Goal: Contribute content: Contribute content

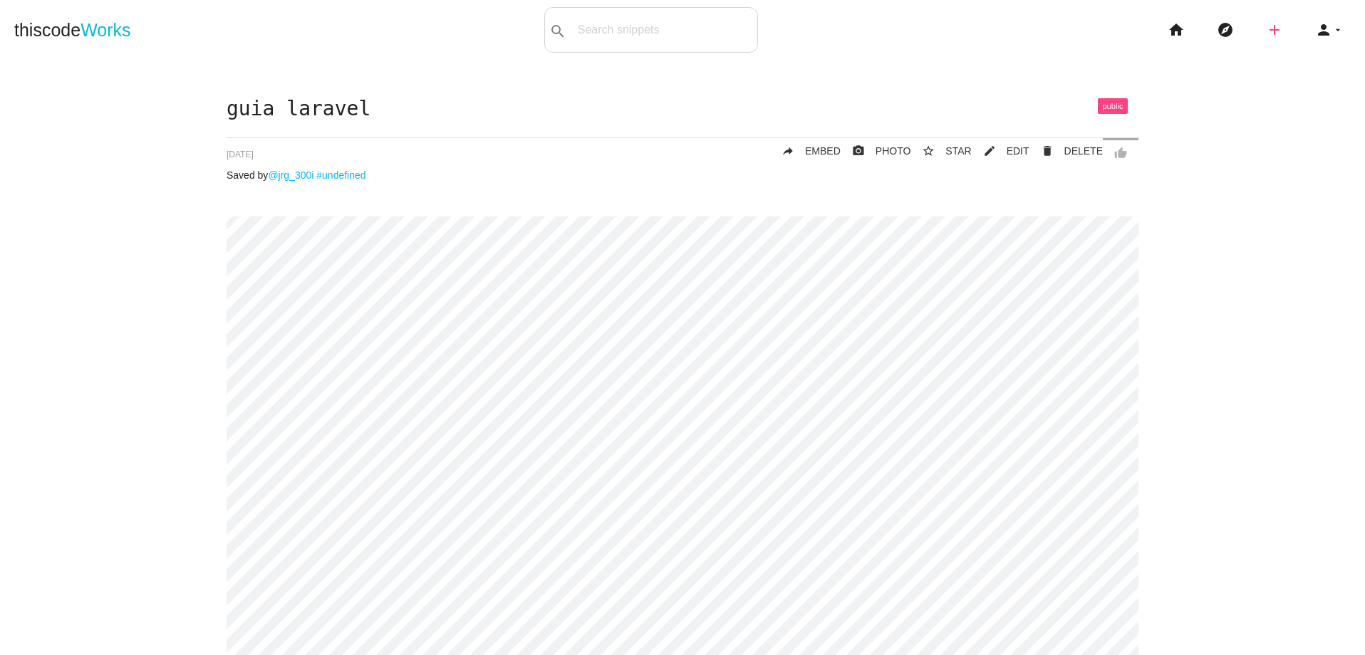
click at [1266, 35] on icon "add" at bounding box center [1274, 30] width 17 height 46
click at [1267, 31] on icon "code" at bounding box center [1275, 25] width 17 height 16
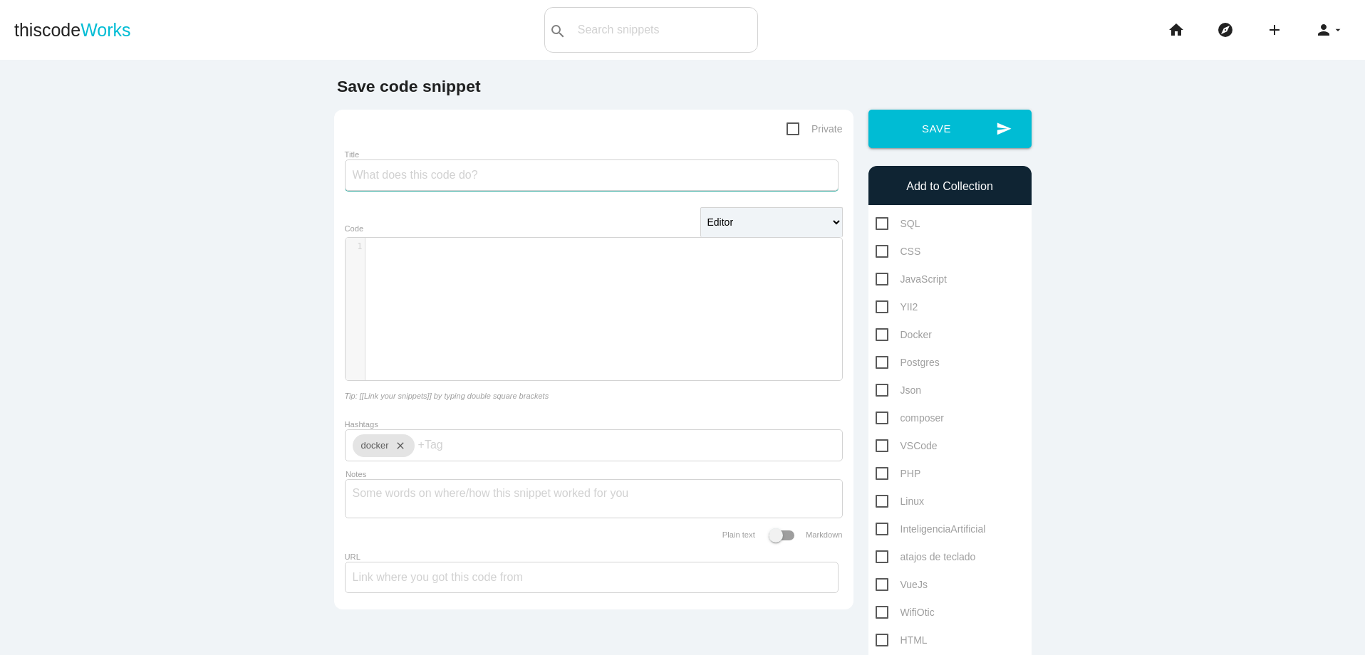
click at [479, 170] on input "Title" at bounding box center [592, 175] width 494 height 31
type input "ejemplo yii2-laravel para traerme datos en formato json"
click at [536, 302] on div "​ x 1 ​" at bounding box center [604, 320] width 518 height 164
type textarea "yii2"
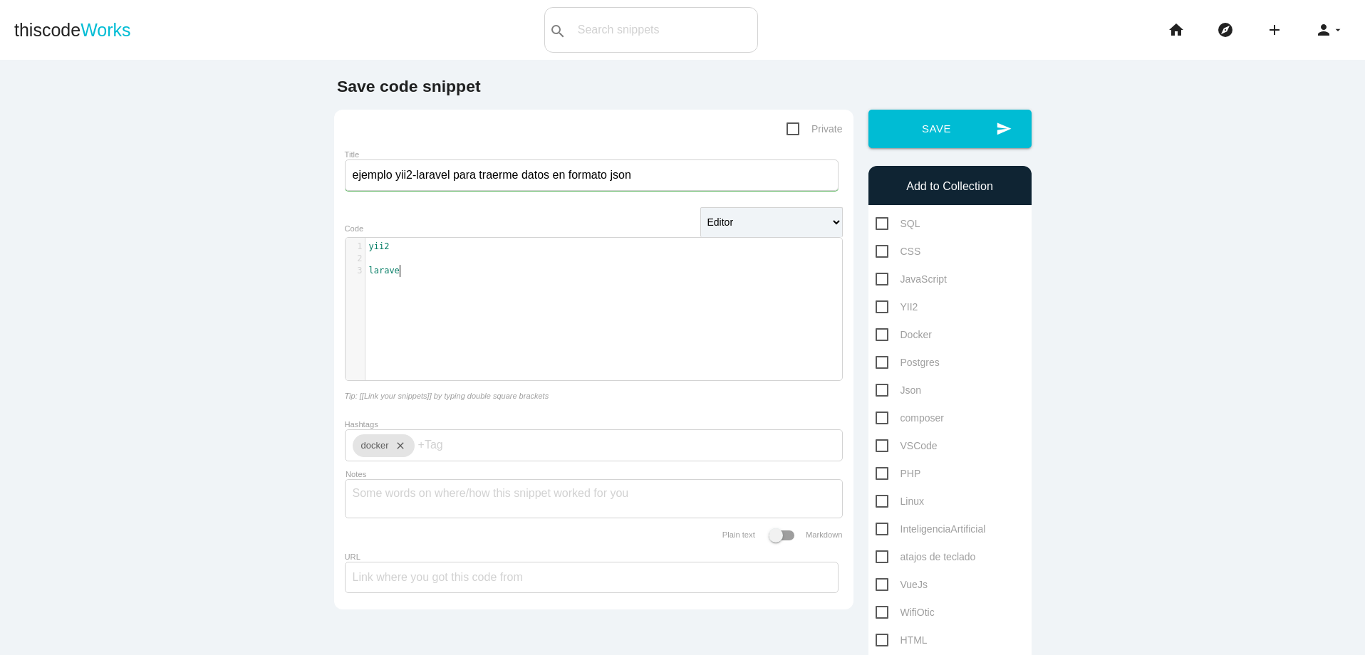
scroll to position [4, 24]
type textarea "laravel:"
type textarea ":"
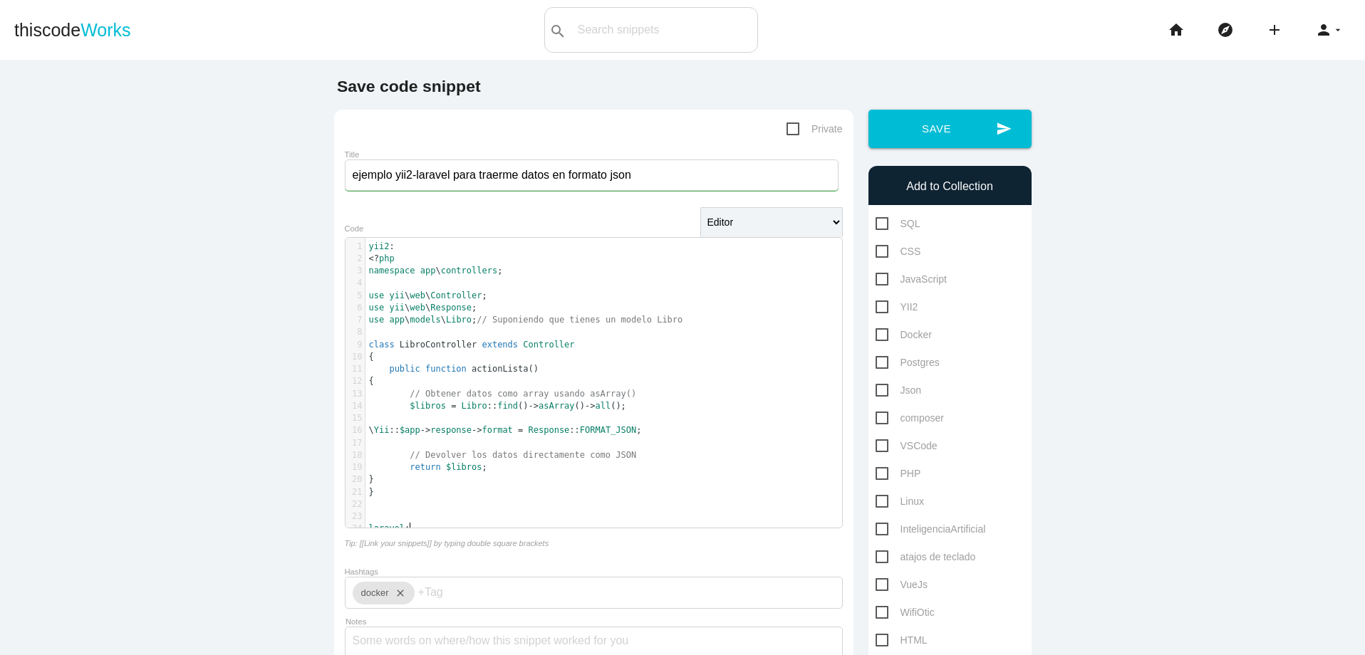
click at [427, 524] on pre "laravel :" at bounding box center [608, 529] width 487 height 12
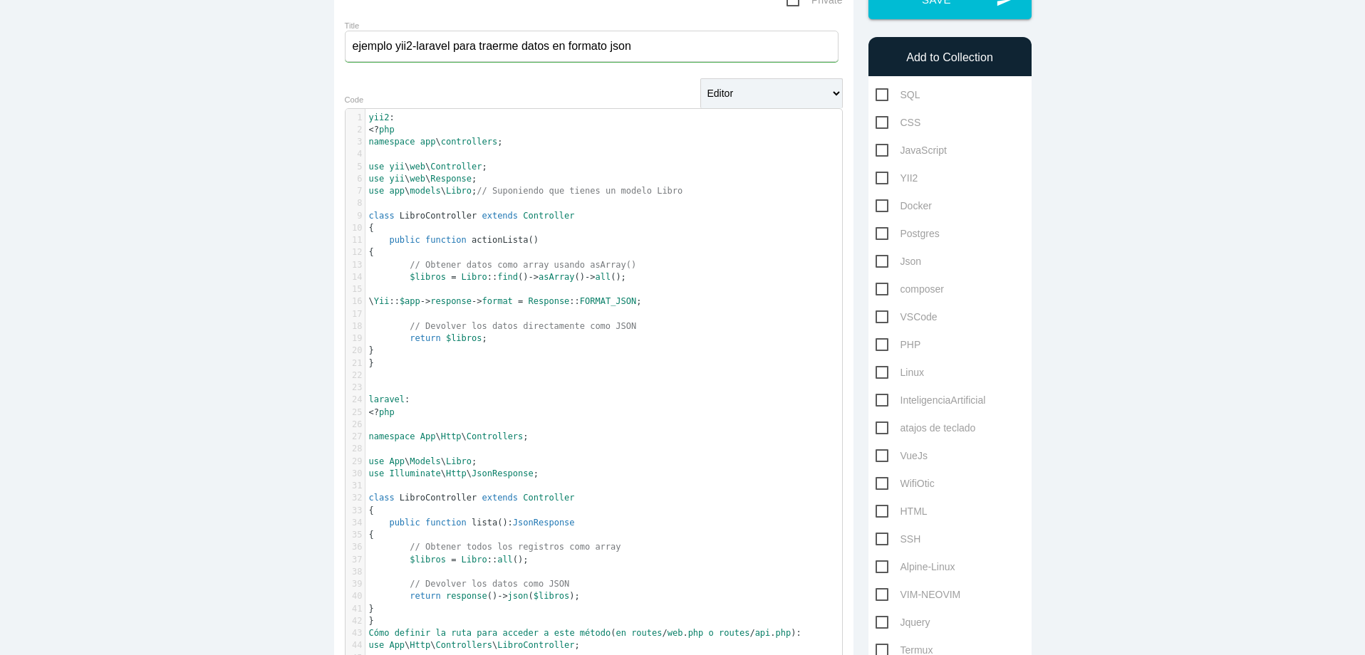
scroll to position [165, 0]
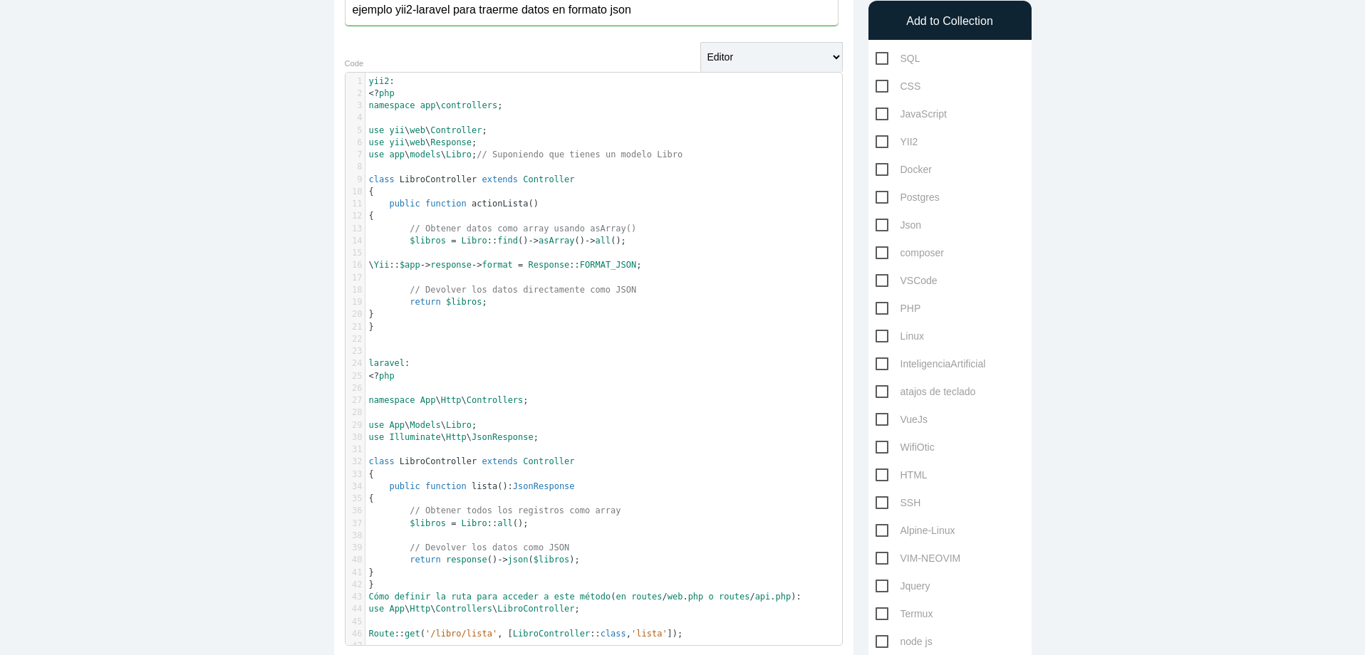
click at [741, 640] on pre "Route :: get ( '/libro/lista' , [ LibroController :: class , 'lista' ]);" at bounding box center [608, 634] width 487 height 12
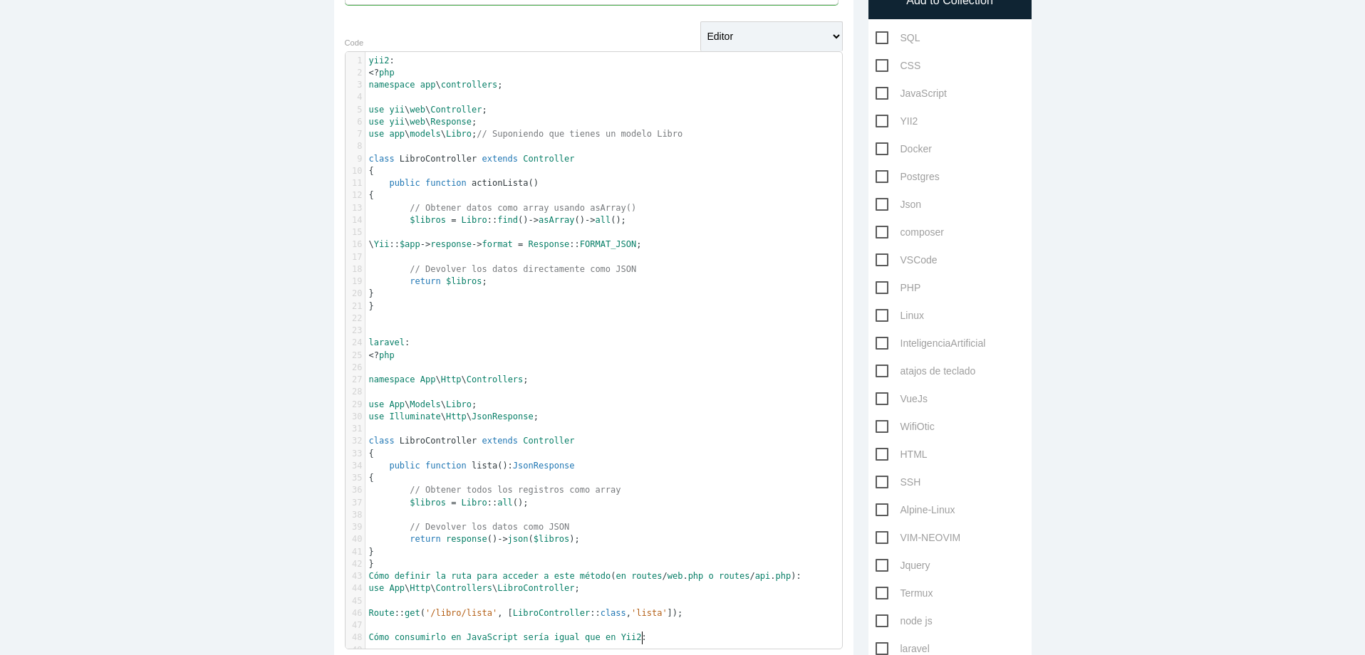
drag, startPoint x: 636, startPoint y: 636, endPoint x: 703, endPoint y: 647, distance: 67.8
click at [635, 638] on span "Cómo consumirlo en JavaScript sería igual que en Yii2 :" at bounding box center [508, 638] width 278 height 10
type textarea "-laravel"
click at [707, 636] on pre "Cómo consumirlo en JavaScript sería igual que en Yii2 - laravel :" at bounding box center [608, 638] width 487 height 12
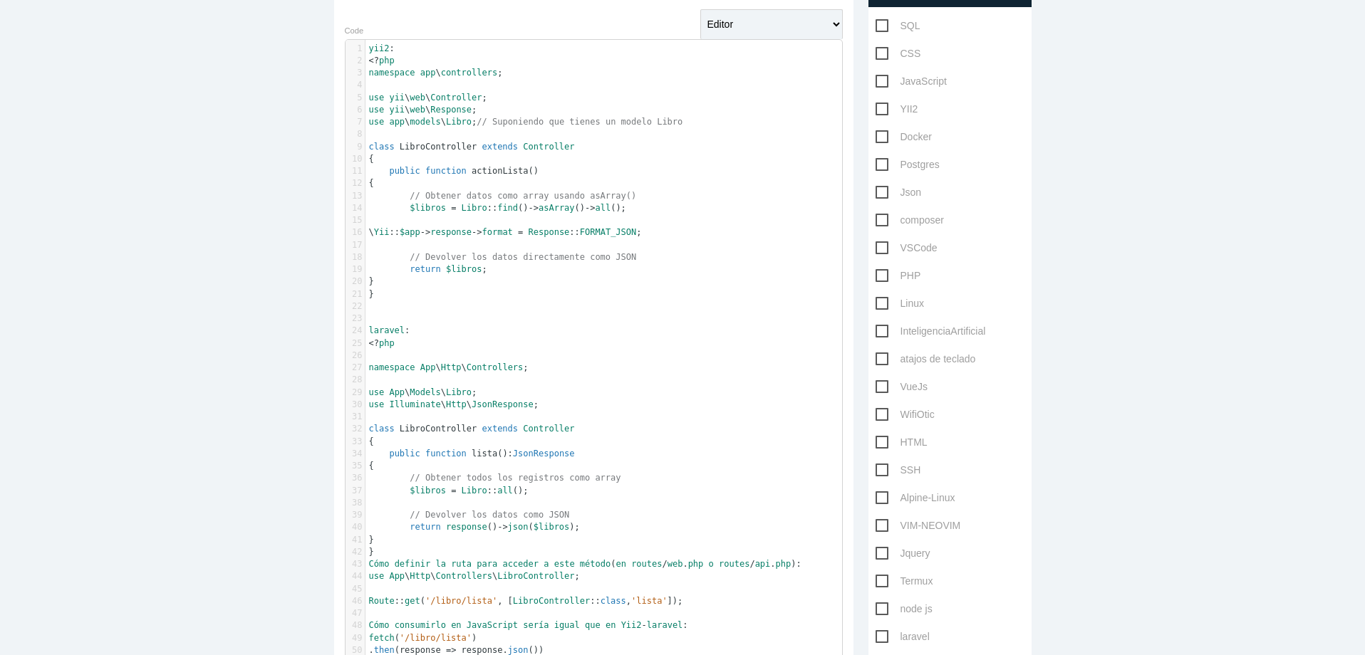
scroll to position [284, 0]
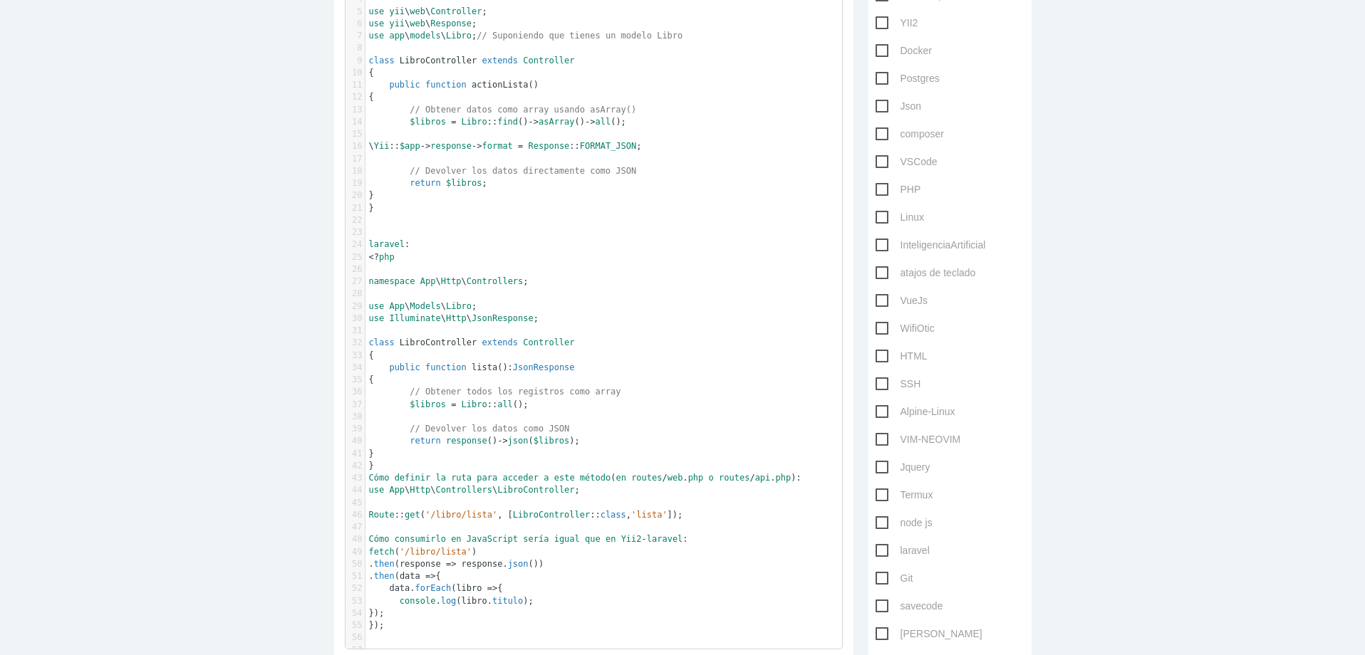
click at [365, 538] on pre "Cómo consumirlo en JavaScript sería igual que en Yii2 - laravel :" at bounding box center [608, 540] width 487 height 12
click at [702, 550] on pre "Cómo consumirlo en JavaScript sería igual que en Yii2 - laravel :" at bounding box center [608, 552] width 487 height 12
type textarea "Cómo consumirlo en JavaScript sería igual que en Yii2-laravel:"
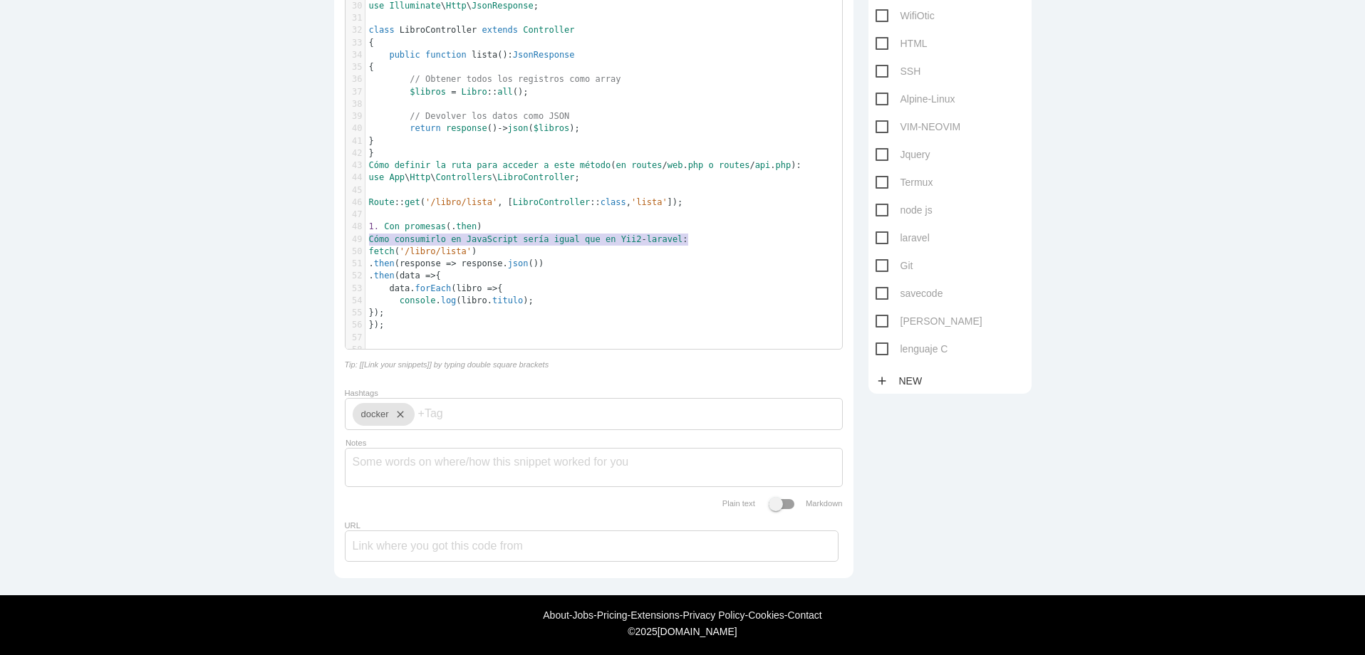
scroll to position [611, 0]
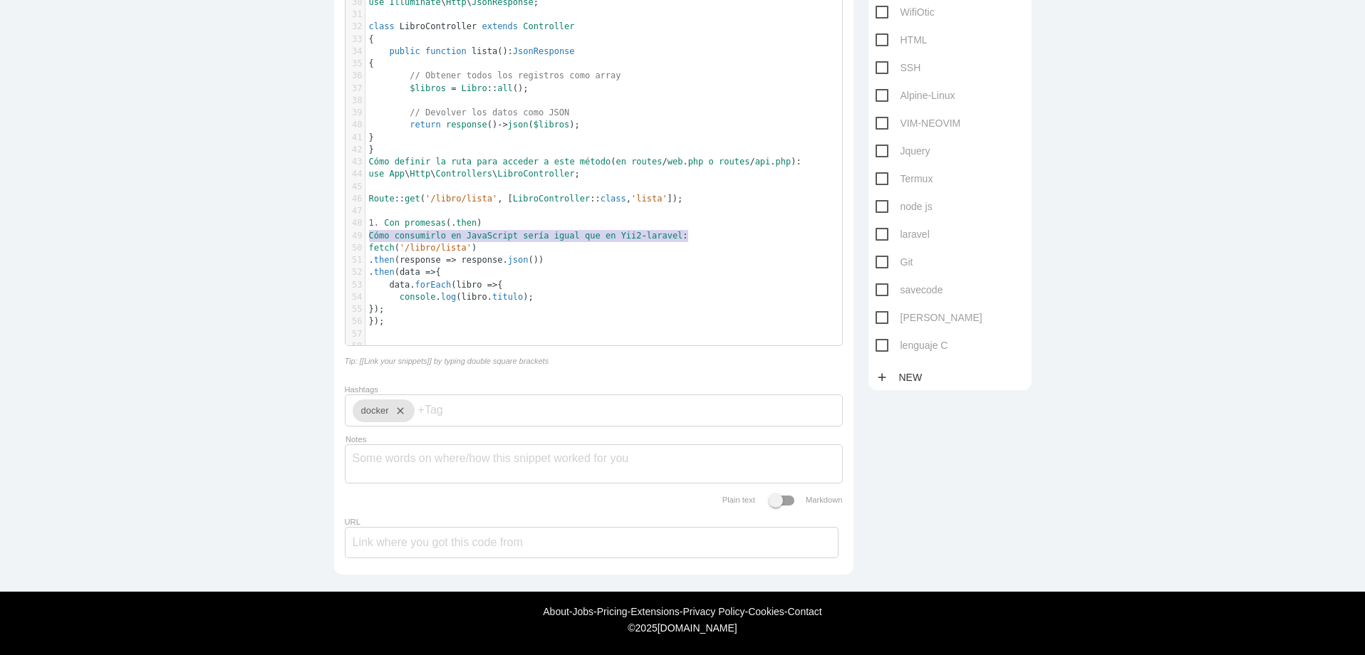
click at [440, 316] on pre "});" at bounding box center [608, 322] width 487 height 12
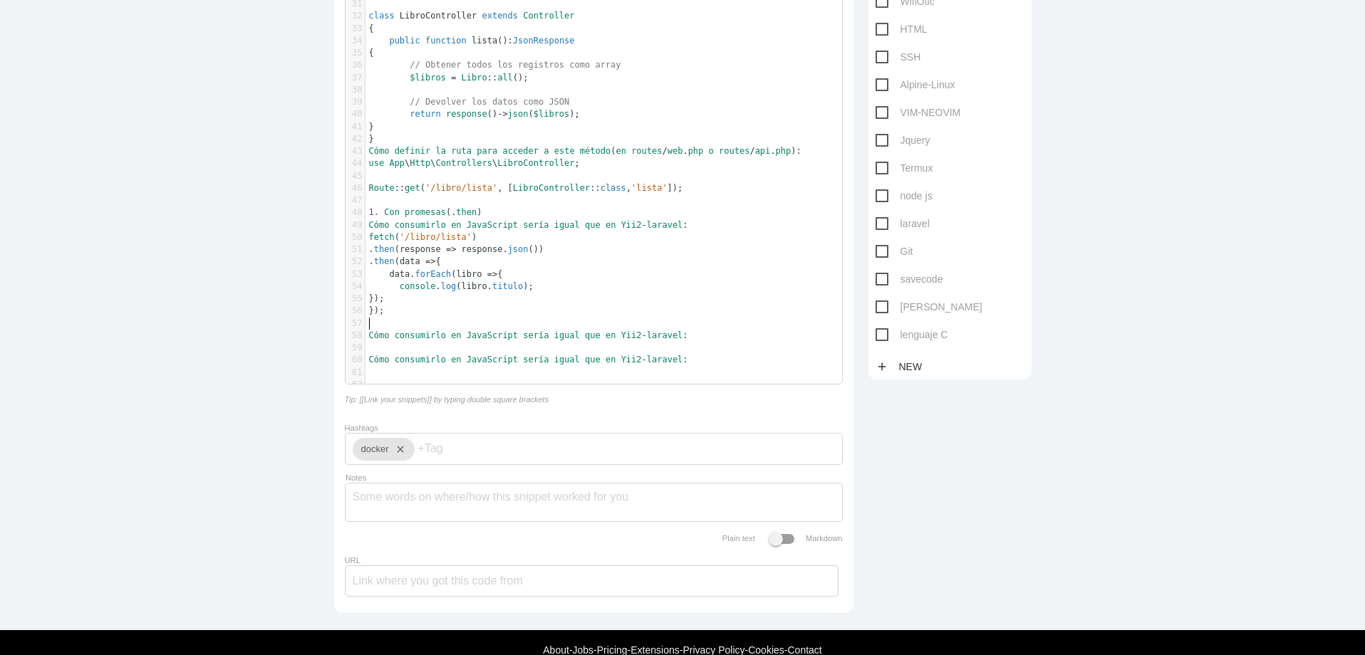
click at [452, 322] on pre "​" at bounding box center [608, 324] width 487 height 12
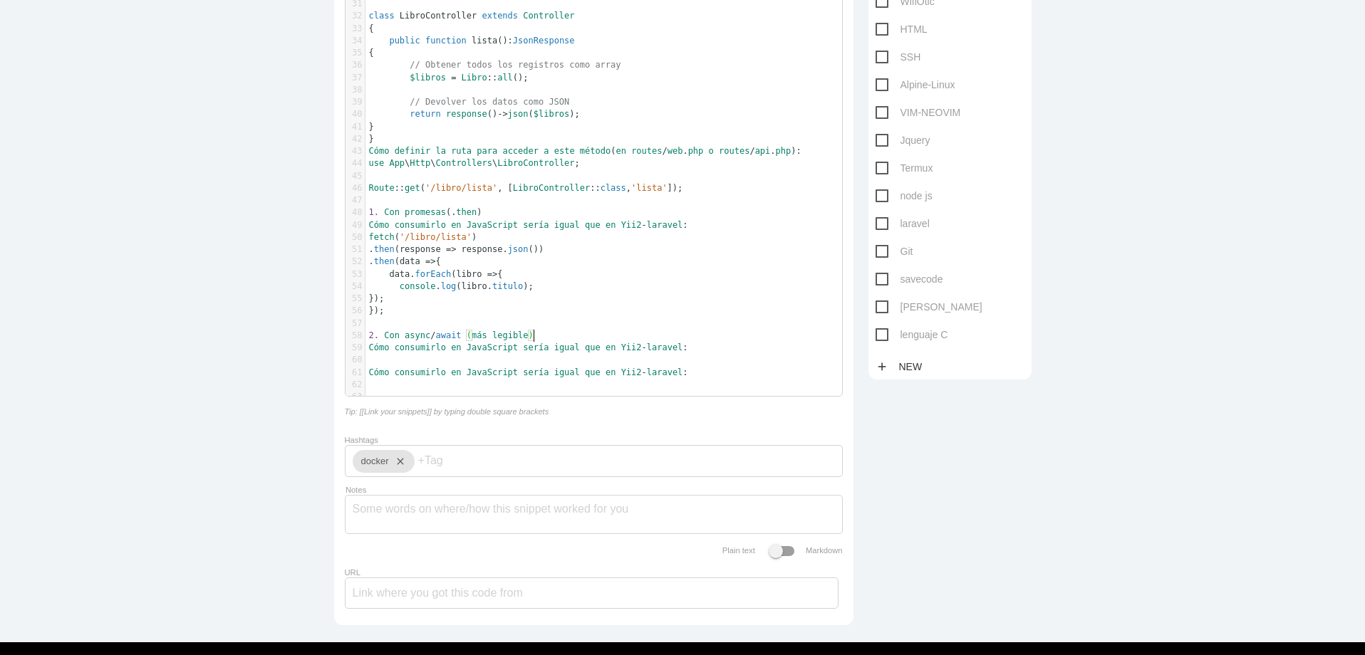
click at [727, 342] on pre "Cómo consumirlo en JavaScript sería igual que en Yii2 - laravel :" at bounding box center [608, 348] width 487 height 12
click at [727, 349] on pre "Cómo consumirlo en JavaScript sería igual que en Yii2 - laravel :" at bounding box center [608, 348] width 487 height 12
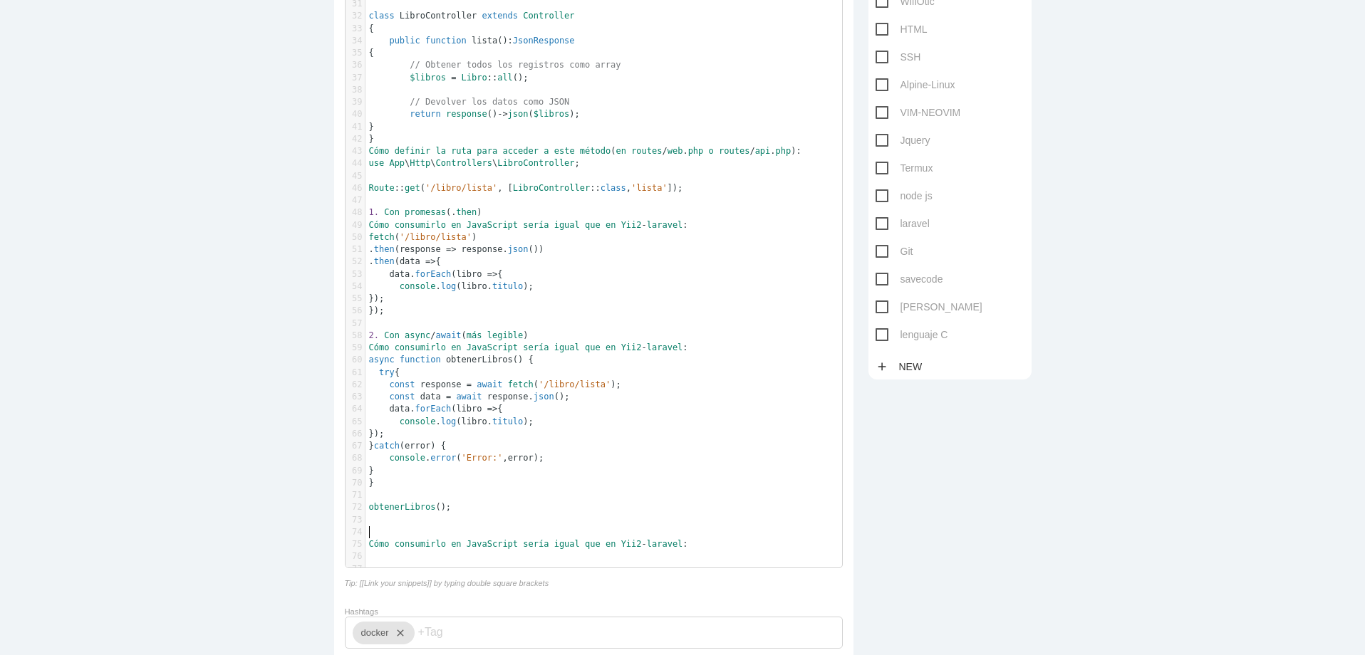
click at [423, 535] on pre "​" at bounding box center [608, 532] width 487 height 12
click at [702, 546] on pre "Cómo consumirlo en JavaScript sería igual que en Yii2 - laravel :" at bounding box center [608, 545] width 487 height 12
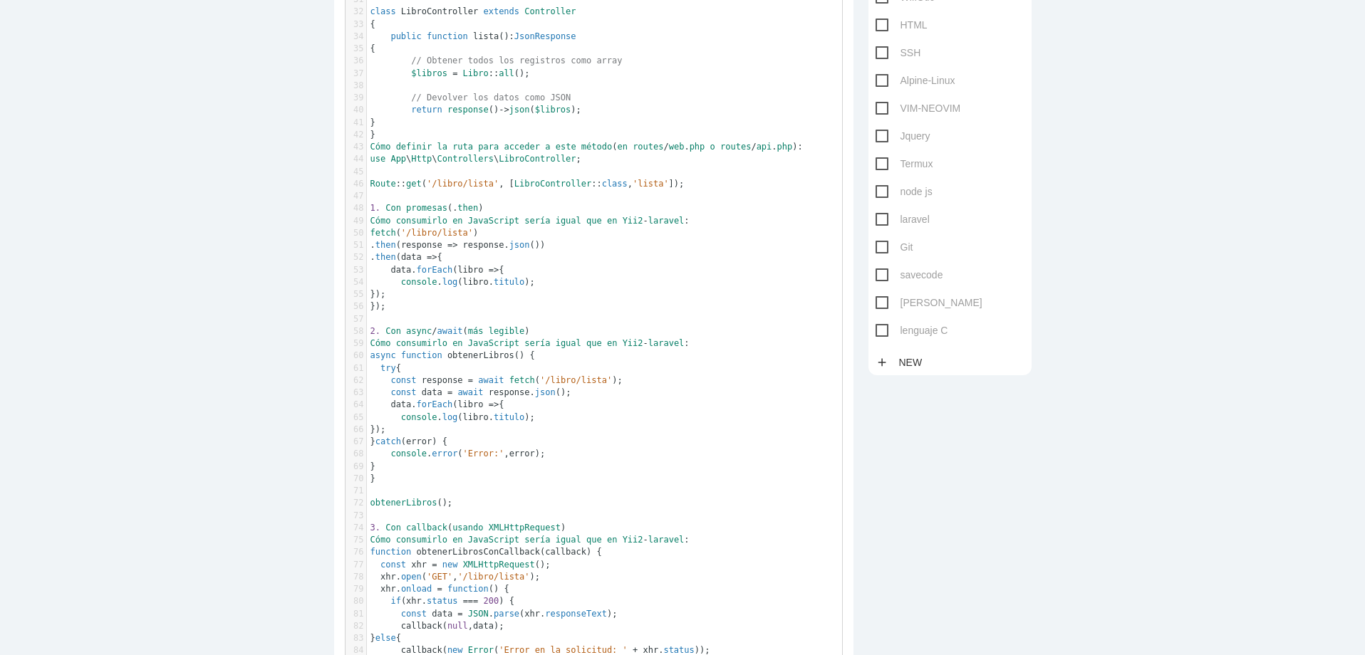
scroll to position [605, 0]
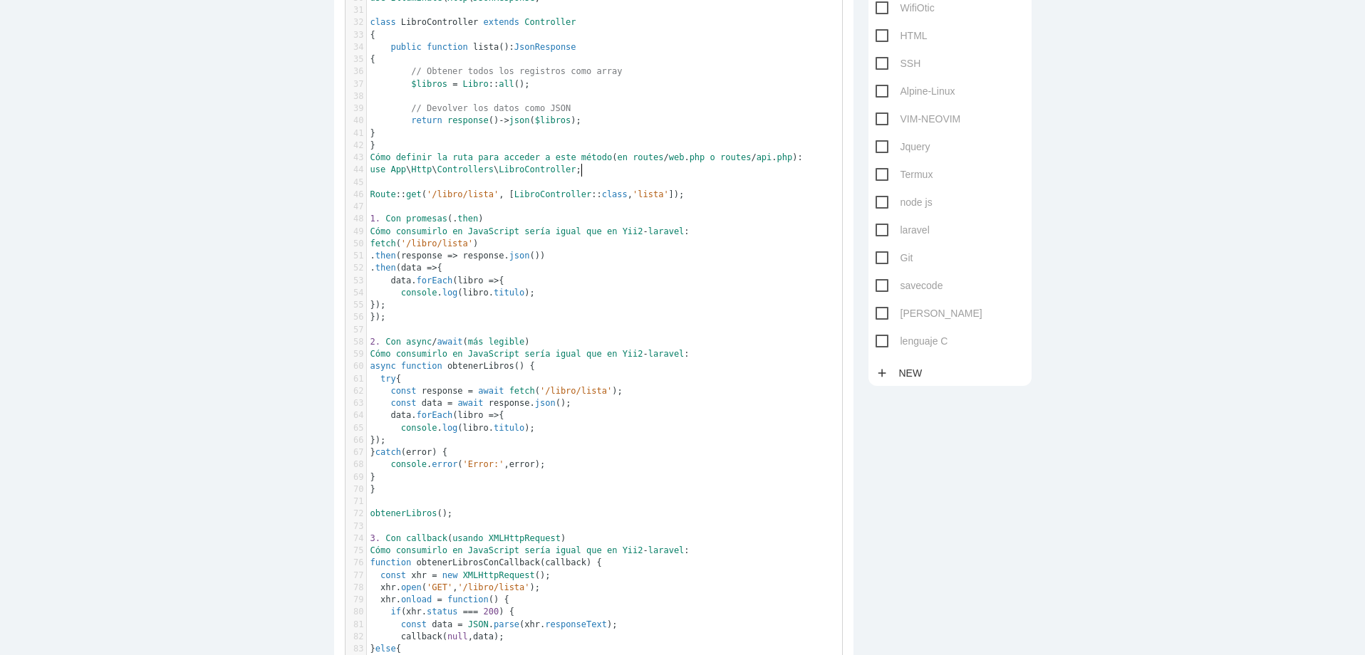
click at [602, 172] on pre "use App \ Http \ Controllers \ LibroController ;" at bounding box center [610, 170] width 486 height 12
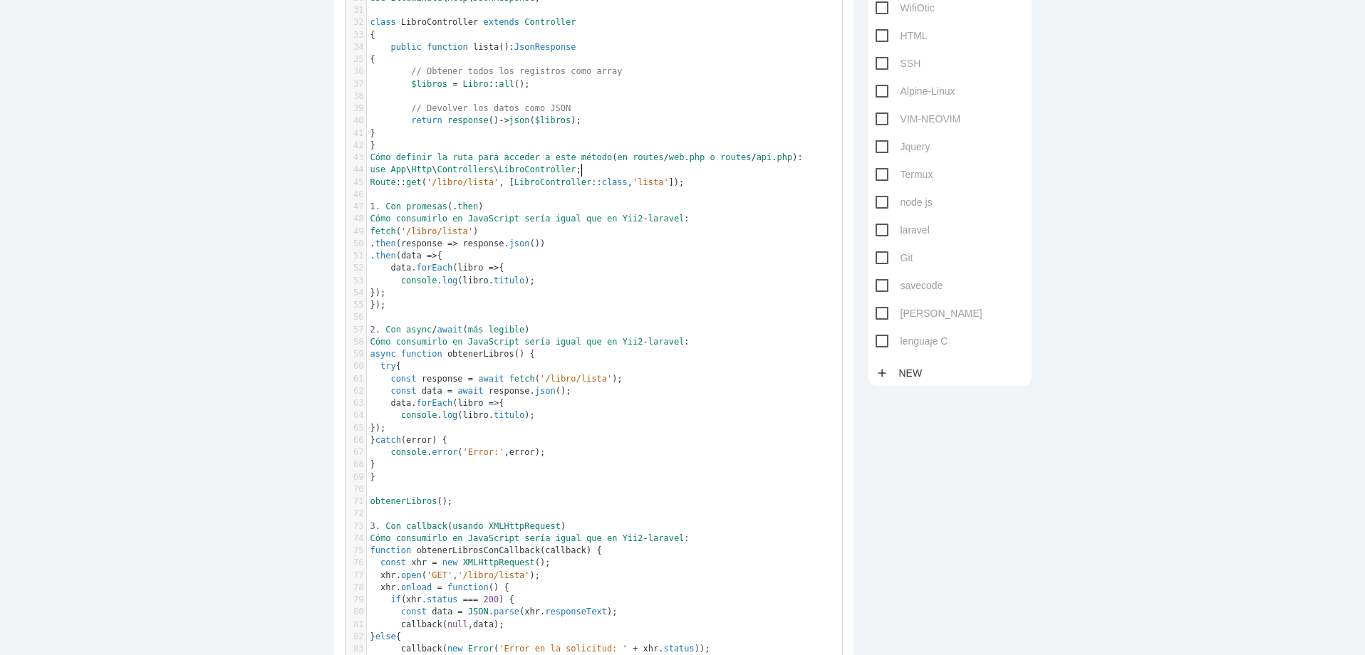
click at [484, 197] on pre "​" at bounding box center [610, 195] width 486 height 12
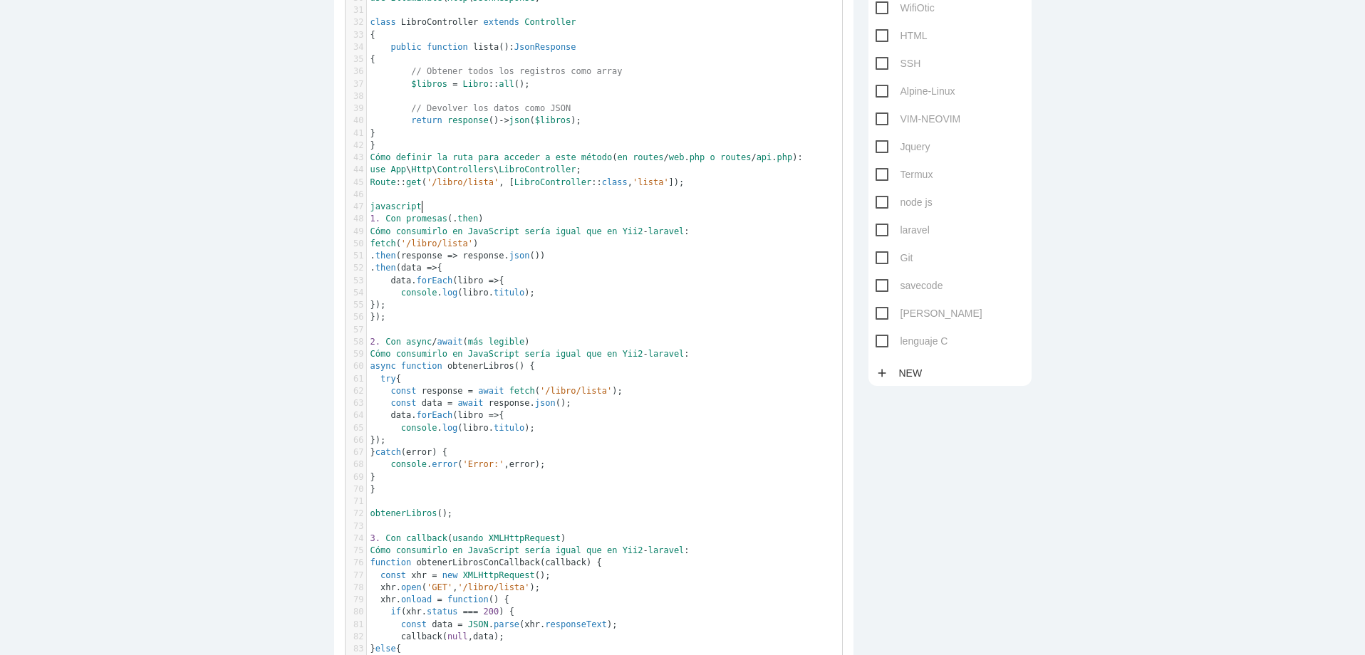
scroll to position [4, 36]
type textarea "javascript:"
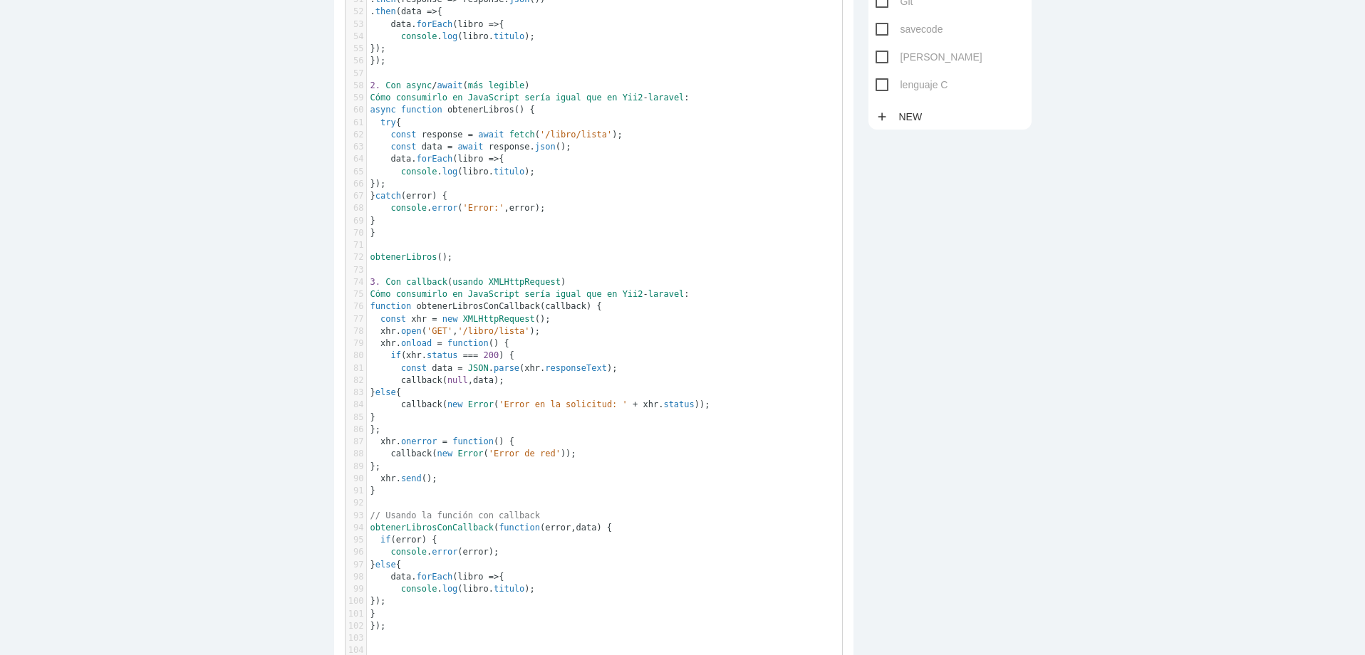
scroll to position [1032, 0]
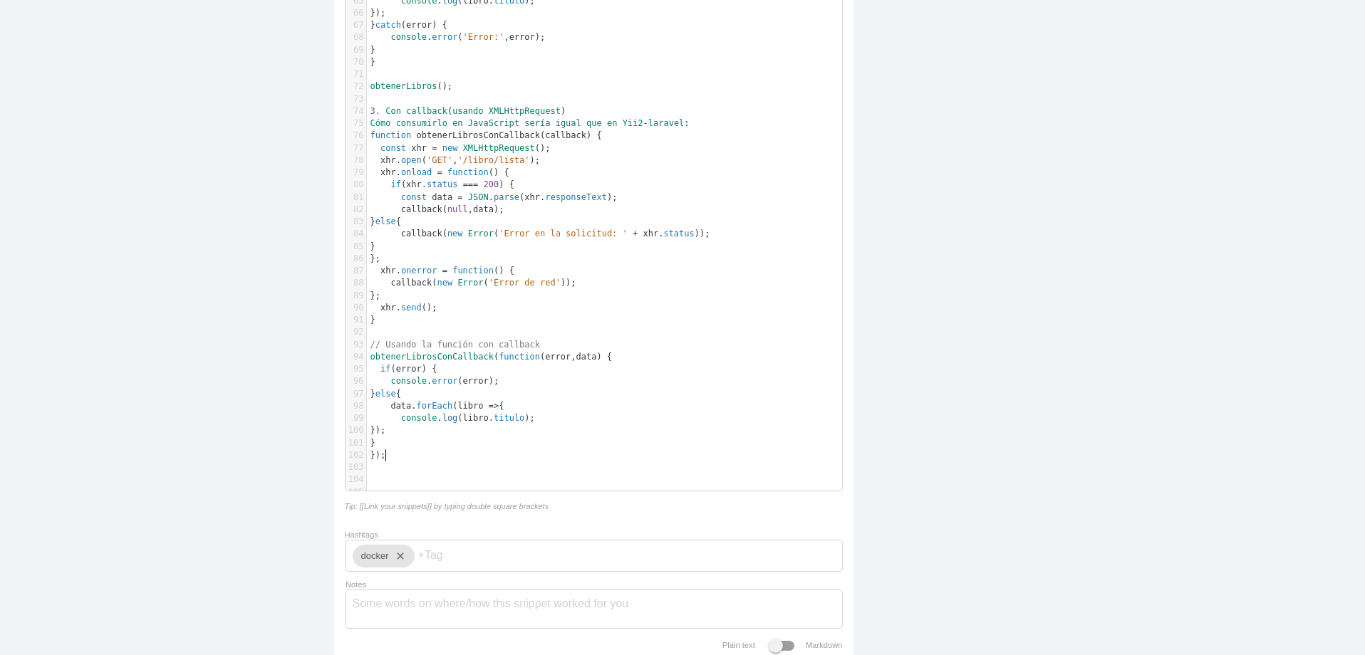
click at [424, 459] on pre "});" at bounding box center [610, 455] width 486 height 12
type textarea "laravel:"
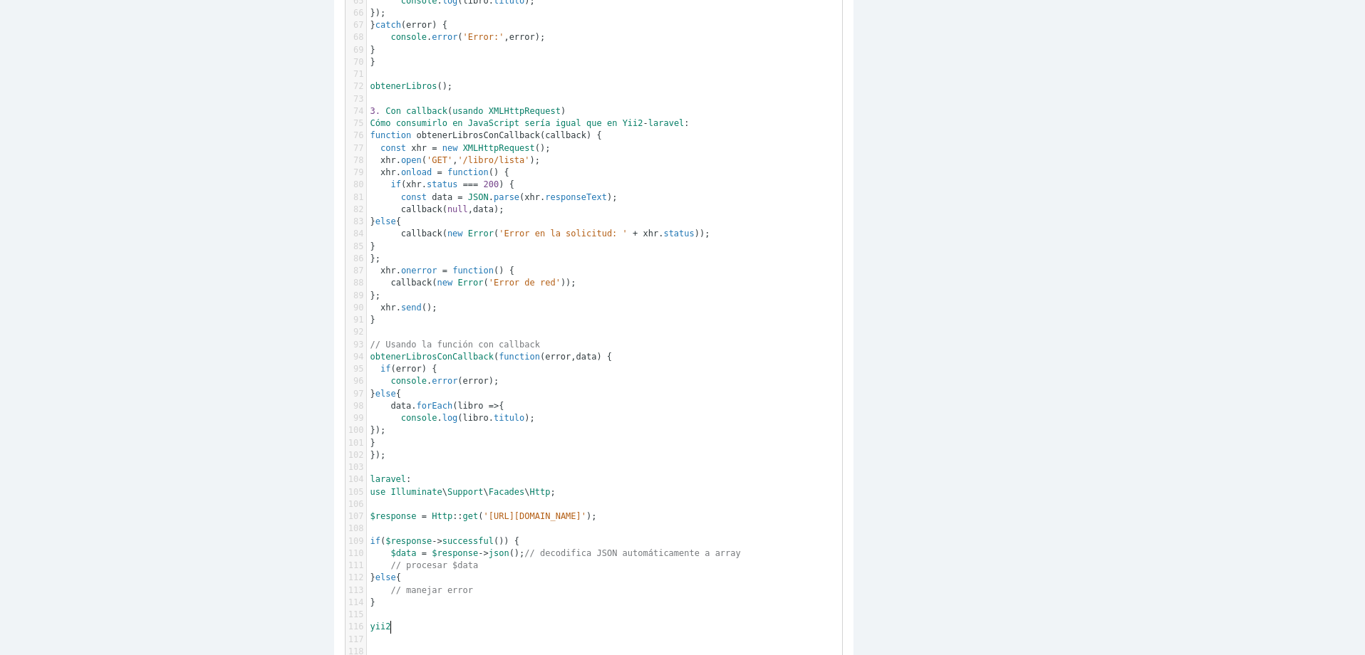
scroll to position [4, 15]
type textarea "yii2:"
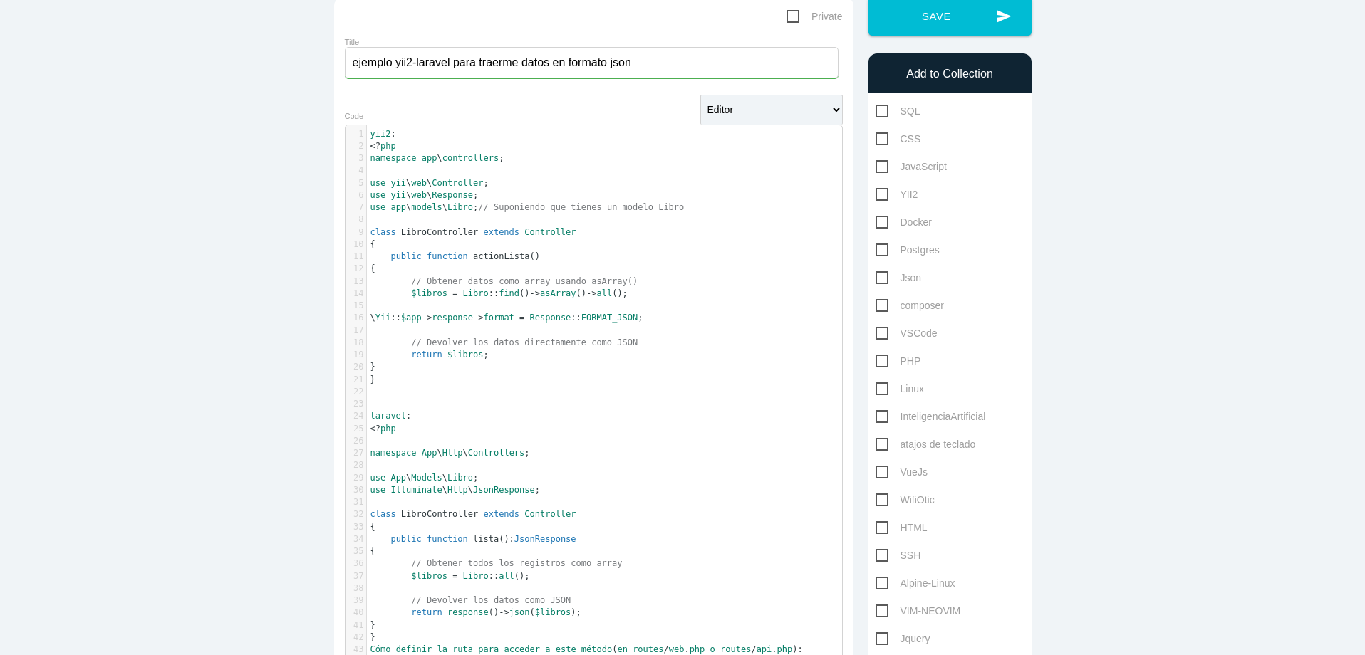
scroll to position [0, 0]
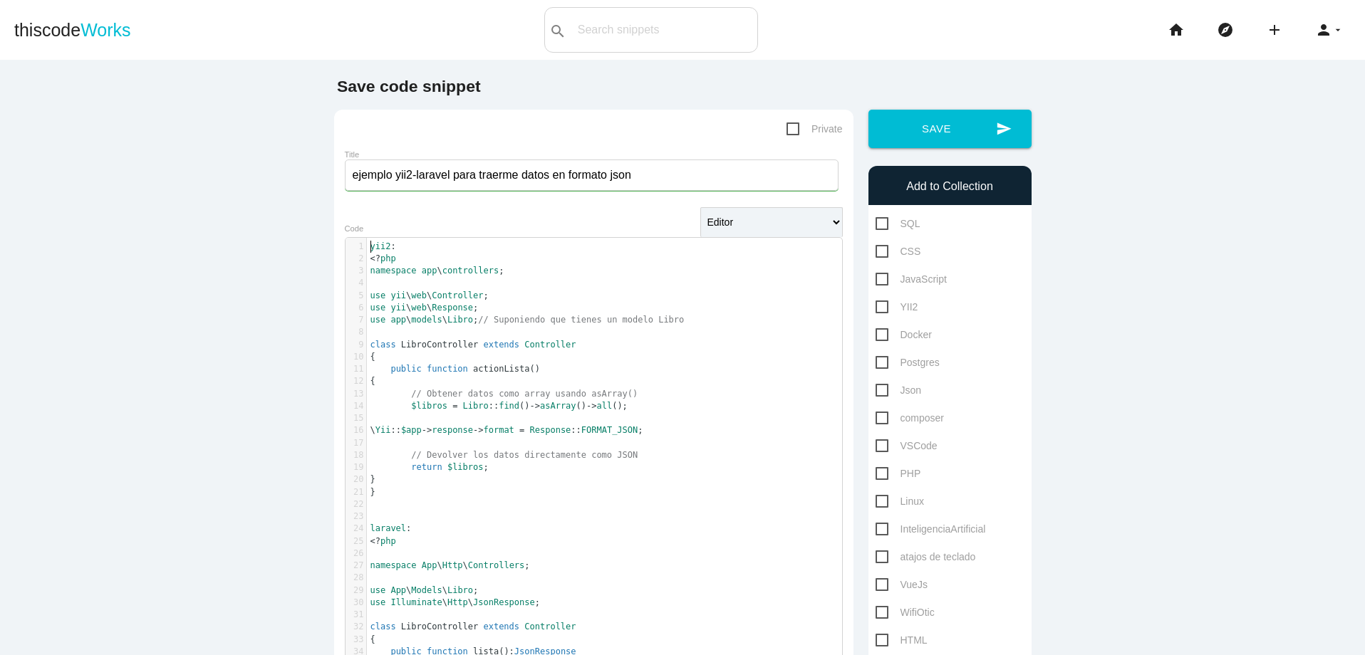
click at [367, 248] on pre "yii2 :" at bounding box center [610, 247] width 486 height 12
type textarea "convertir una tabla postgres en json en"
click at [367, 532] on pre "laravel :" at bounding box center [610, 529] width 486 height 12
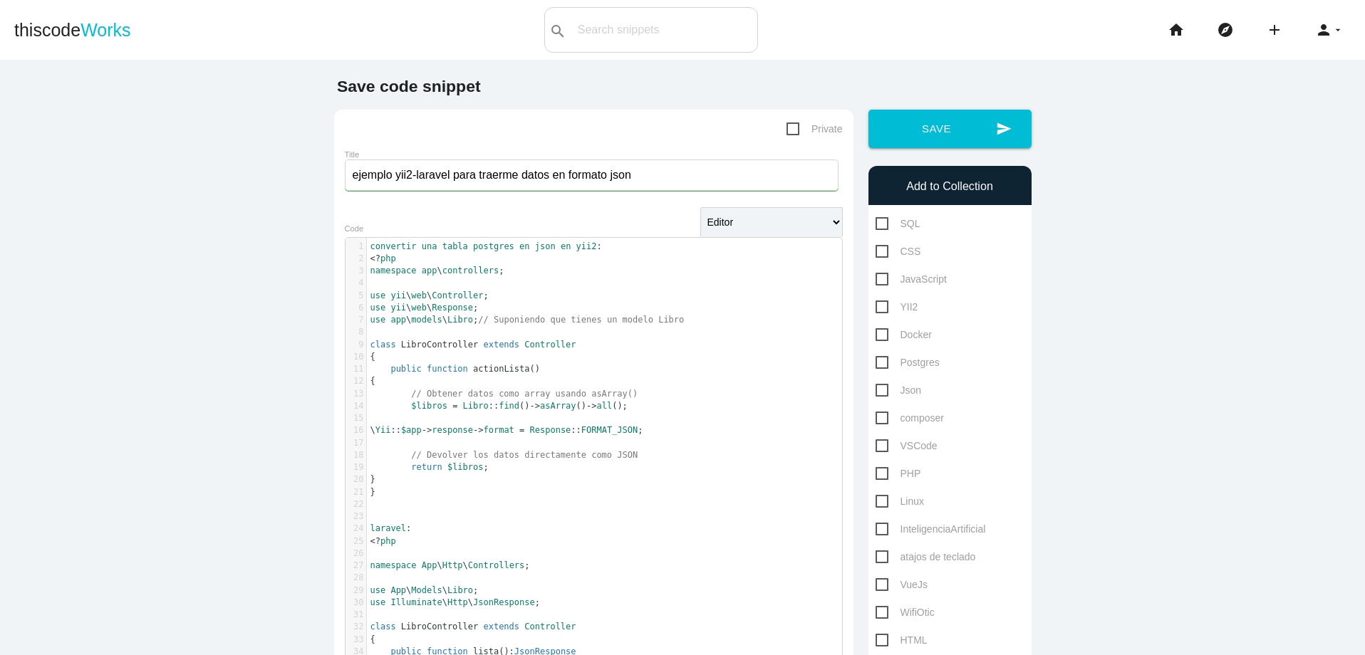
paste textarea
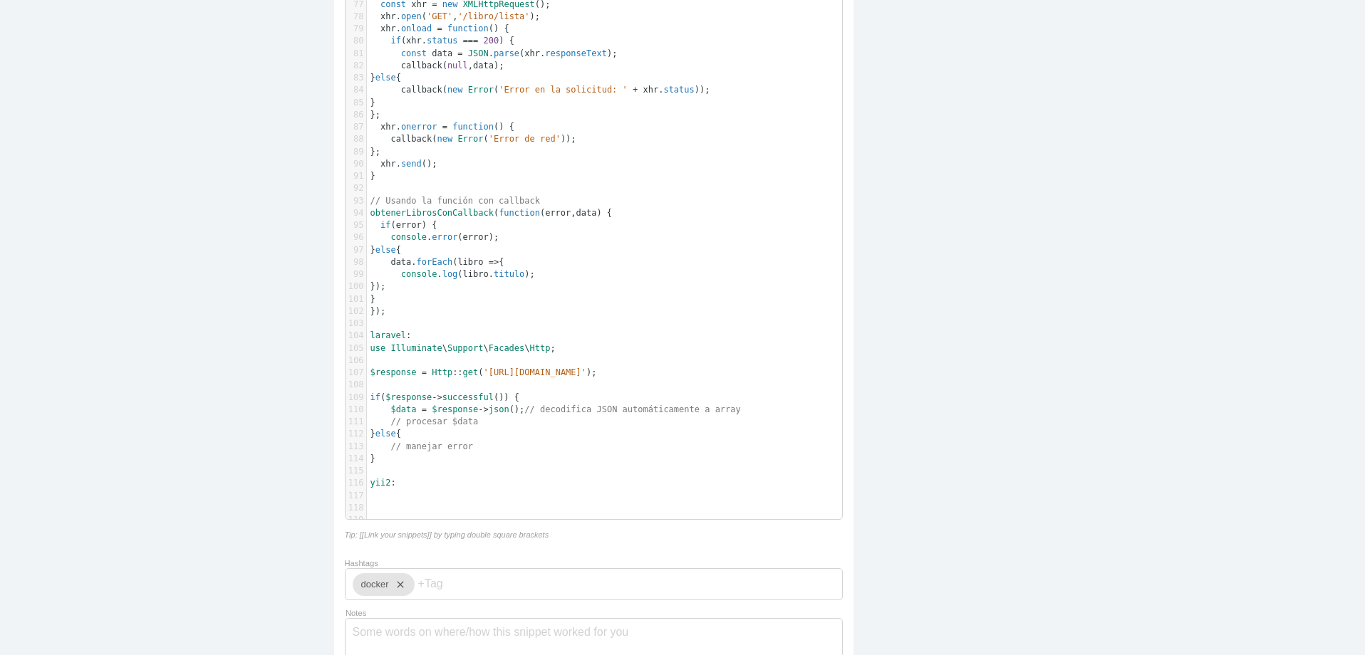
scroll to position [1197, 0]
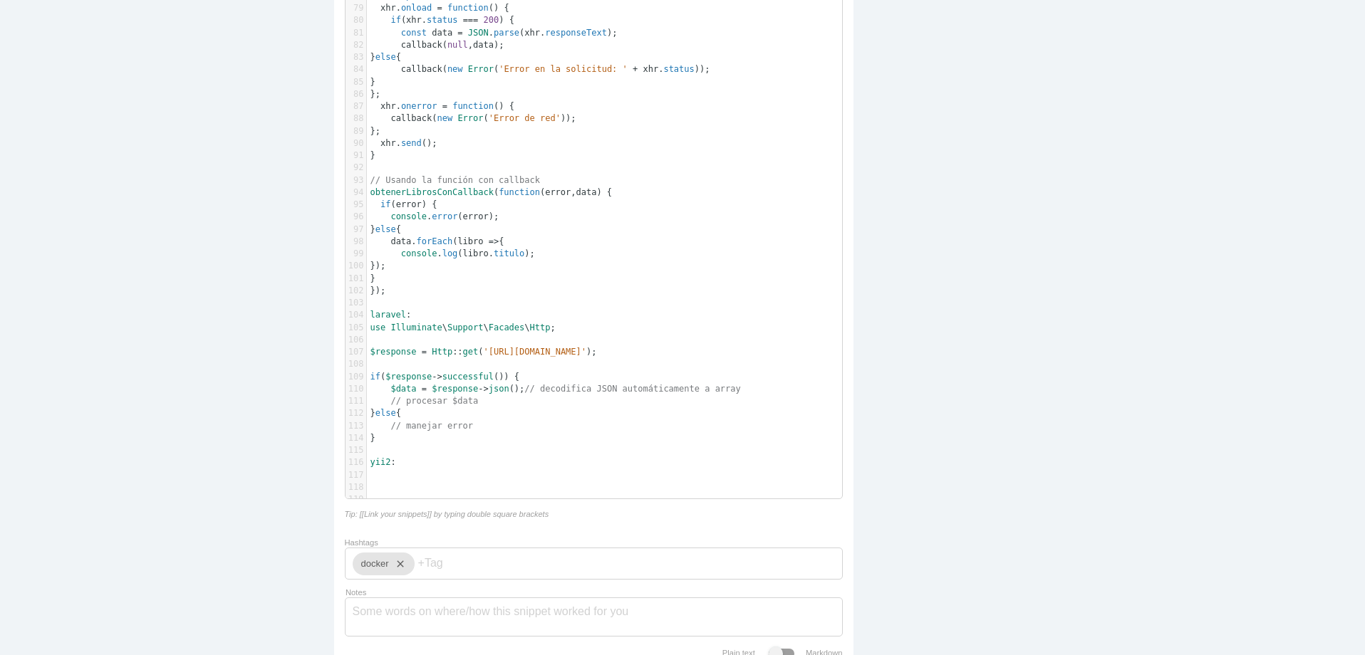
click at [536, 465] on pre "yii2 :" at bounding box center [610, 463] width 486 height 12
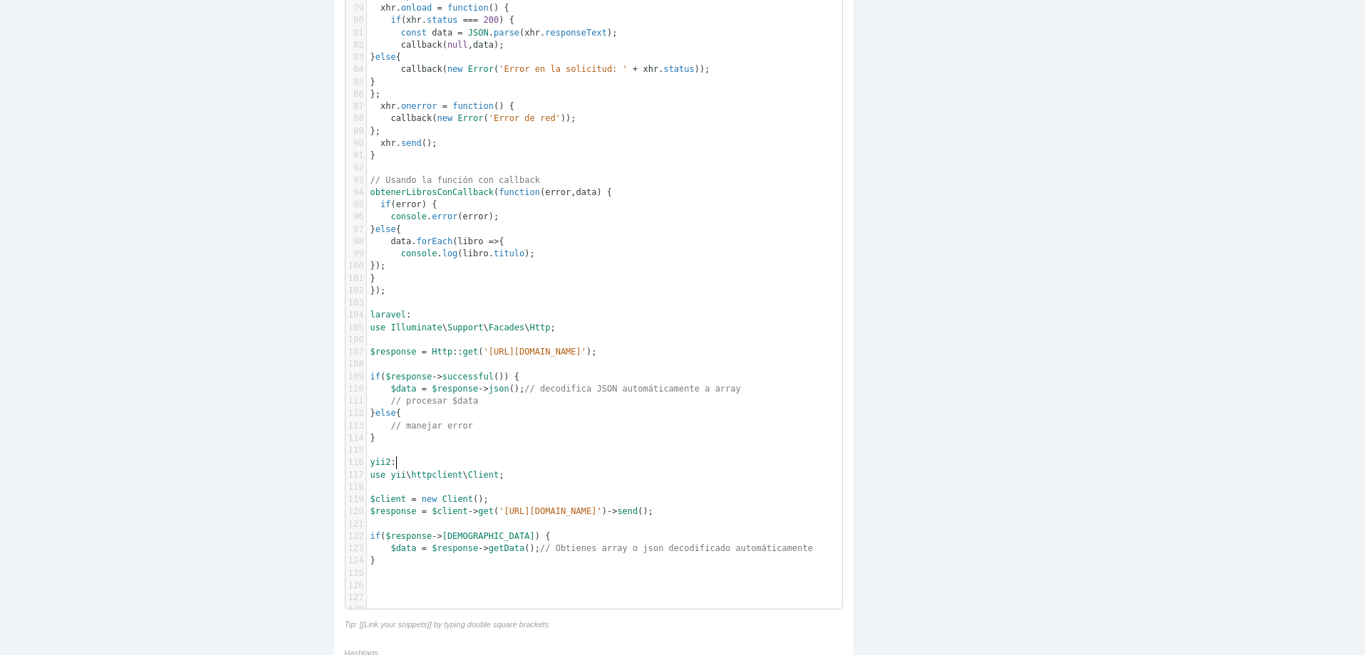
click at [483, 463] on pre "yii2 :" at bounding box center [610, 463] width 486 height 12
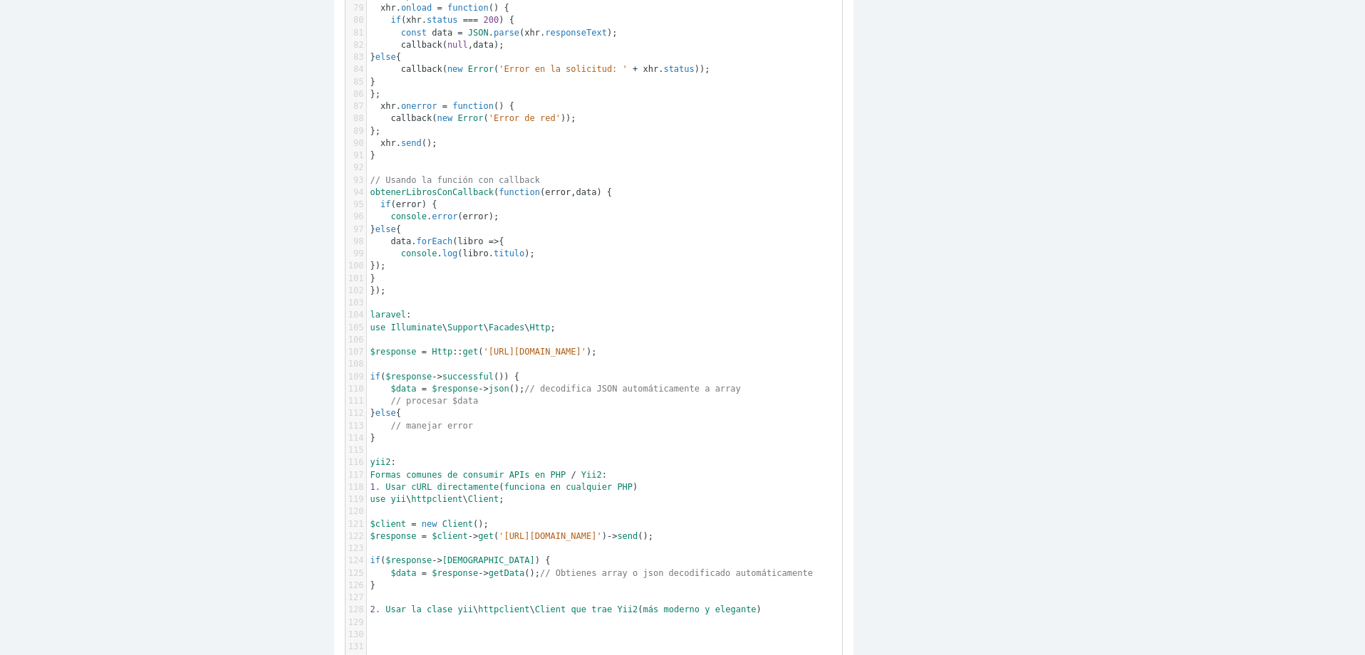
scroll to position [1279, 0]
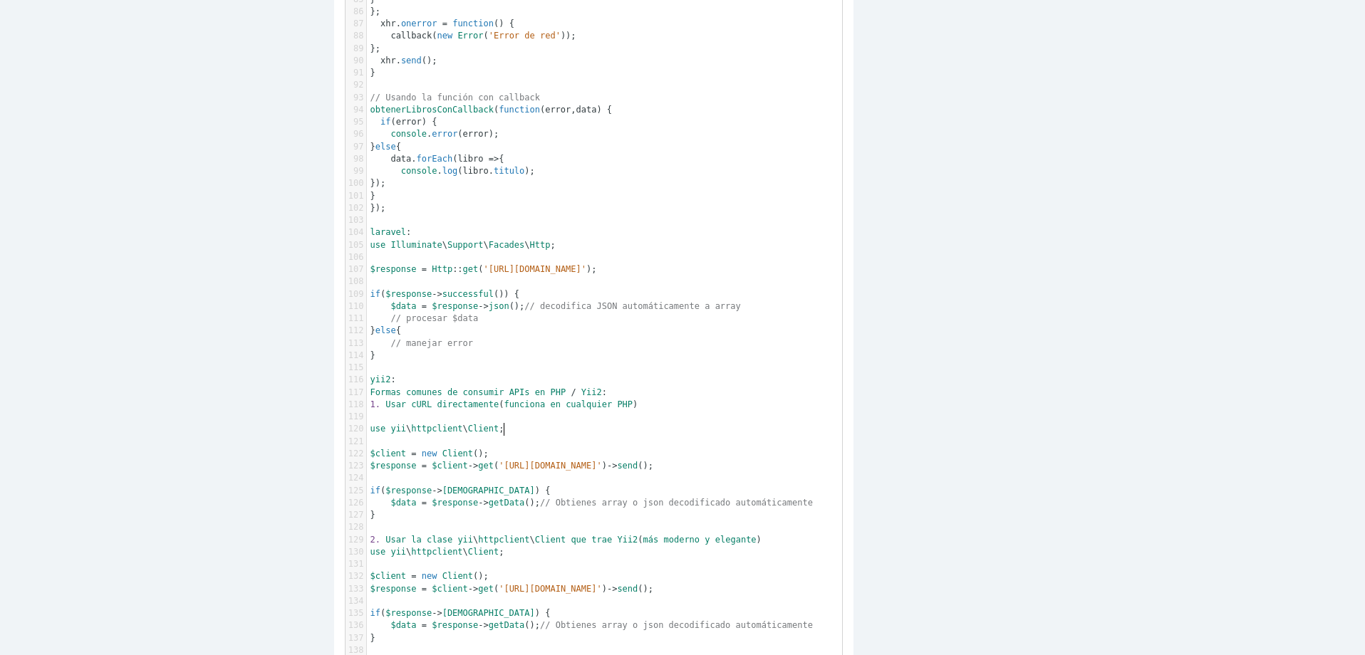
click at [531, 430] on pre "use yii \ httpclient \ Client ;" at bounding box center [610, 429] width 486 height 12
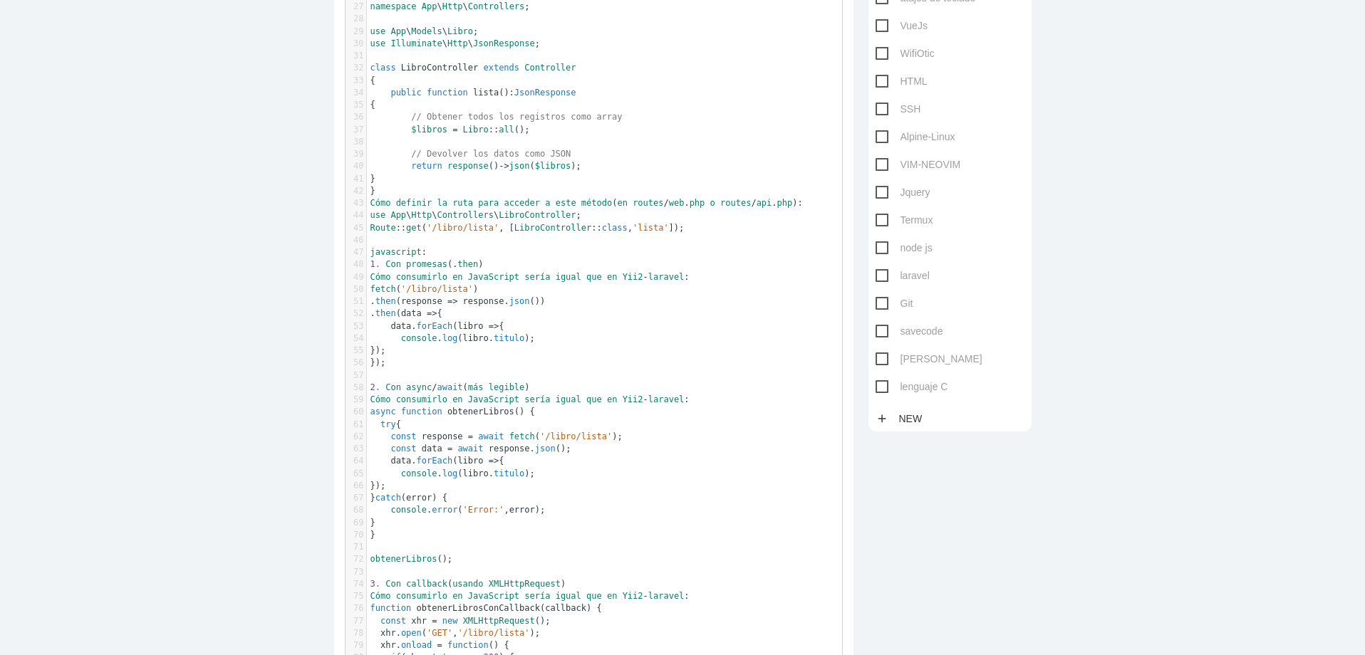
scroll to position [596, 0]
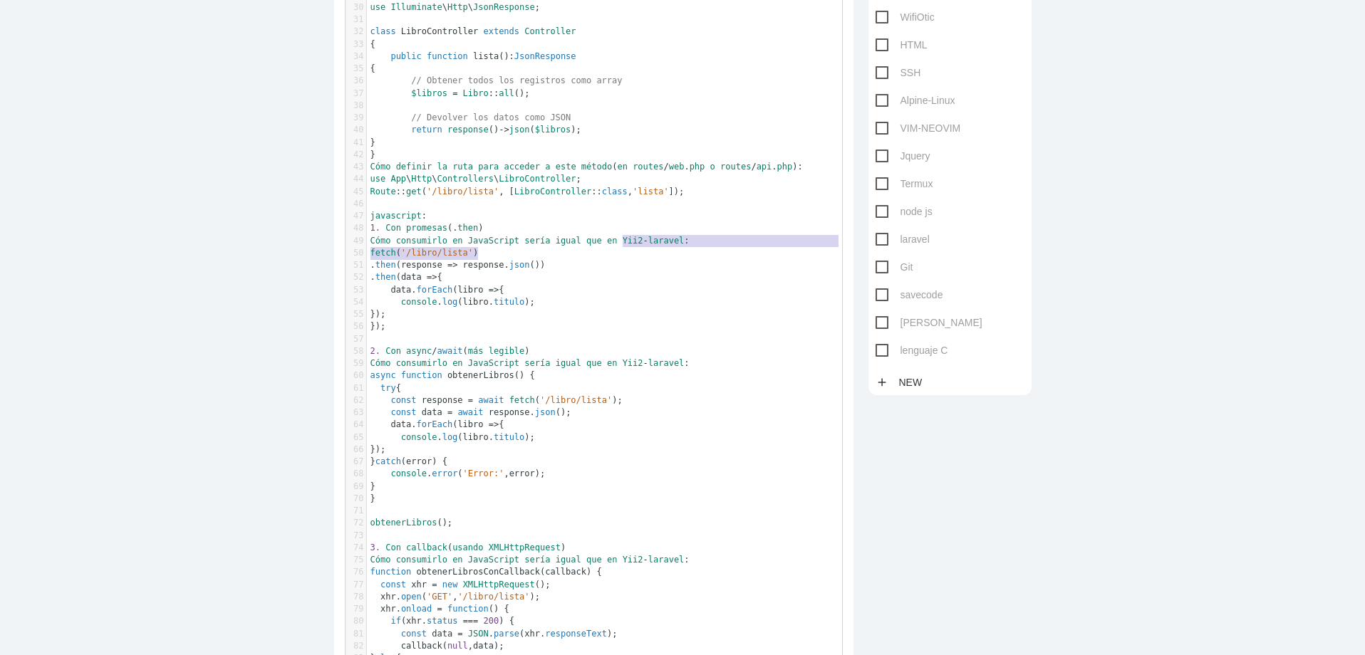
type textarea "Yii2-laravel"
drag, startPoint x: 615, startPoint y: 243, endPoint x: 679, endPoint y: 241, distance: 64.1
click at [679, 241] on span "Cómo consumirlo en JavaScript sería igual que en Yii2 - laravel :" at bounding box center [529, 241] width 319 height 10
click at [457, 243] on span "en" at bounding box center [457, 241] width 10 height 10
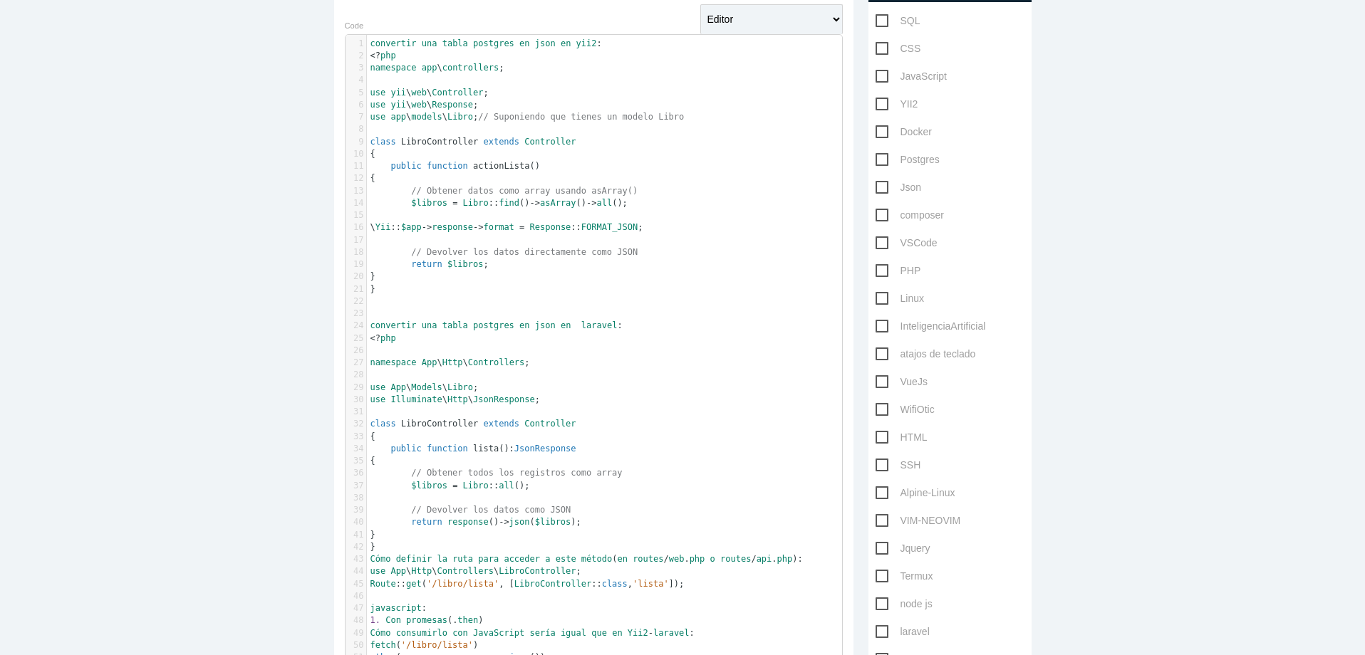
scroll to position [168, 0]
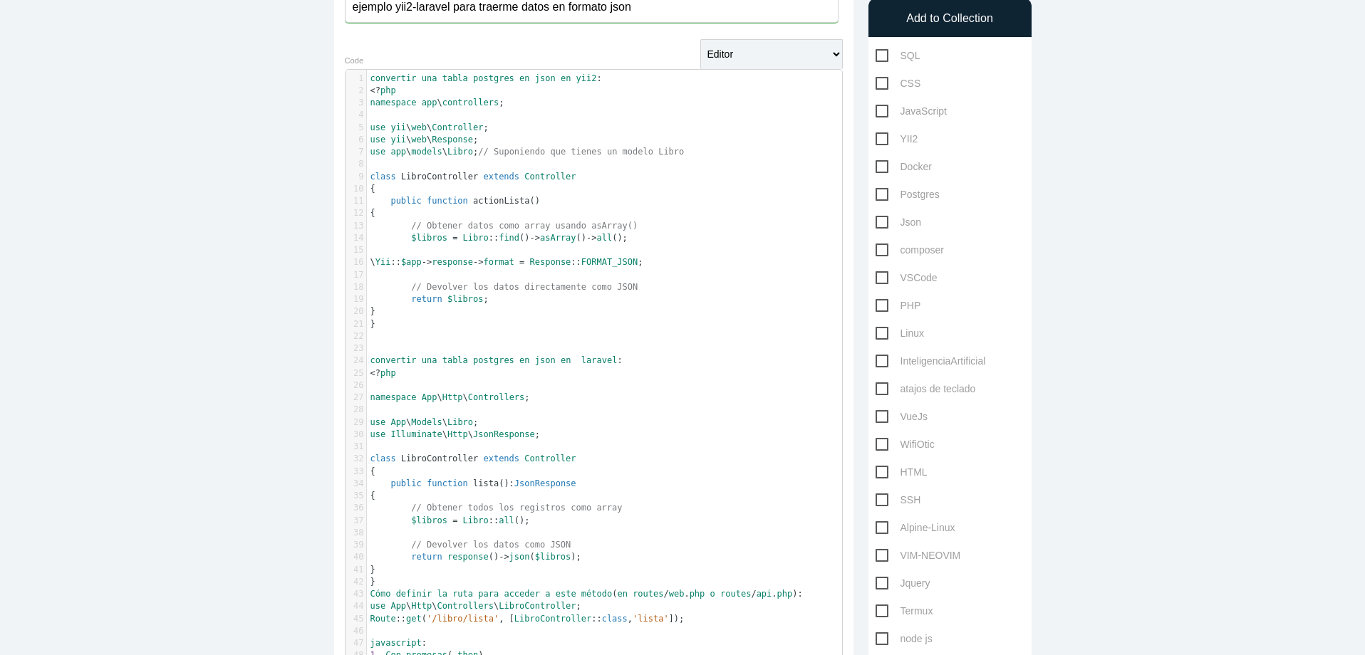
type textarea "con"
click at [880, 306] on span "PHP" at bounding box center [898, 306] width 46 height 18
click at [880, 306] on input "PHP" at bounding box center [879, 301] width 9 height 9
checkbox input "true"
click at [877, 142] on span "YII2" at bounding box center [896, 139] width 43 height 18
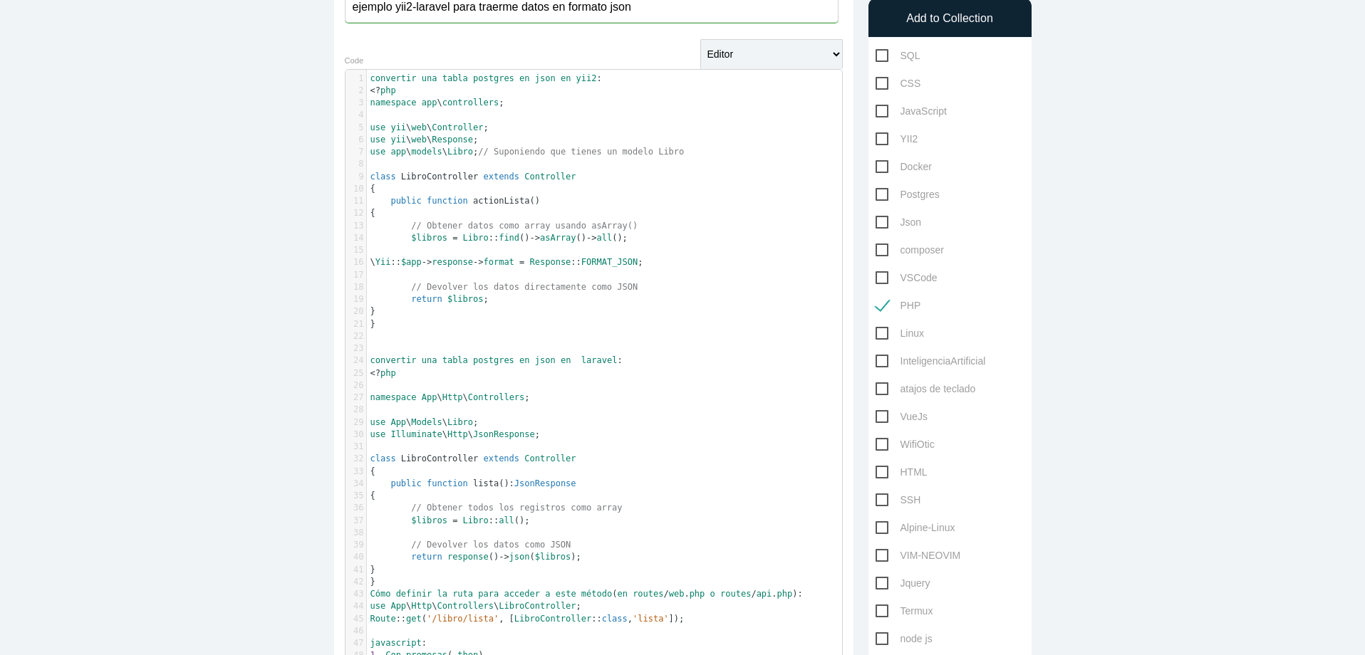
click at [877, 140] on input "YII2" at bounding box center [879, 134] width 9 height 9
checkbox input "true"
click at [876, 108] on span "JavaScript" at bounding box center [910, 112] width 71 height 18
click at [876, 108] on input "JavaScript" at bounding box center [879, 107] width 9 height 9
checkbox input "true"
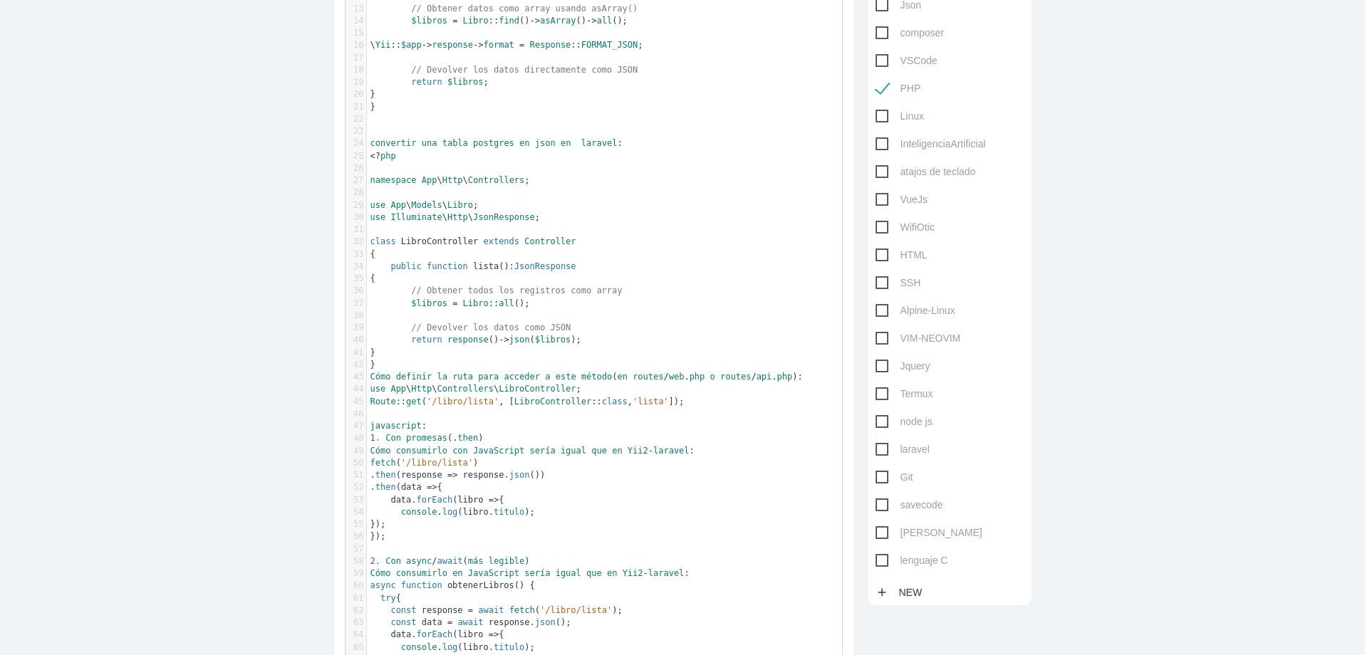
scroll to position [425, 0]
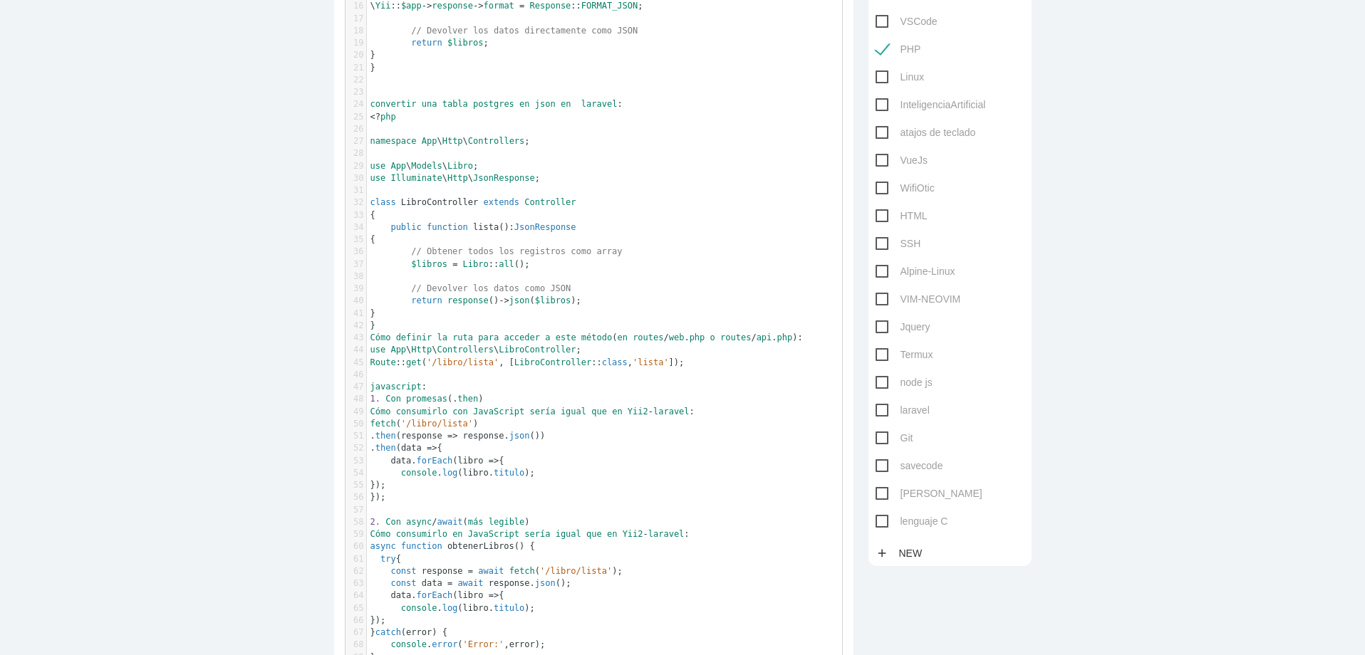
click at [878, 415] on span "laravel" at bounding box center [902, 411] width 54 height 18
click at [878, 411] on input "laravel" at bounding box center [879, 406] width 9 height 9
checkbox input "true"
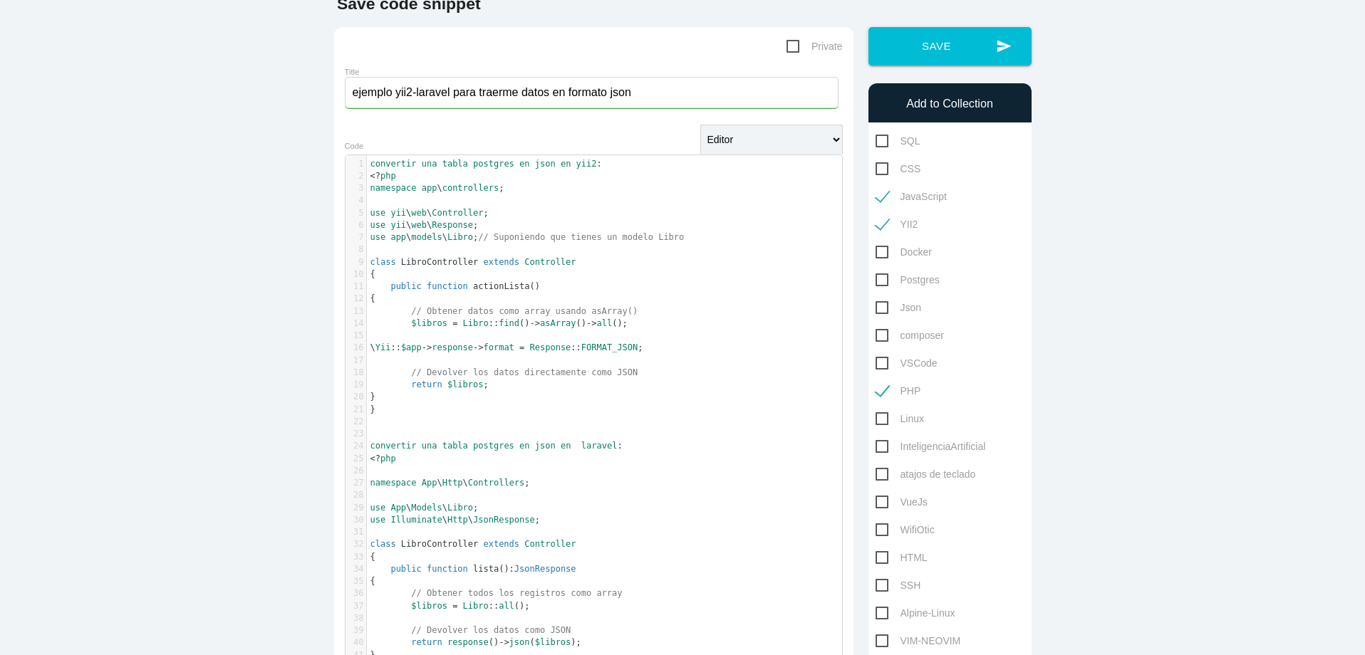
scroll to position [0, 0]
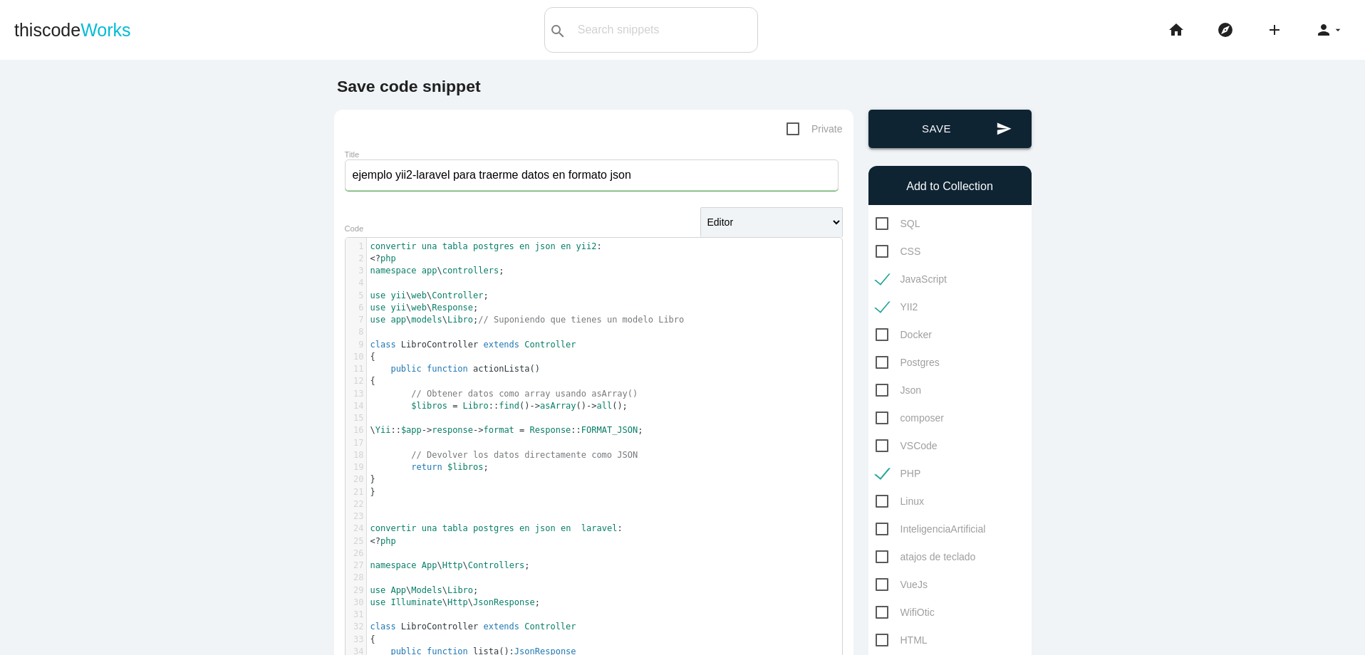
click at [930, 138] on button "send Save" at bounding box center [949, 129] width 163 height 38
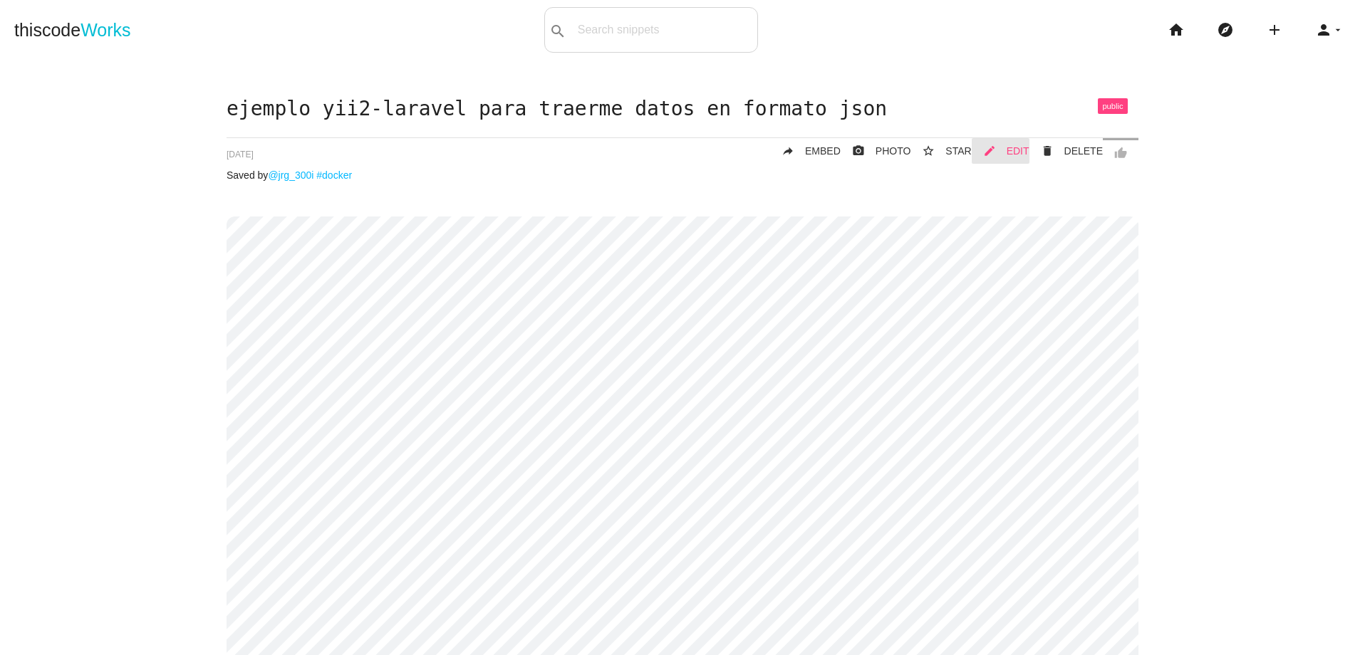
click at [1007, 147] on span "EDIT" at bounding box center [1018, 150] width 23 height 11
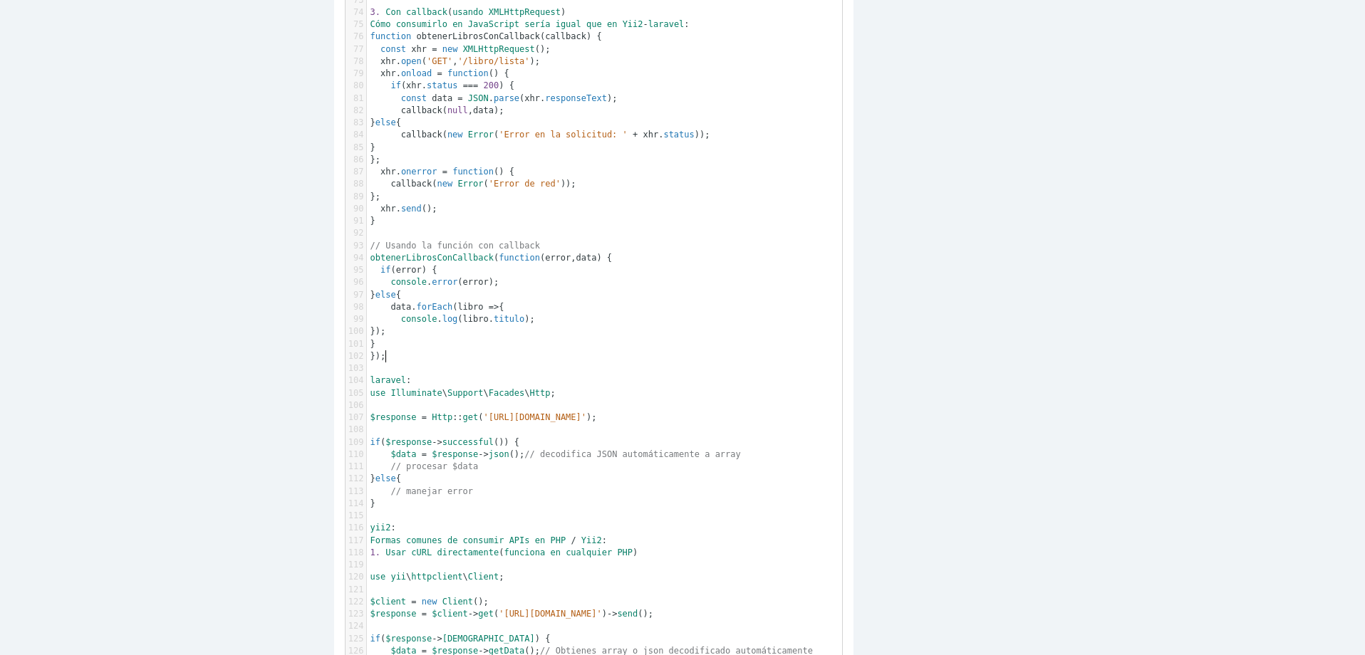
scroll to position [4, 0]
click at [430, 357] on pre "});" at bounding box center [610, 356] width 486 height 12
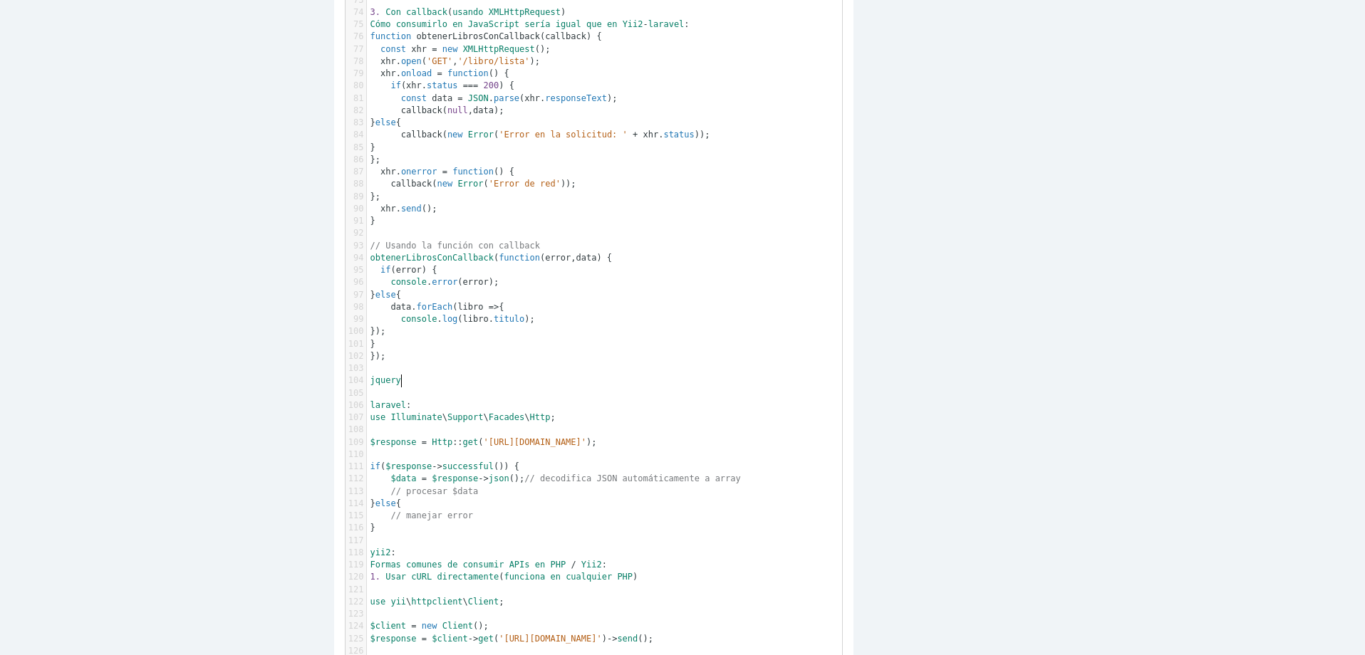
scroll to position [4, 24]
type textarea "jquery:"
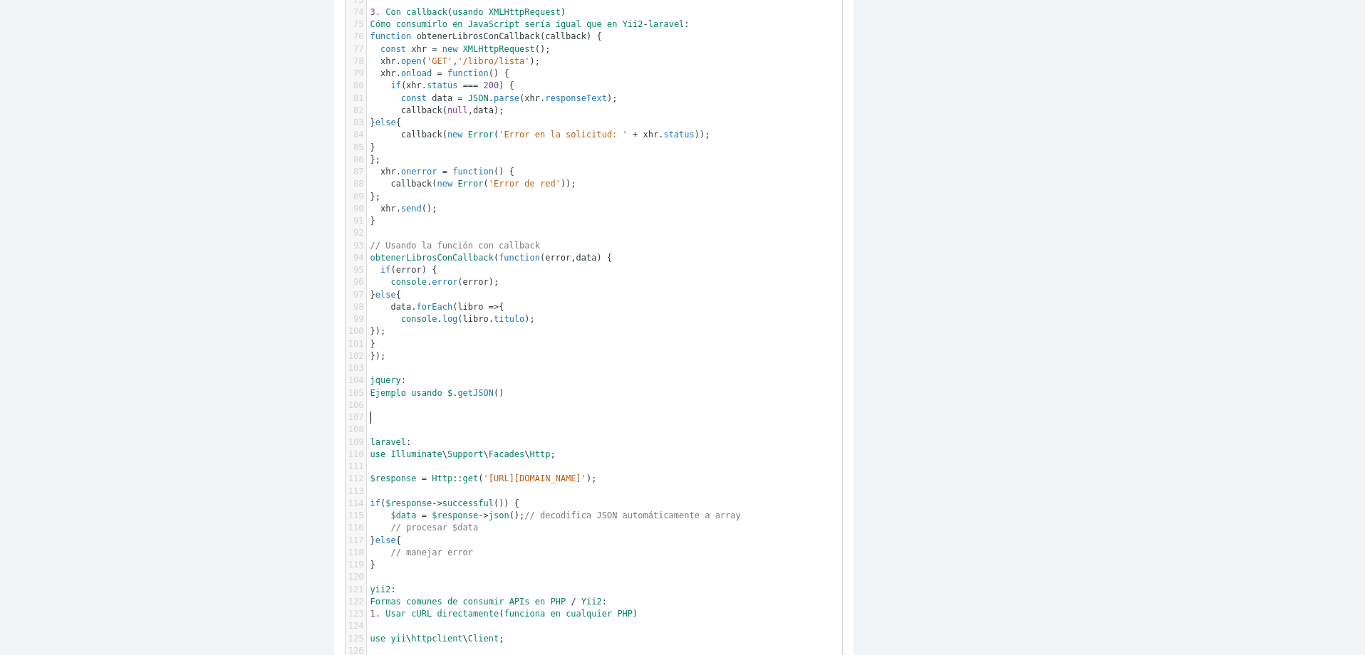
scroll to position [1222, 0]
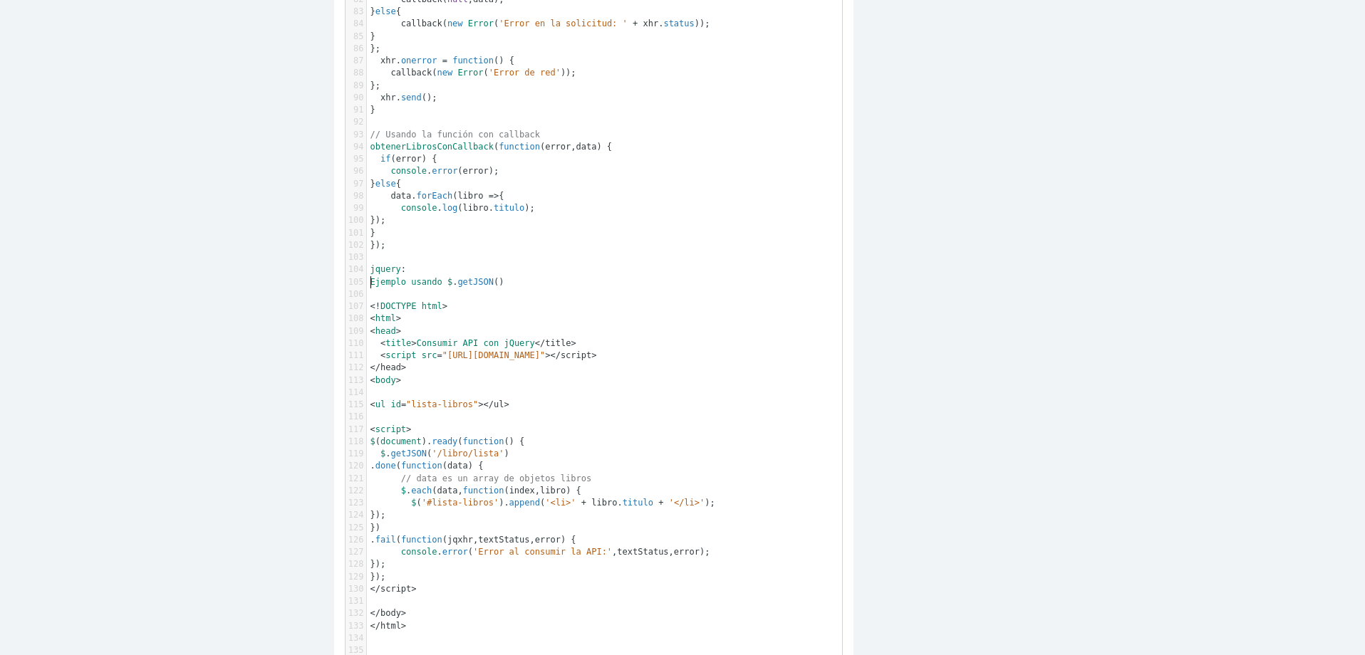
click at [370, 284] on span "Ejemplo" at bounding box center [388, 282] width 36 height 10
type textarea "1.-"
click at [474, 602] on pre "​" at bounding box center [610, 602] width 486 height 12
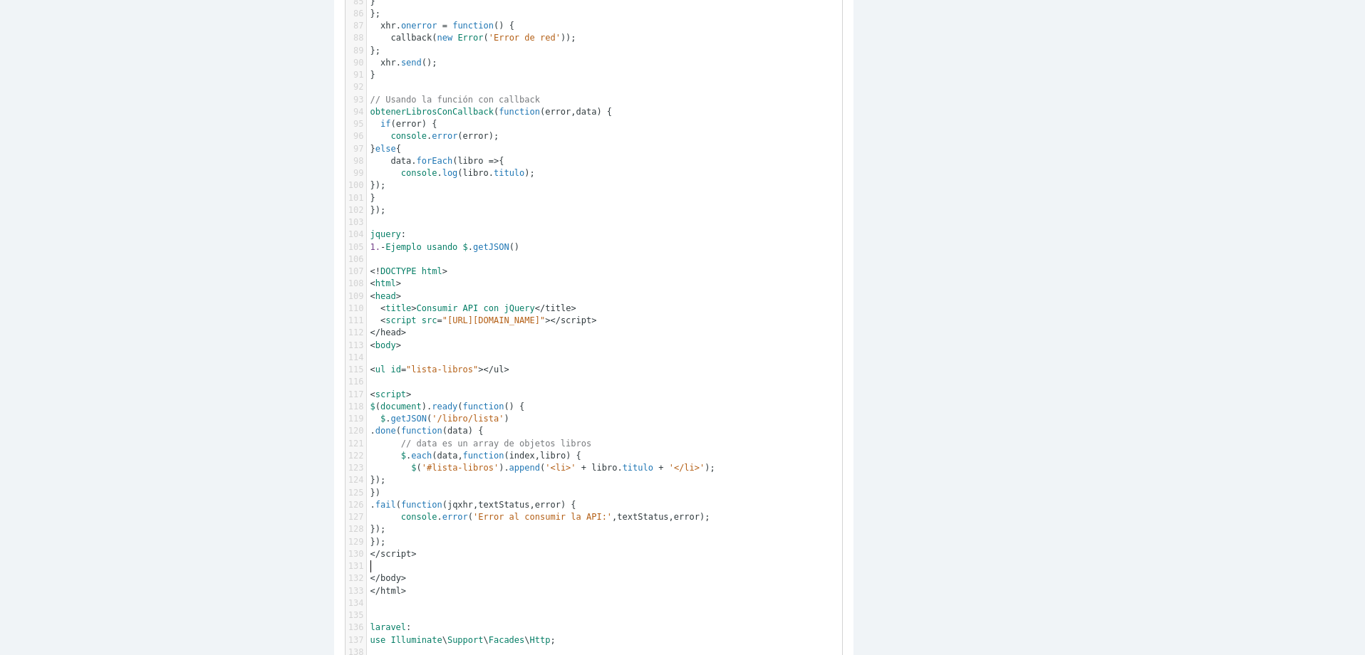
scroll to position [1308, 0]
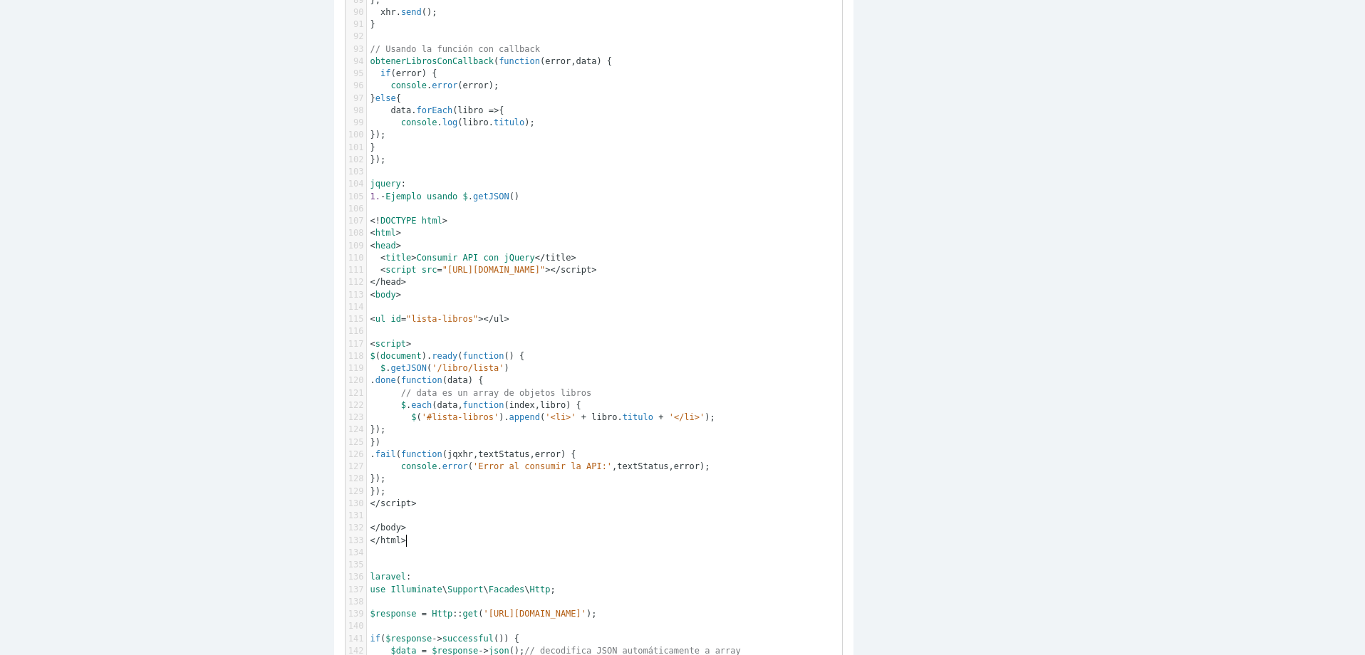
click at [427, 543] on pre "< /html>" at bounding box center [610, 541] width 486 height 12
paste textarea ":"
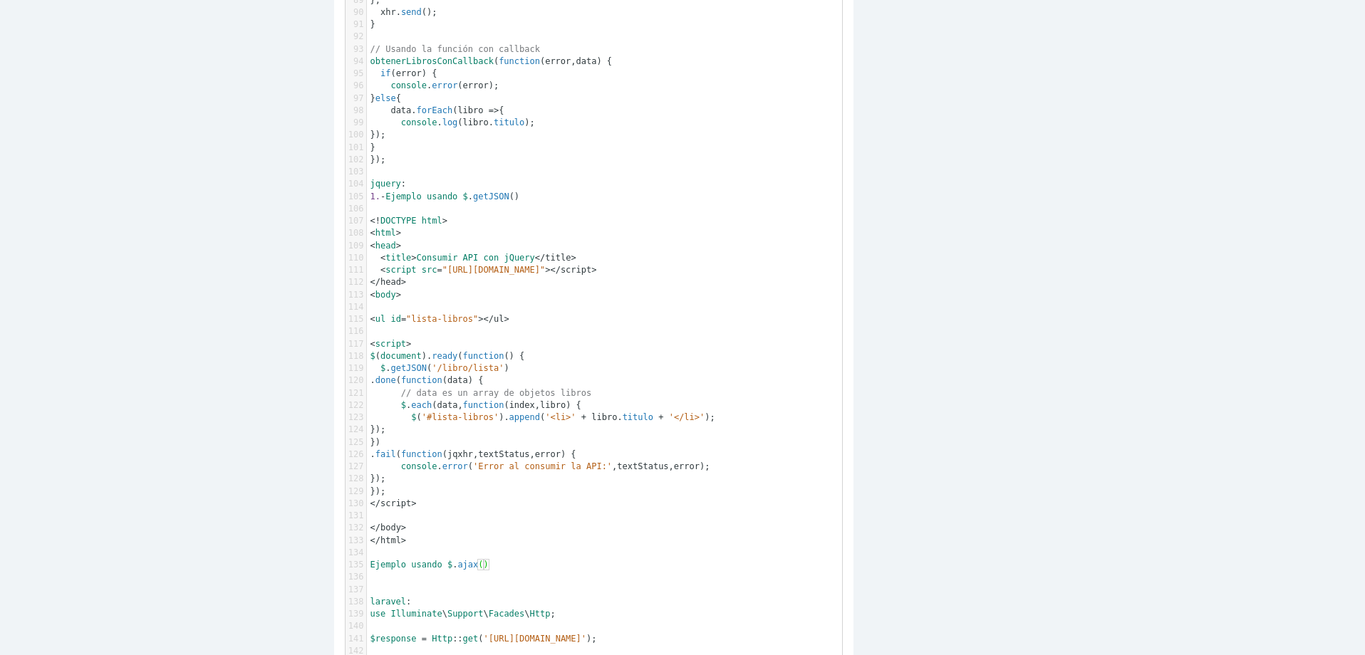
type textarea ":"
click at [370, 570] on span "Ejemplo" at bounding box center [388, 565] width 36 height 10
type textarea "2.-"
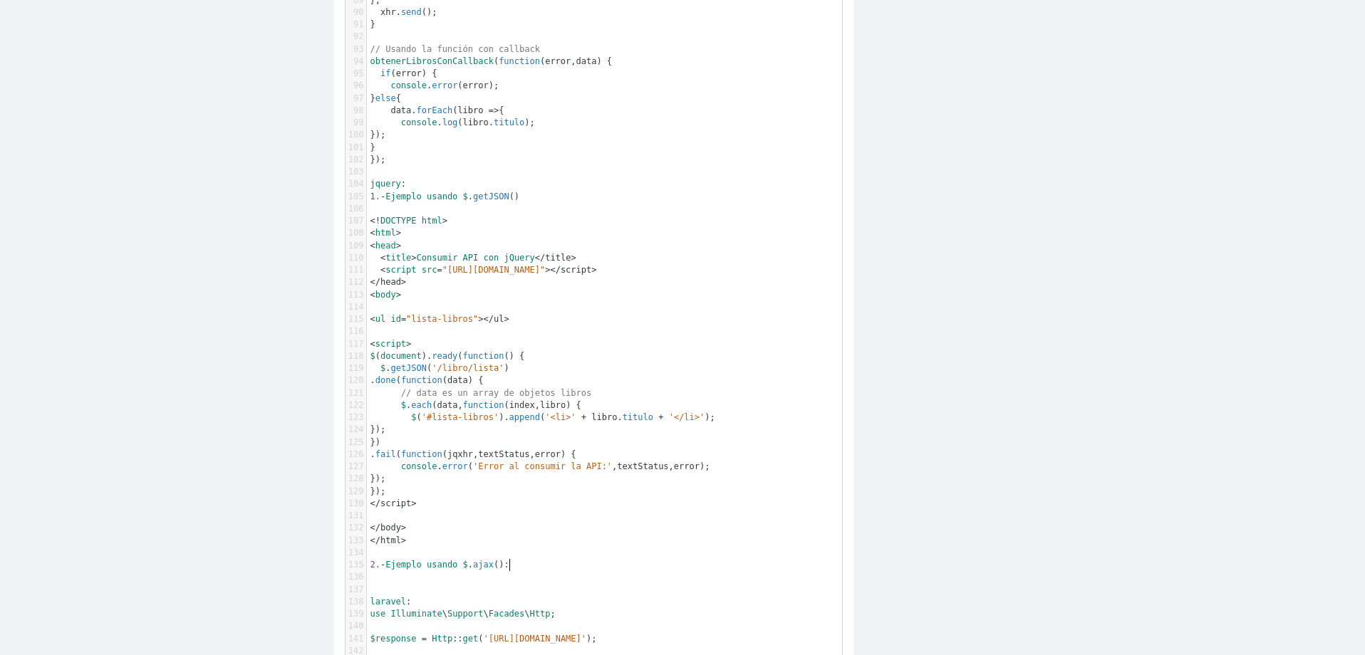
click at [523, 566] on pre "2. - Ejemplo usando $ . ajax ():" at bounding box center [610, 565] width 486 height 12
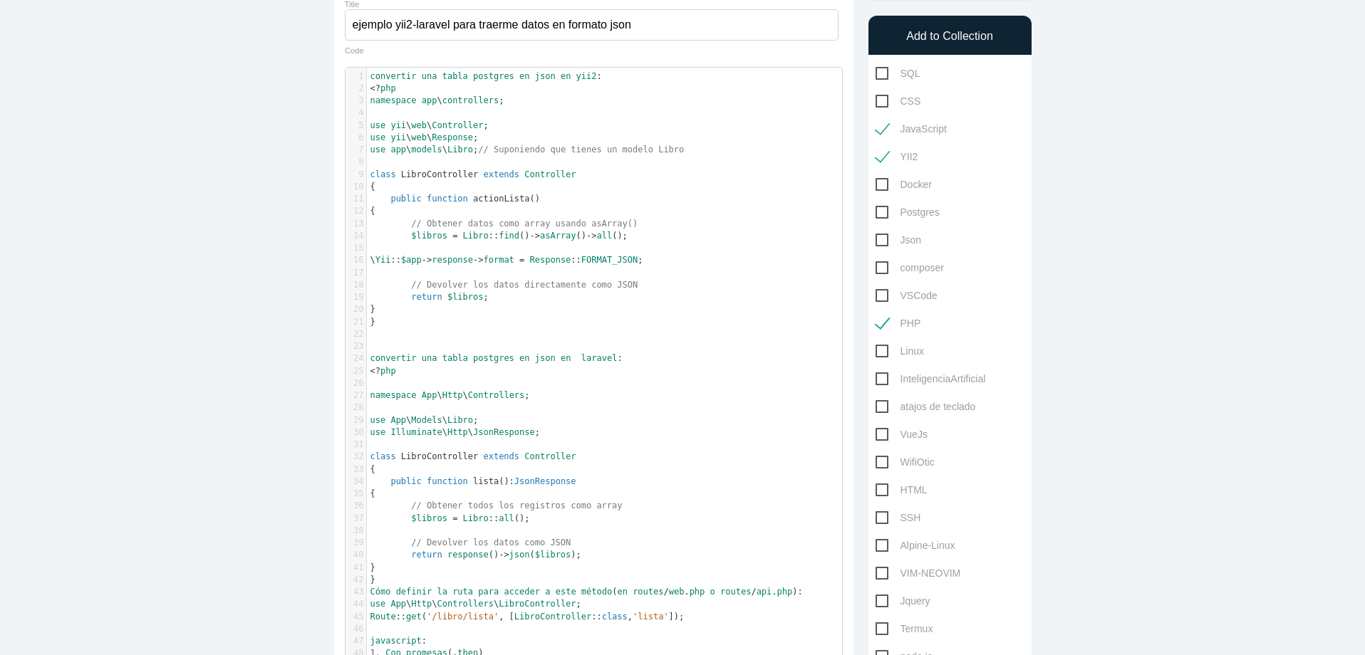
scroll to position [0, 0]
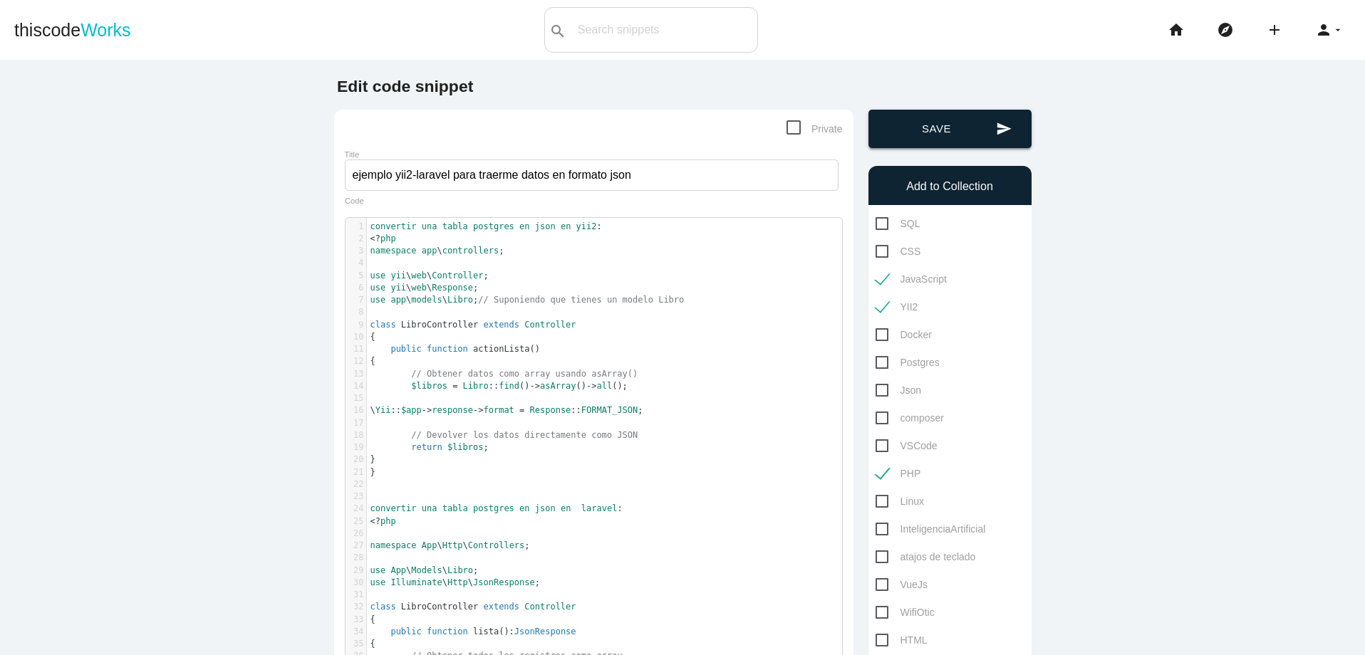
click at [987, 128] on button "send Save" at bounding box center [949, 129] width 163 height 38
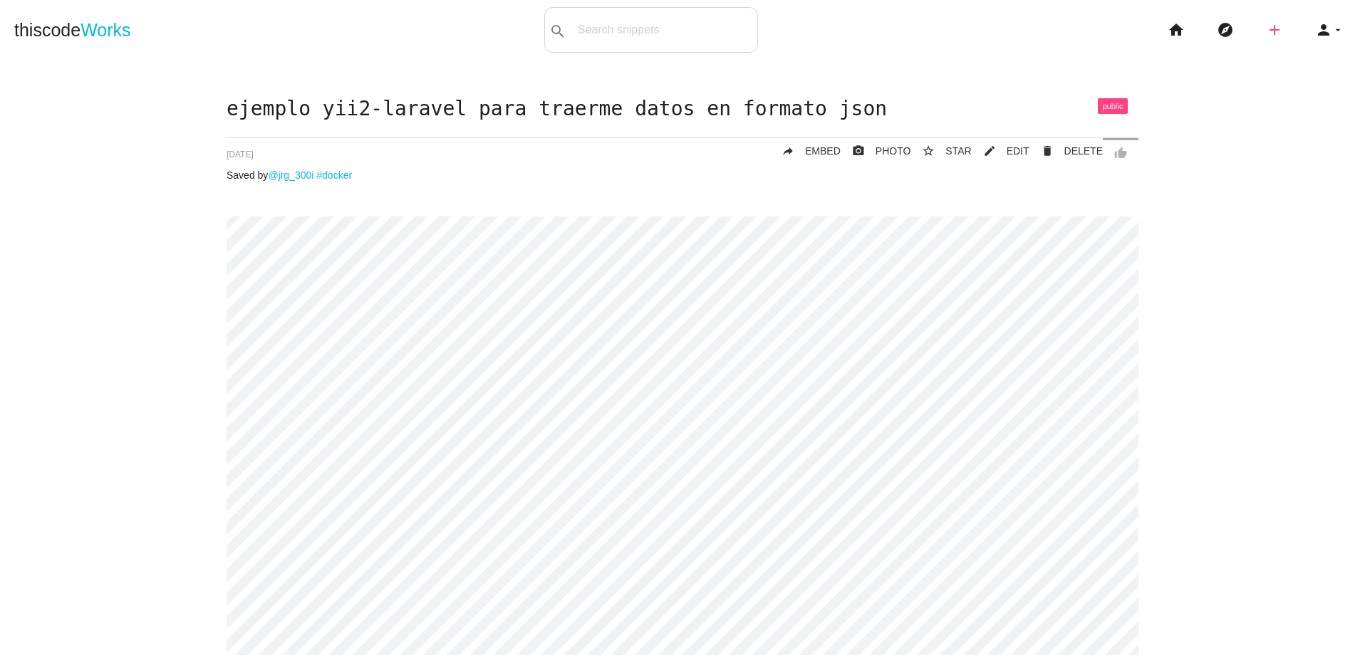
click at [1266, 24] on icon "add" at bounding box center [1274, 30] width 17 height 46
click at [1267, 24] on icon "code" at bounding box center [1275, 25] width 17 height 16
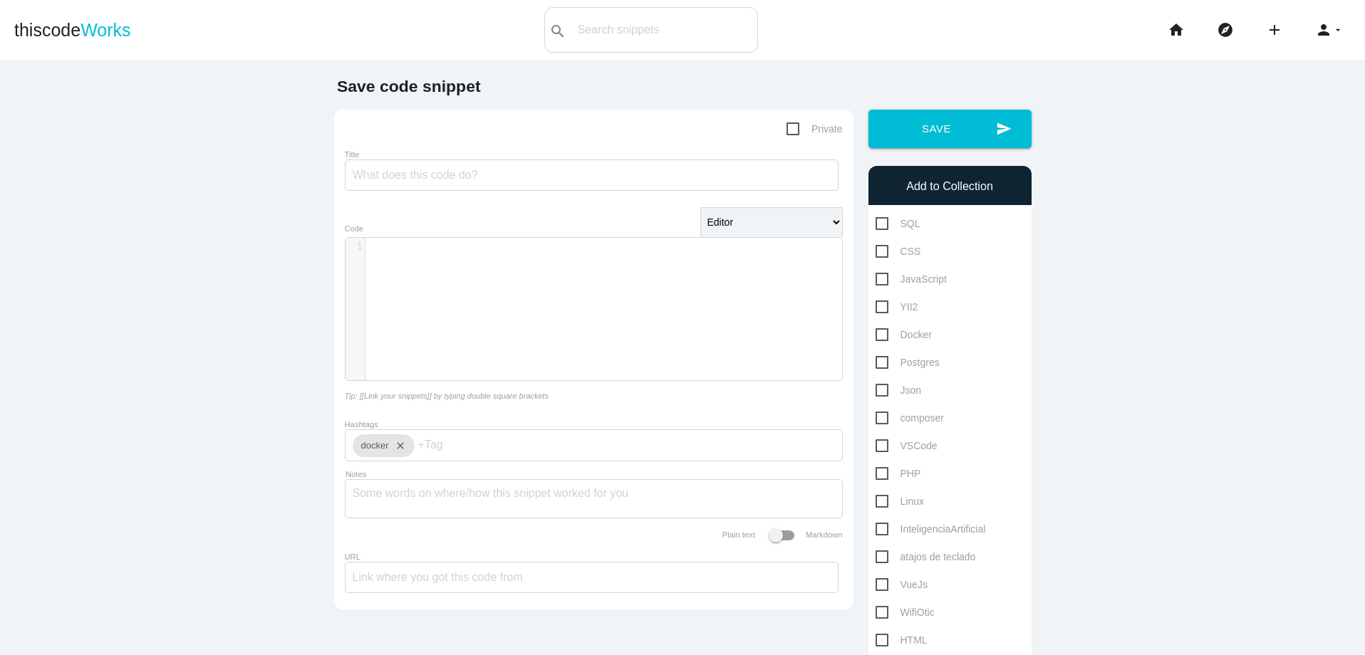
scroll to position [4, 0]
click at [660, 270] on div "​ x 1 ​" at bounding box center [604, 320] width 518 height 164
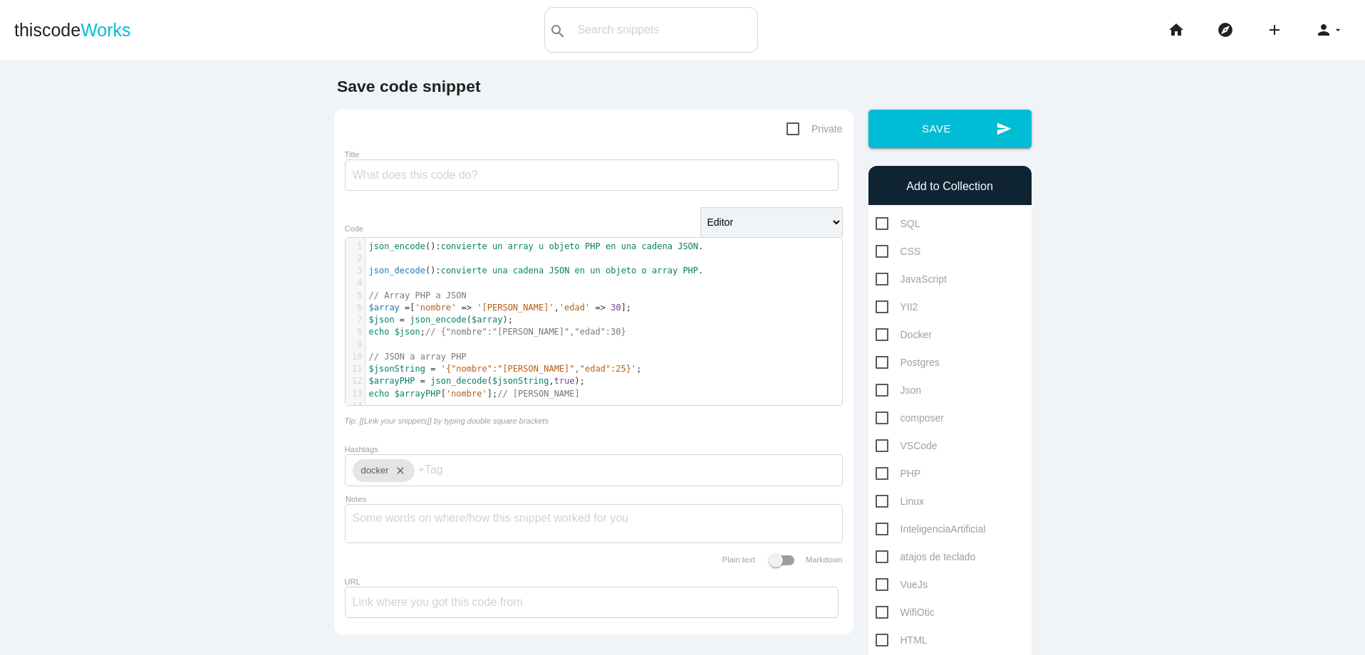
click at [878, 474] on span "PHP" at bounding box center [898, 474] width 46 height 18
click at [878, 474] on input "PHP" at bounding box center [879, 469] width 9 height 9
checkbox input "true"
click at [642, 184] on input "Title" at bounding box center [592, 175] width 494 height 31
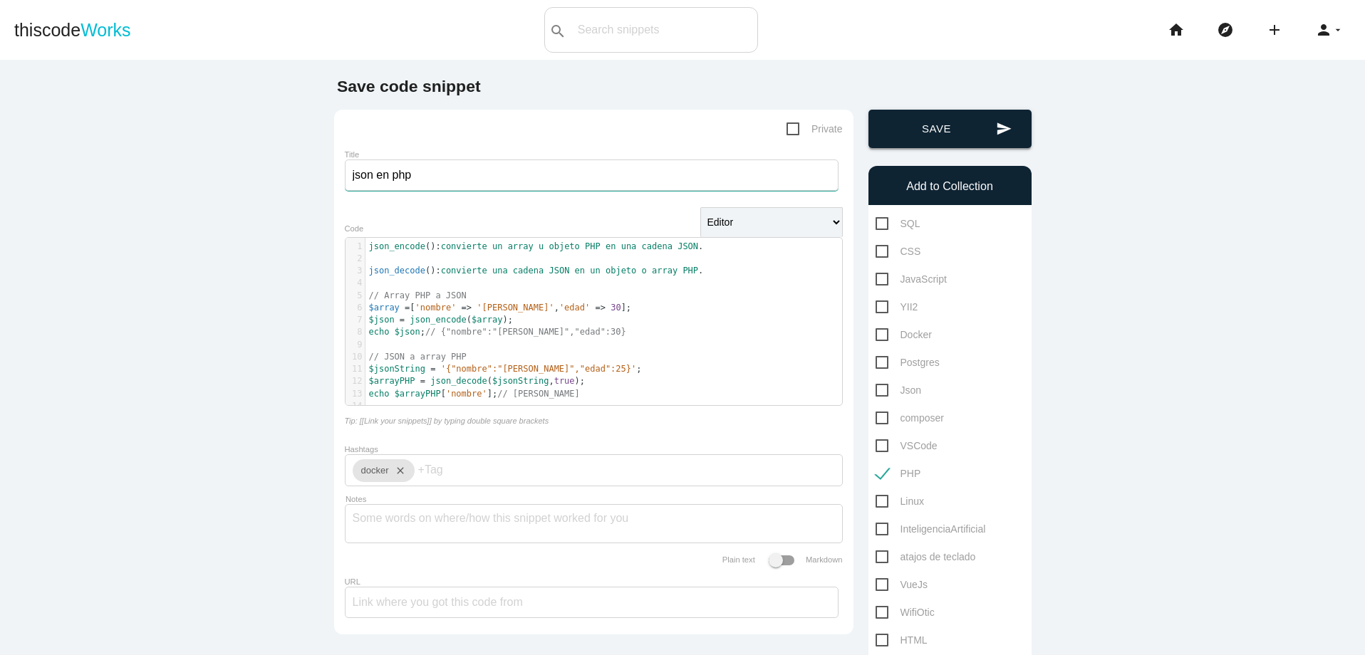
type input "json en php"
click at [936, 132] on button "send Save" at bounding box center [949, 129] width 163 height 38
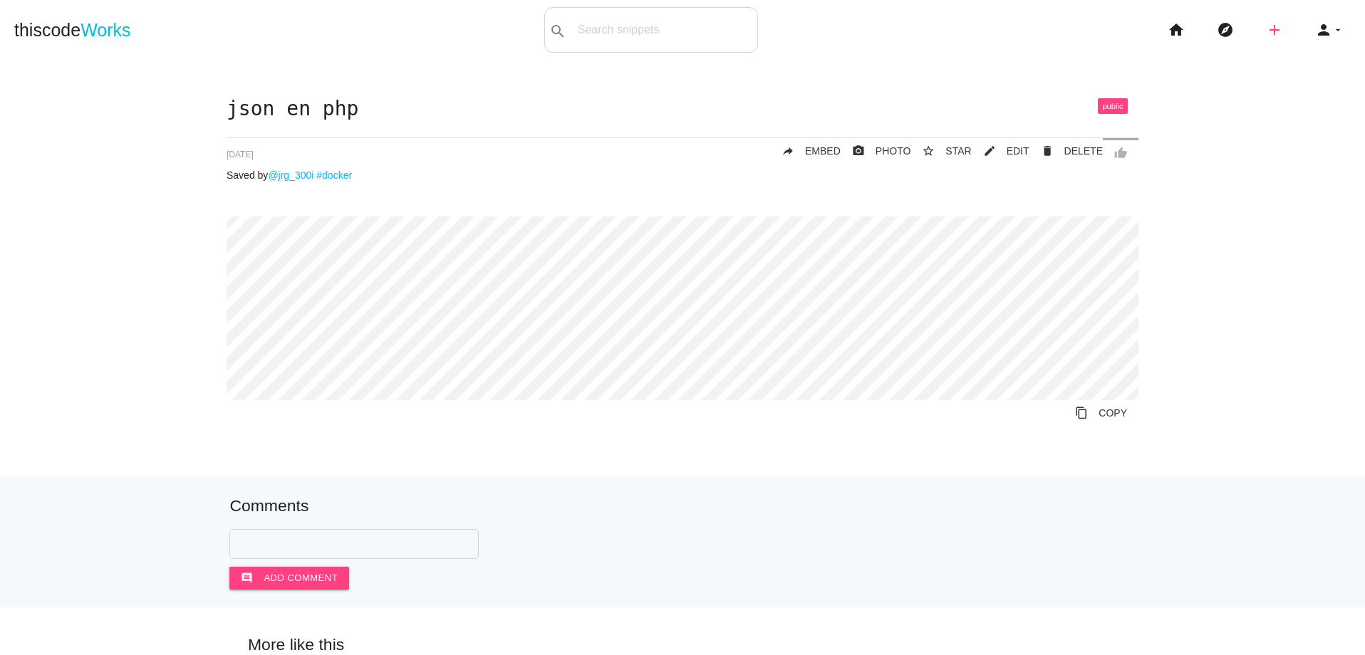
click at [1269, 30] on icon "add" at bounding box center [1274, 30] width 17 height 46
click at [1269, 30] on icon "code" at bounding box center [1275, 25] width 17 height 16
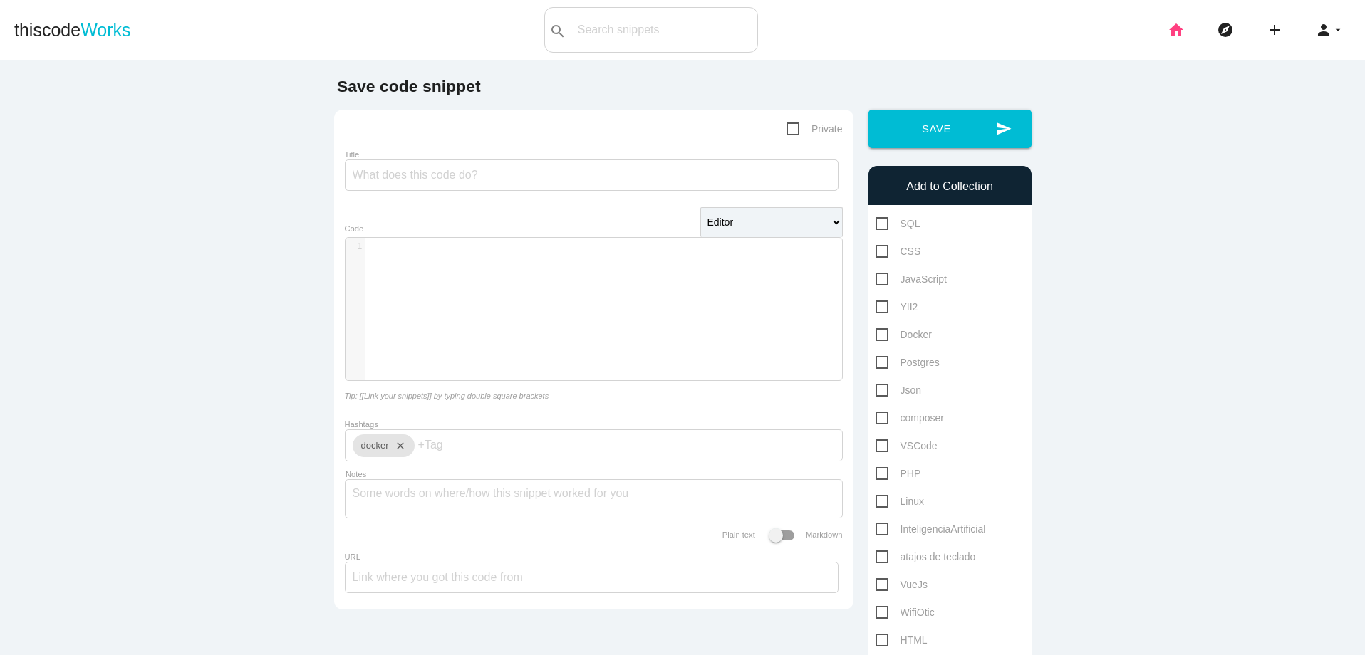
click at [1169, 30] on icon "home" at bounding box center [1176, 30] width 17 height 46
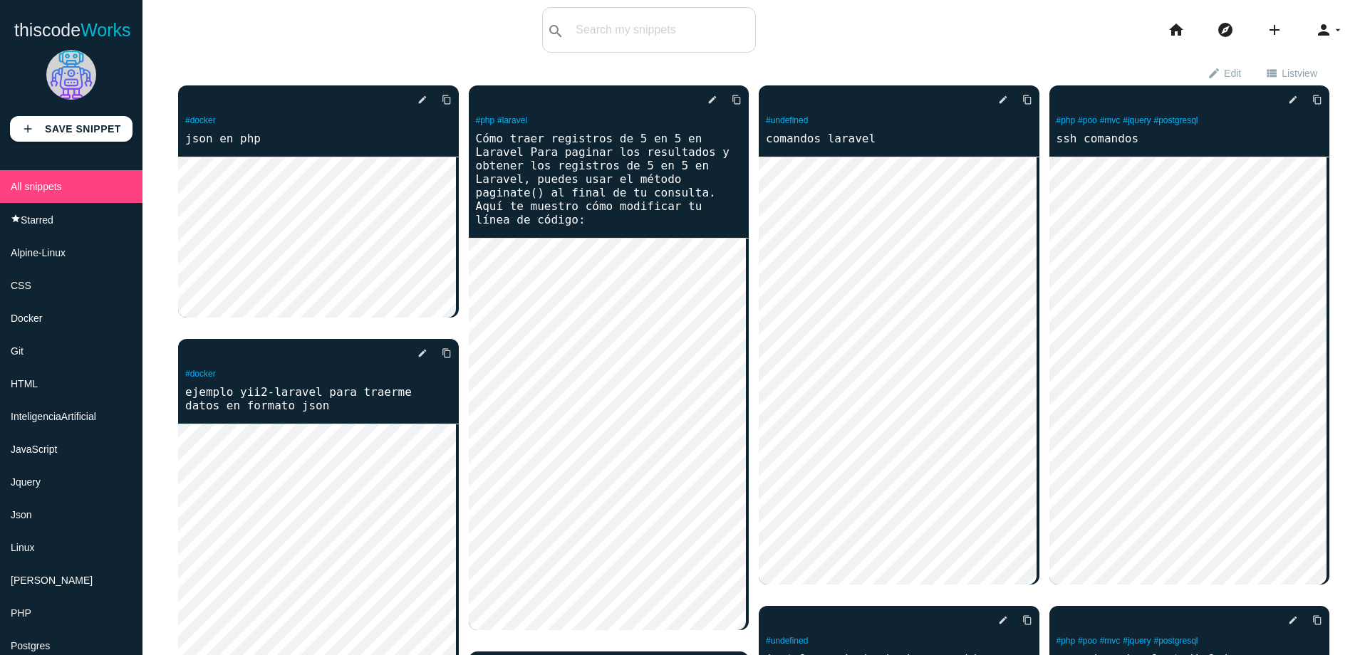
scroll to position [509, 0]
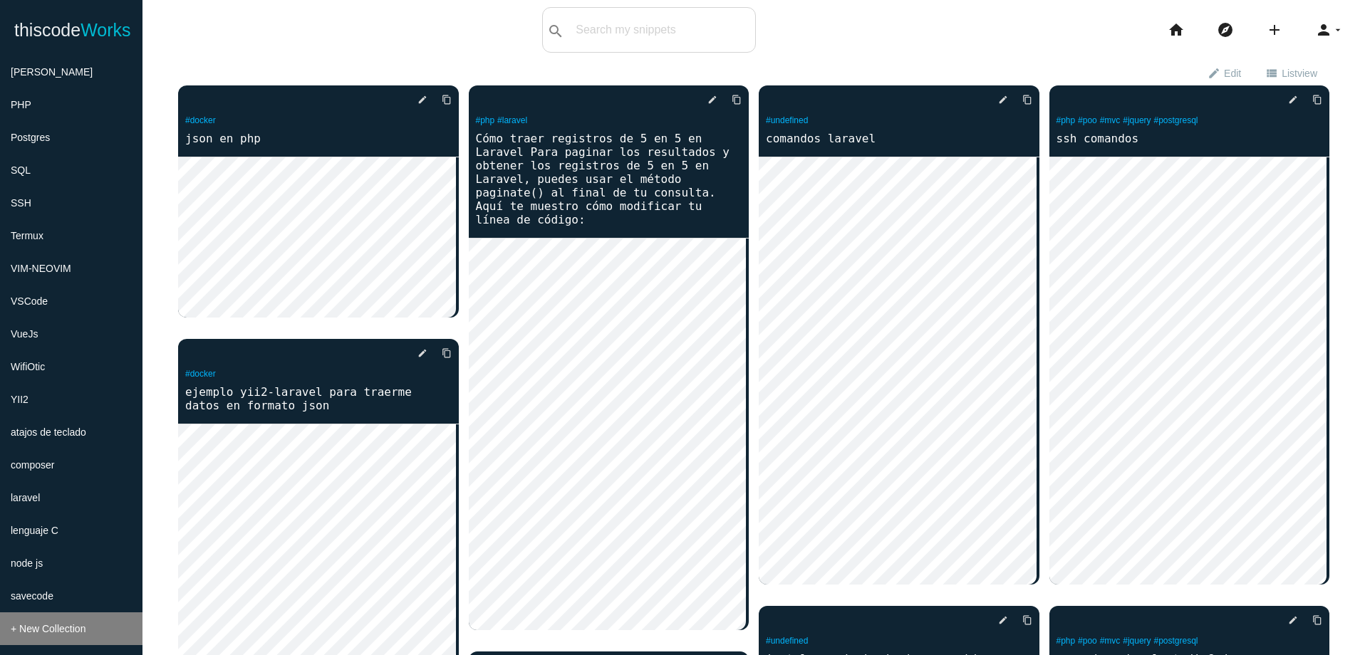
click at [71, 624] on li "+ New Collection" at bounding box center [71, 629] width 142 height 33
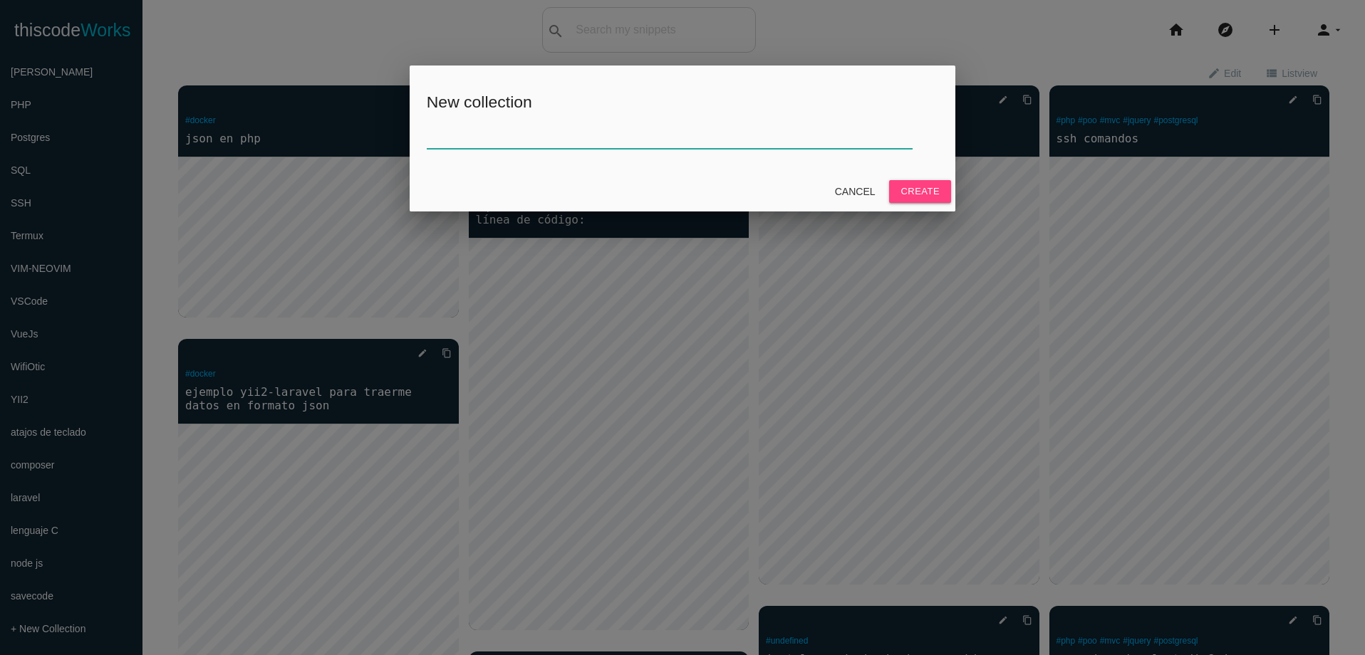
click at [571, 142] on input "text" at bounding box center [670, 133] width 486 height 31
type input "H"
type input "XML"
click at [907, 192] on button "Create" at bounding box center [920, 191] width 62 height 23
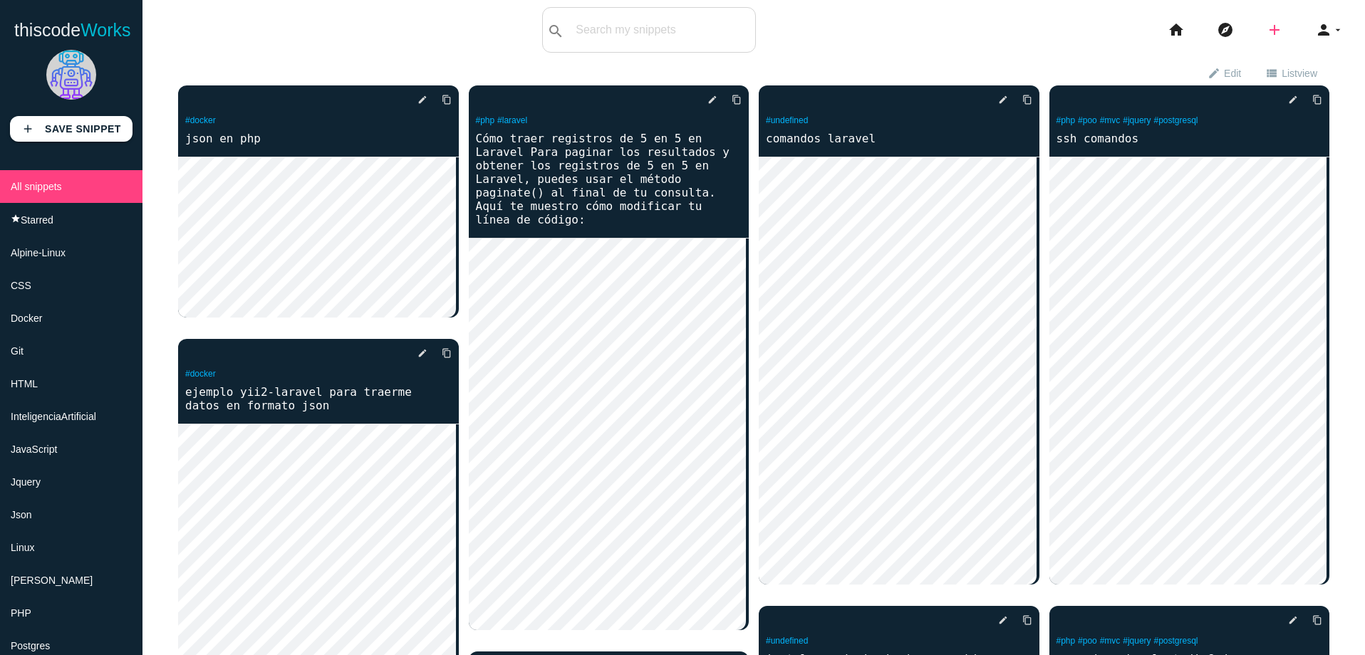
click at [1267, 28] on icon "add" at bounding box center [1274, 30] width 17 height 46
click at [1287, 30] on link "code Snippet" at bounding box center [1305, 25] width 100 height 36
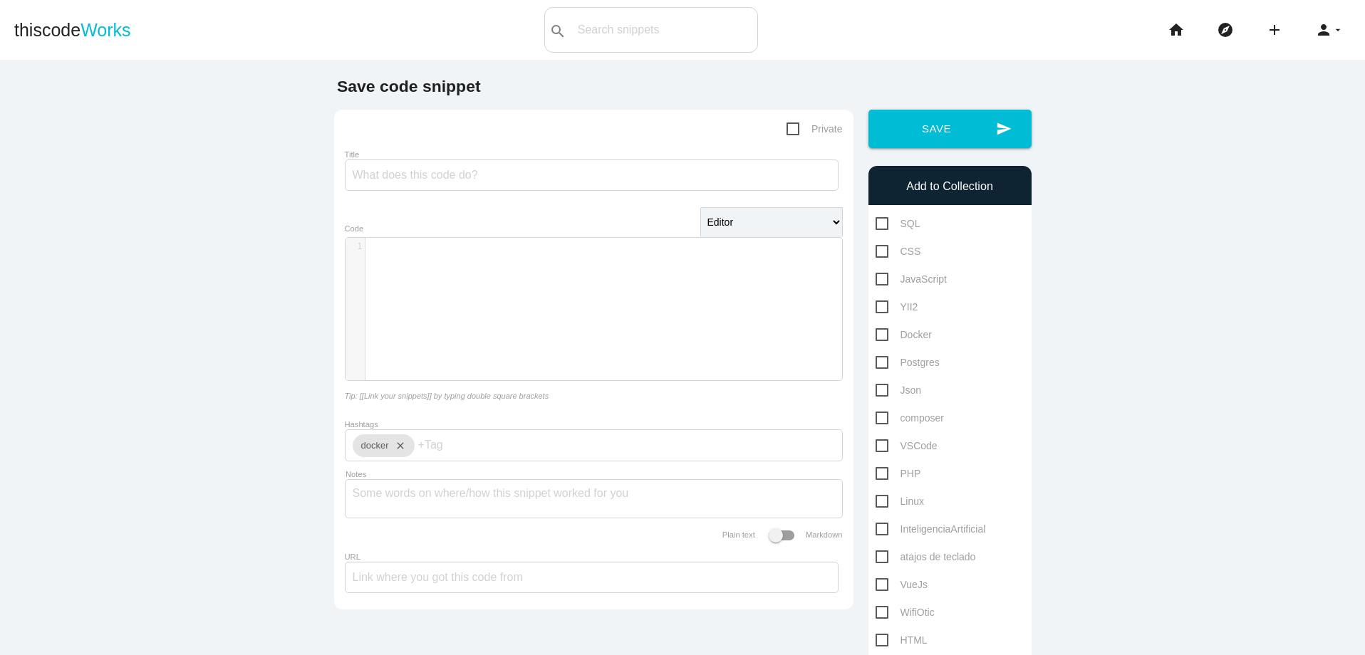
scroll to position [4, 0]
click at [618, 264] on div "​ x 1 ​" at bounding box center [604, 320] width 518 height 164
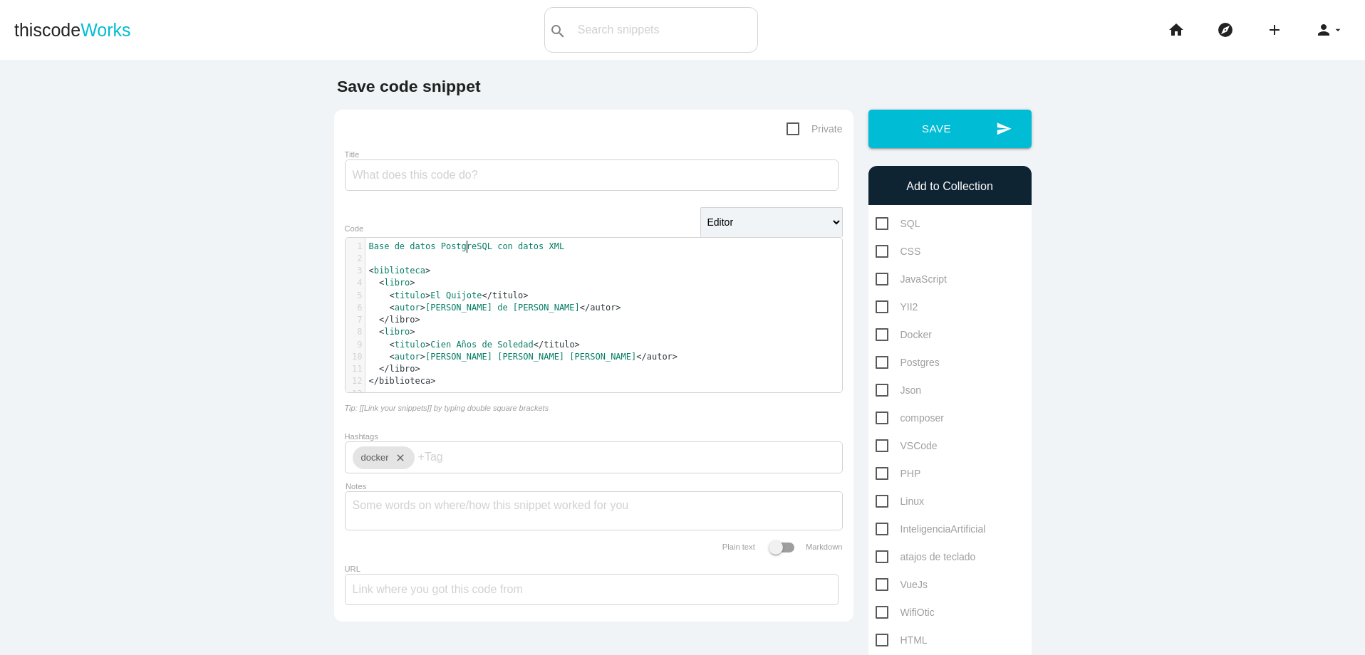
click at [462, 249] on span "PostgreSQL" at bounding box center [466, 246] width 51 height 10
type textarea "Base de datos PostgreSQL con datos XML"
click at [460, 242] on span "PostgreSQL" at bounding box center [466, 246] width 51 height 10
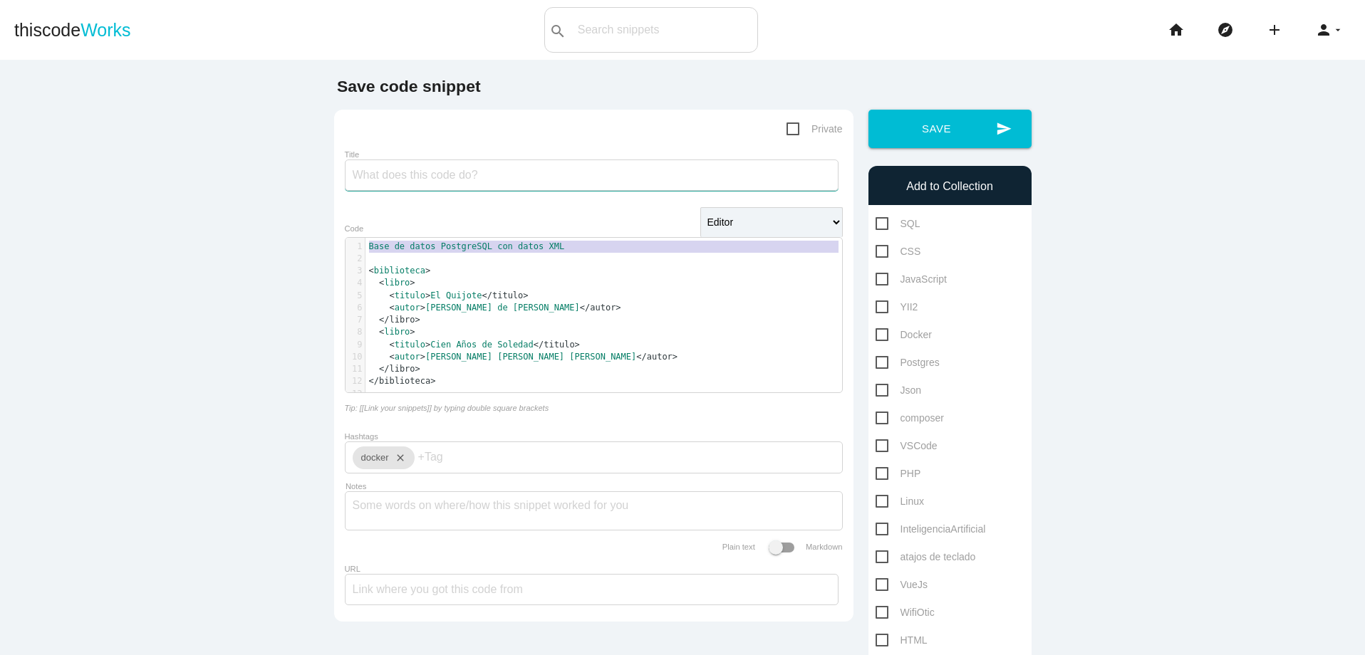
click at [536, 162] on input "Title" at bounding box center [592, 175] width 494 height 31
paste input "Base de datos PostgreSQL con datos XML"
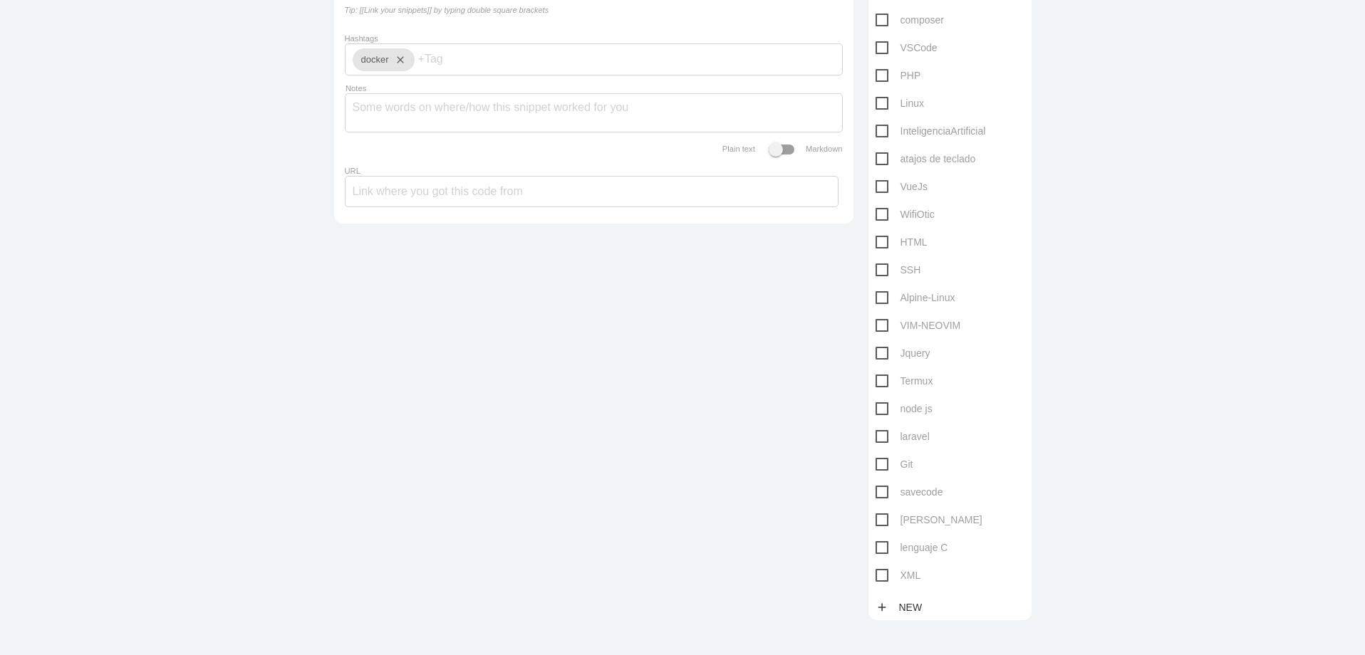
scroll to position [427, 0]
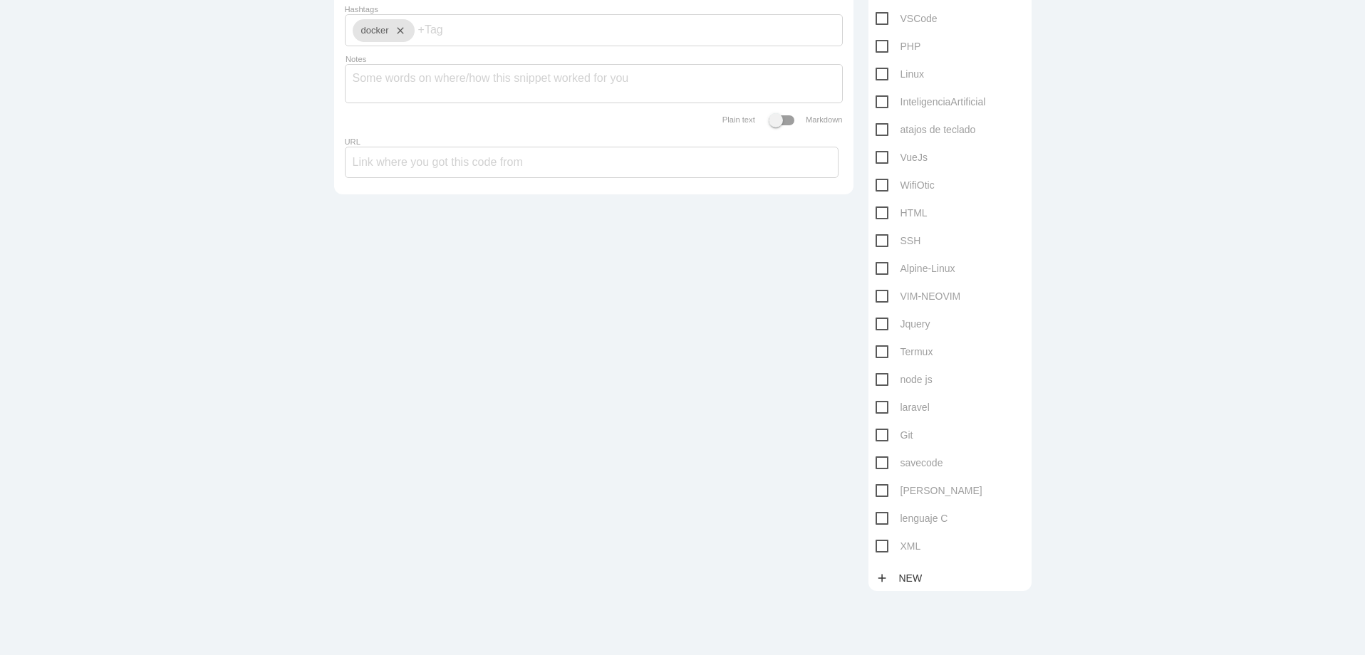
type input "Base de datos PostgreSQL con datos XML"
click at [875, 549] on span "XML" at bounding box center [898, 547] width 46 height 18
click at [875, 547] on input "XML" at bounding box center [879, 542] width 9 height 9
checkbox input "true"
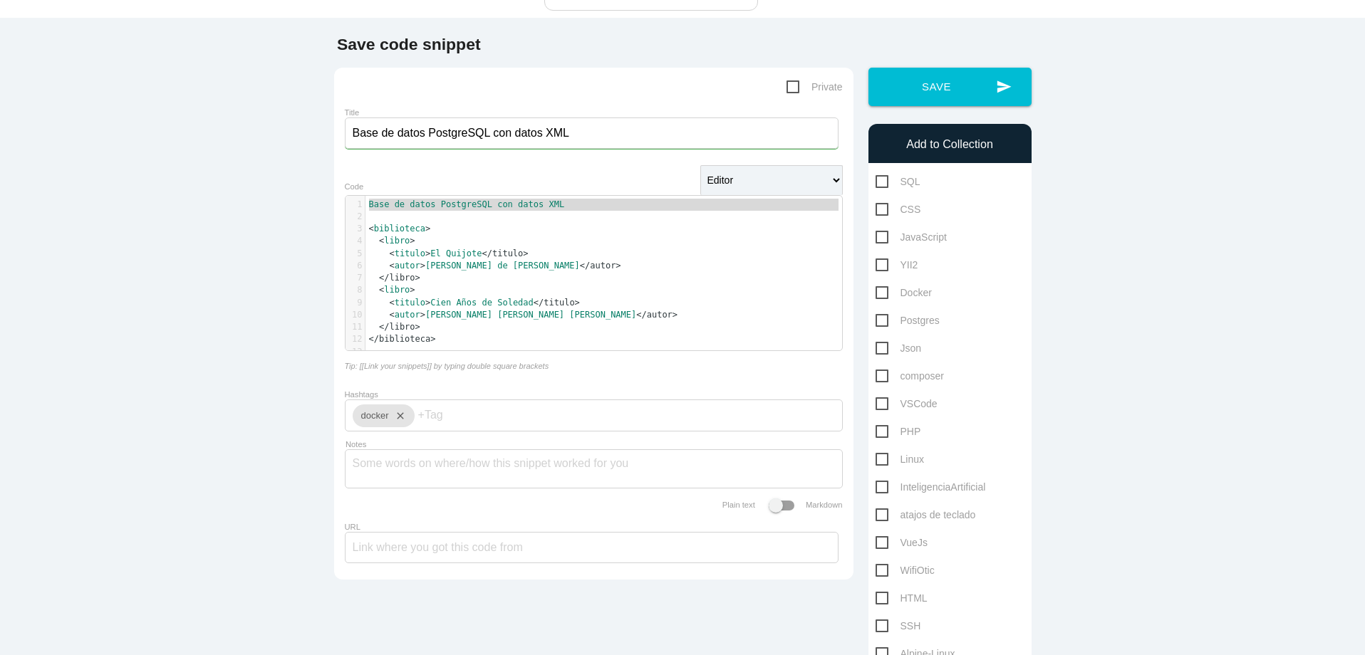
scroll to position [0, 0]
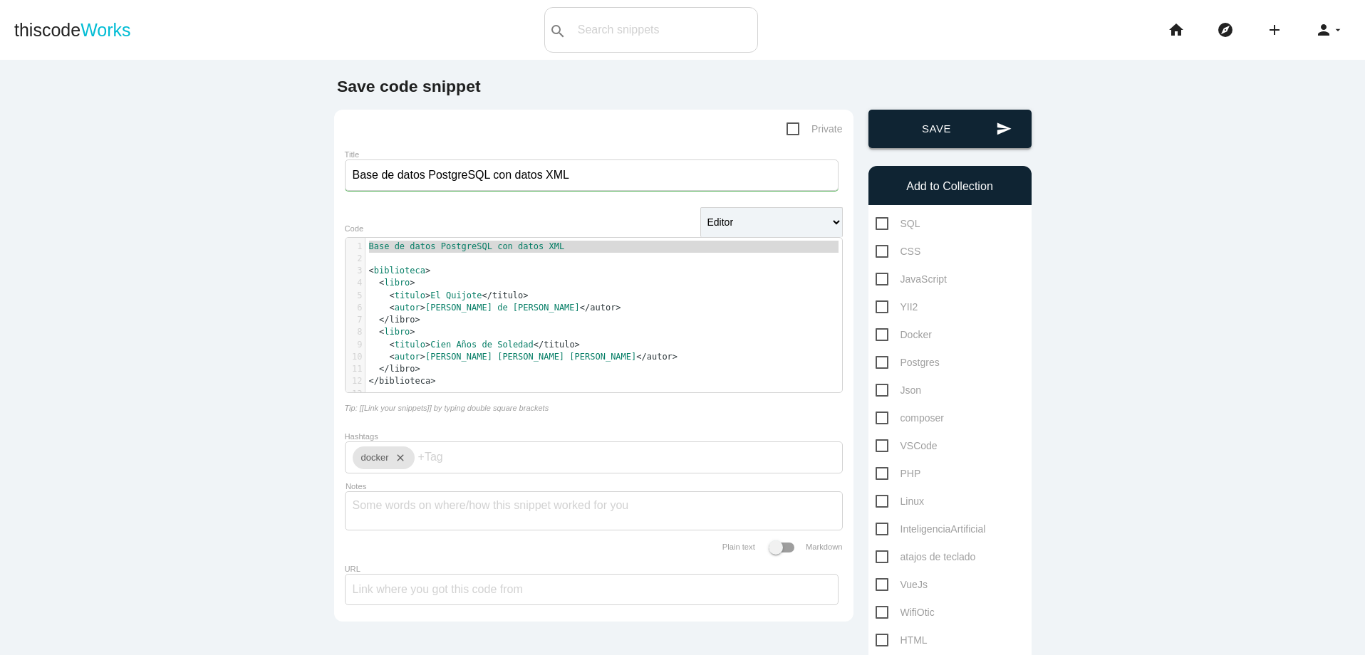
click at [935, 125] on button "send Save" at bounding box center [949, 129] width 163 height 38
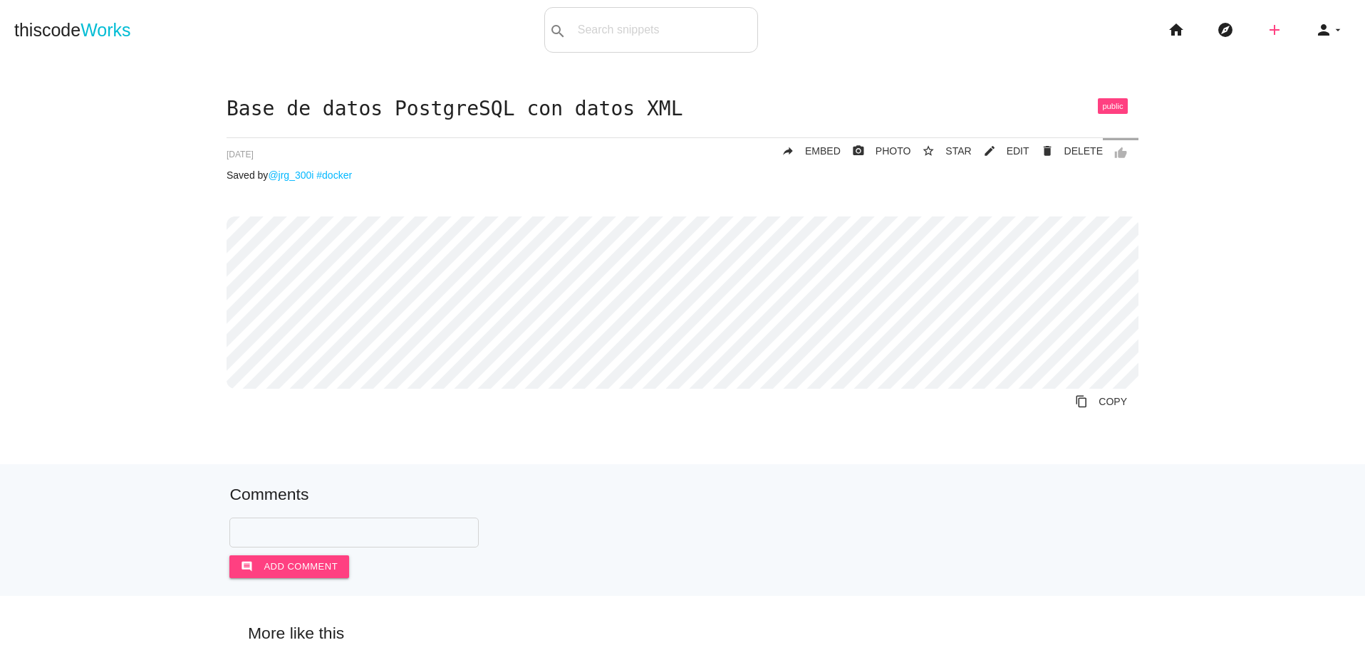
click at [1267, 28] on icon "add" at bounding box center [1274, 30] width 17 height 46
click at [1267, 28] on icon "code" at bounding box center [1275, 25] width 17 height 16
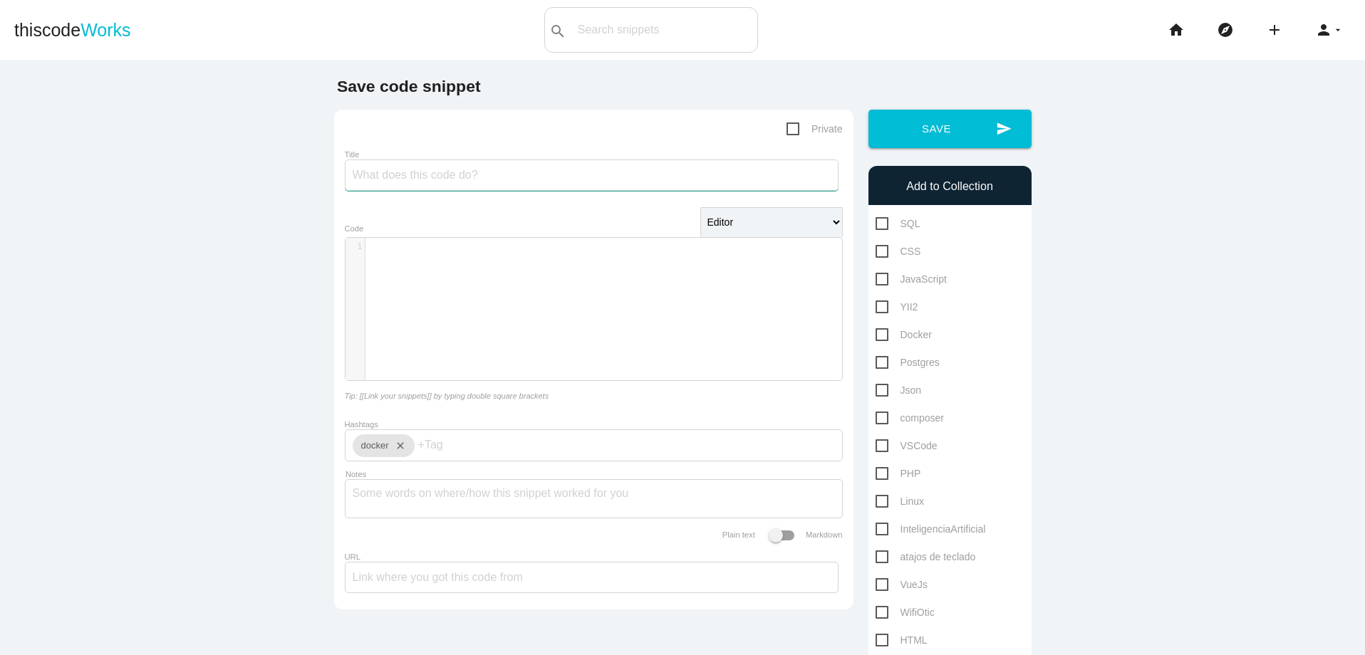
click at [582, 177] on input "Title" at bounding box center [592, 175] width 494 height 31
click at [598, 266] on div "​ x 1 ​" at bounding box center [604, 320] width 518 height 164
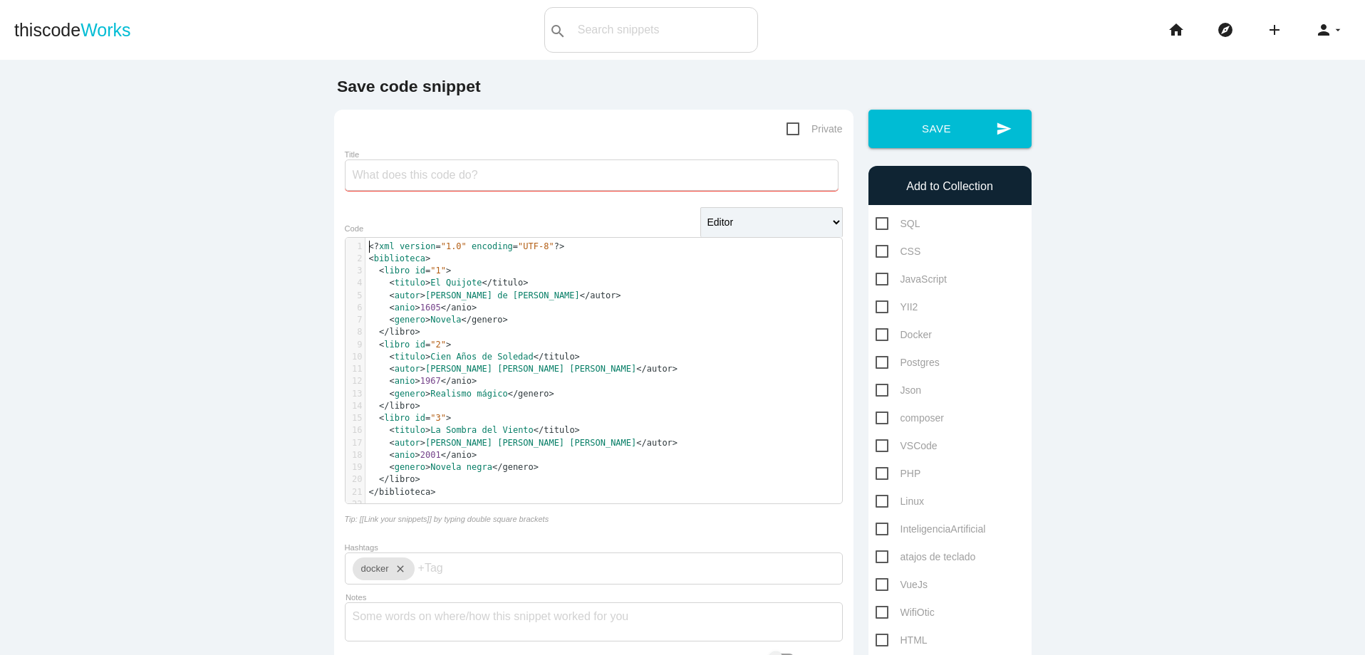
click at [369, 245] on span "<?" at bounding box center [374, 246] width 10 height 10
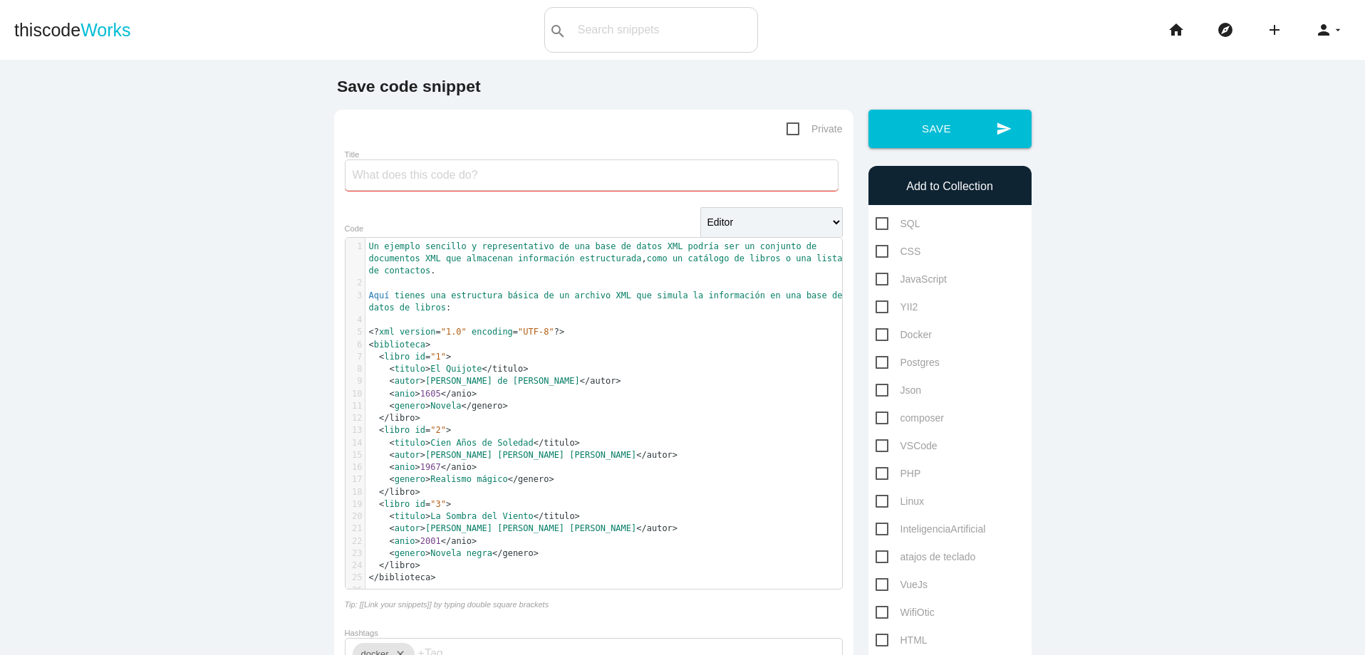
click at [495, 179] on input "Title" at bounding box center [592, 175] width 494 height 31
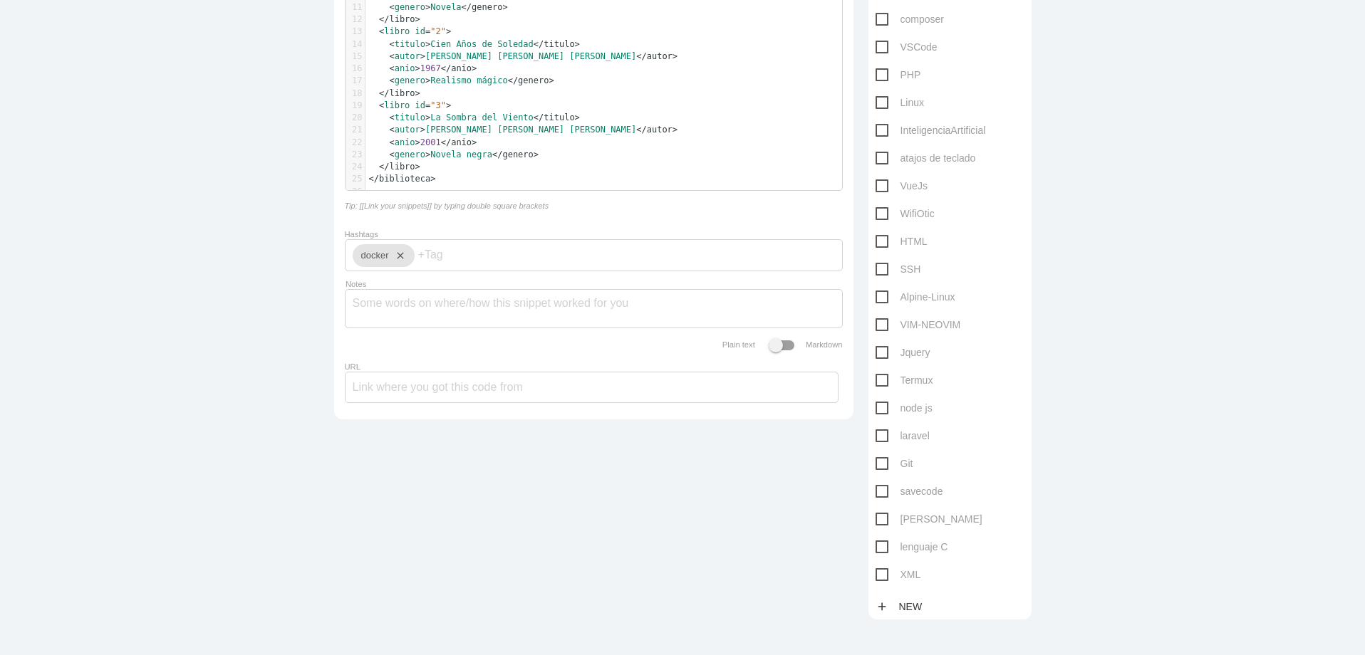
scroll to position [427, 0]
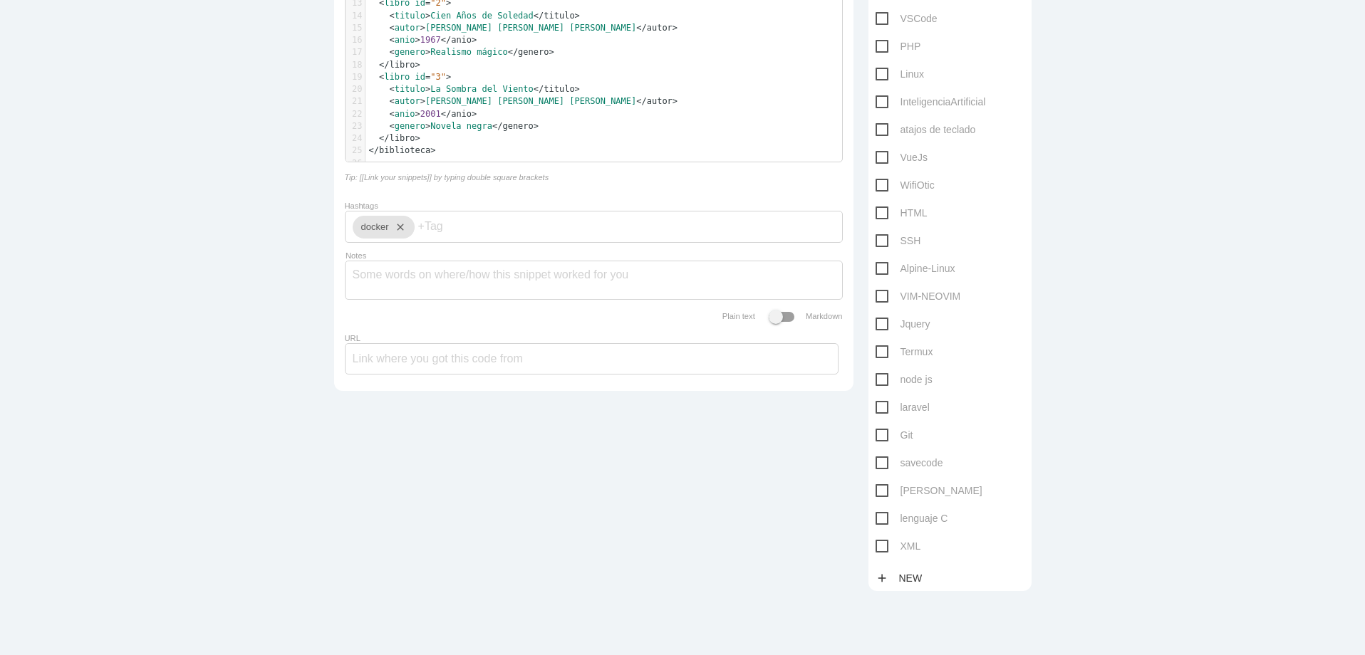
type input "xml"
click at [879, 549] on span "XML" at bounding box center [898, 547] width 46 height 18
click at [879, 547] on input "XML" at bounding box center [879, 542] width 9 height 9
checkbox input "true"
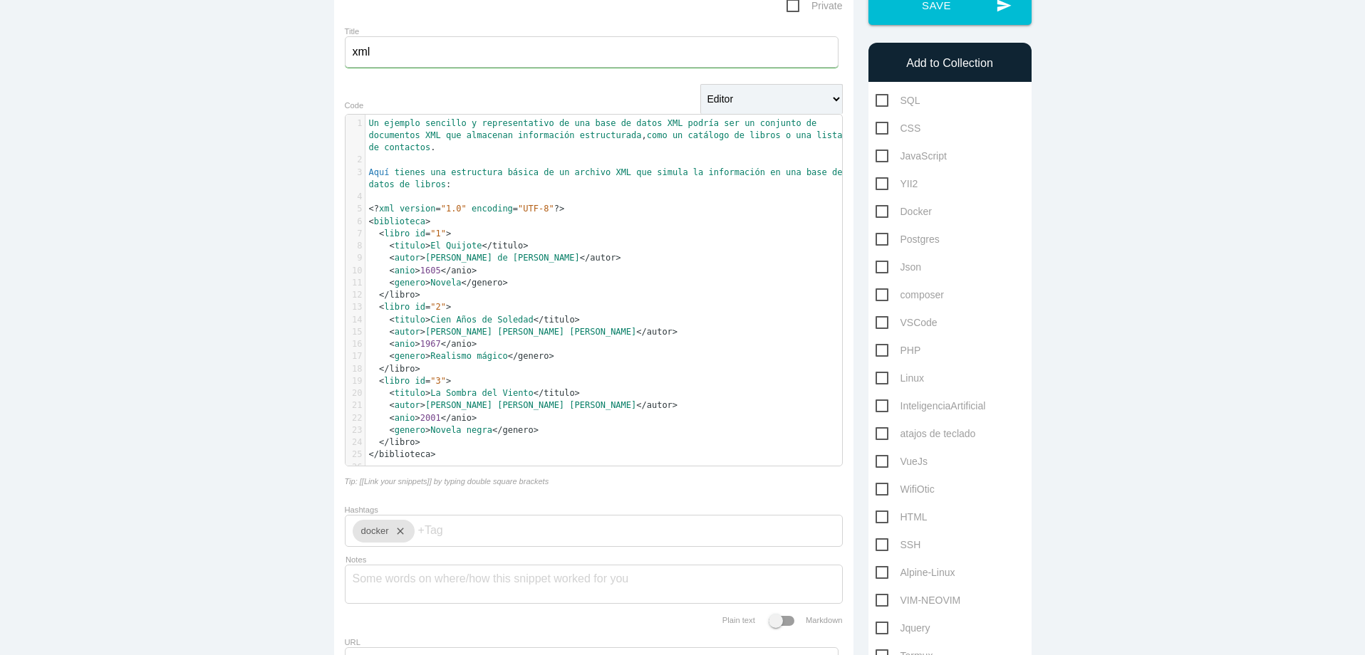
scroll to position [85, 0]
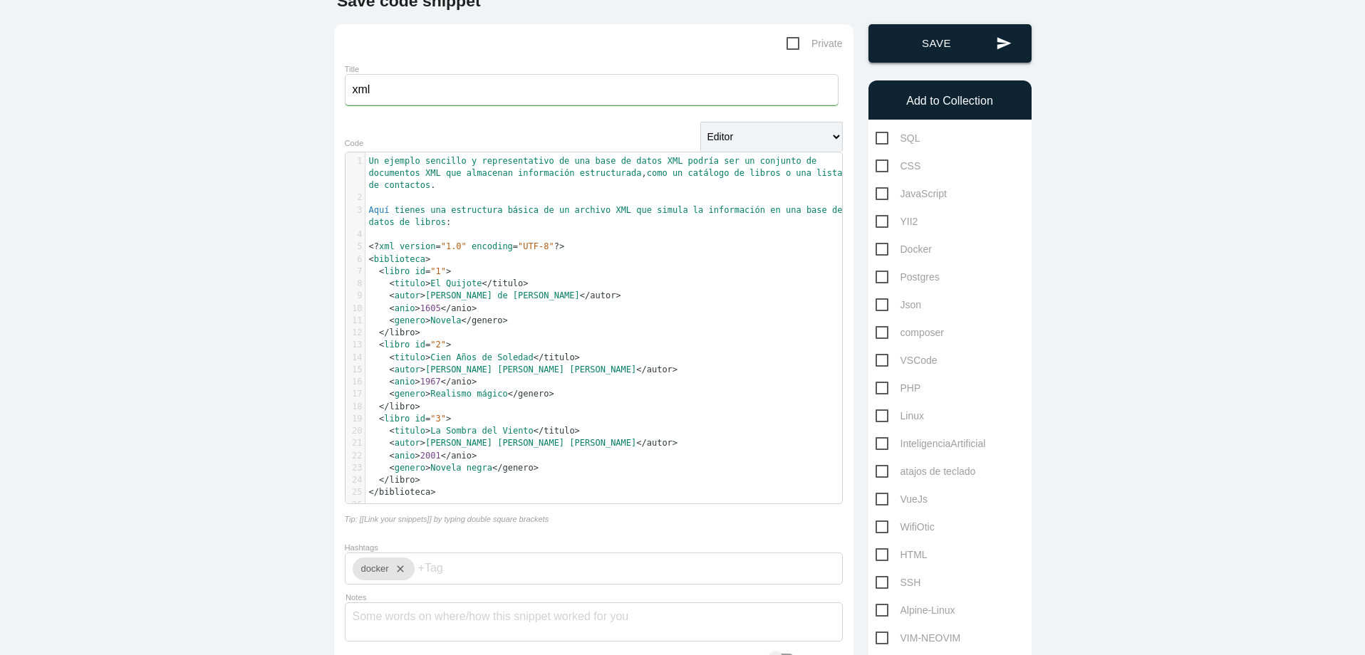
click at [947, 46] on button "send Save" at bounding box center [949, 43] width 163 height 38
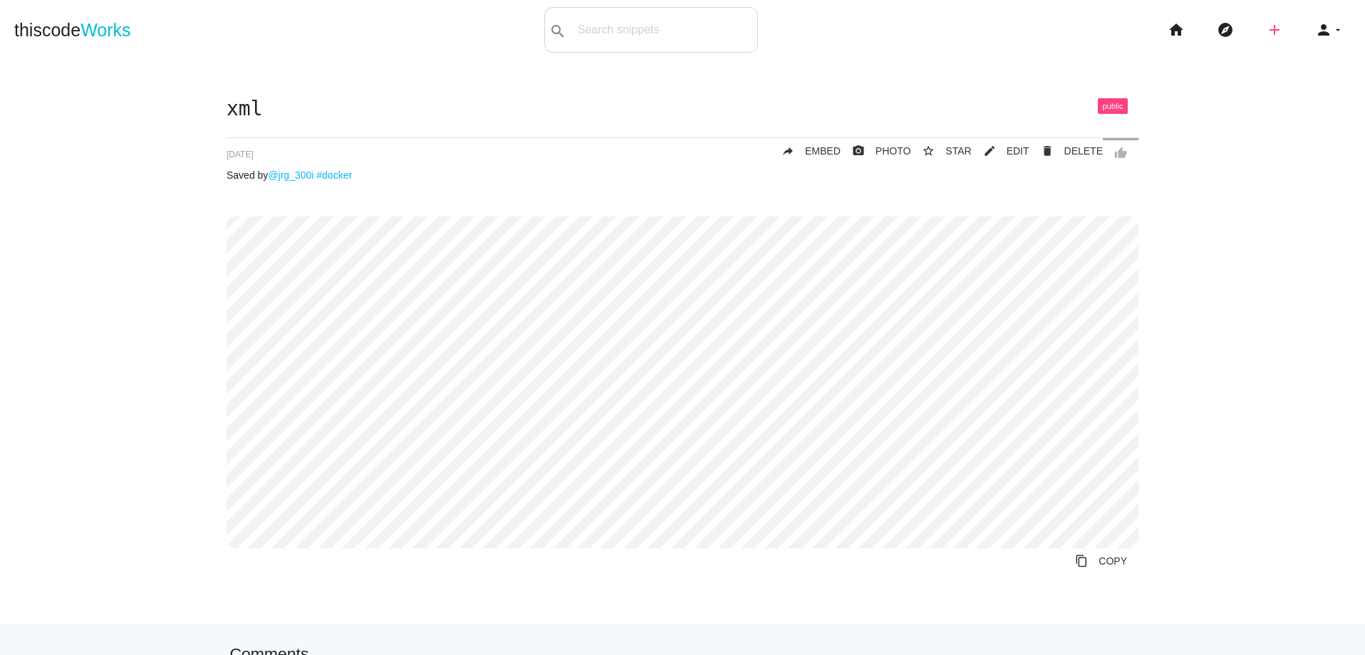
click at [1266, 30] on icon "add" at bounding box center [1274, 30] width 17 height 46
click at [1267, 29] on icon "code" at bounding box center [1275, 25] width 17 height 16
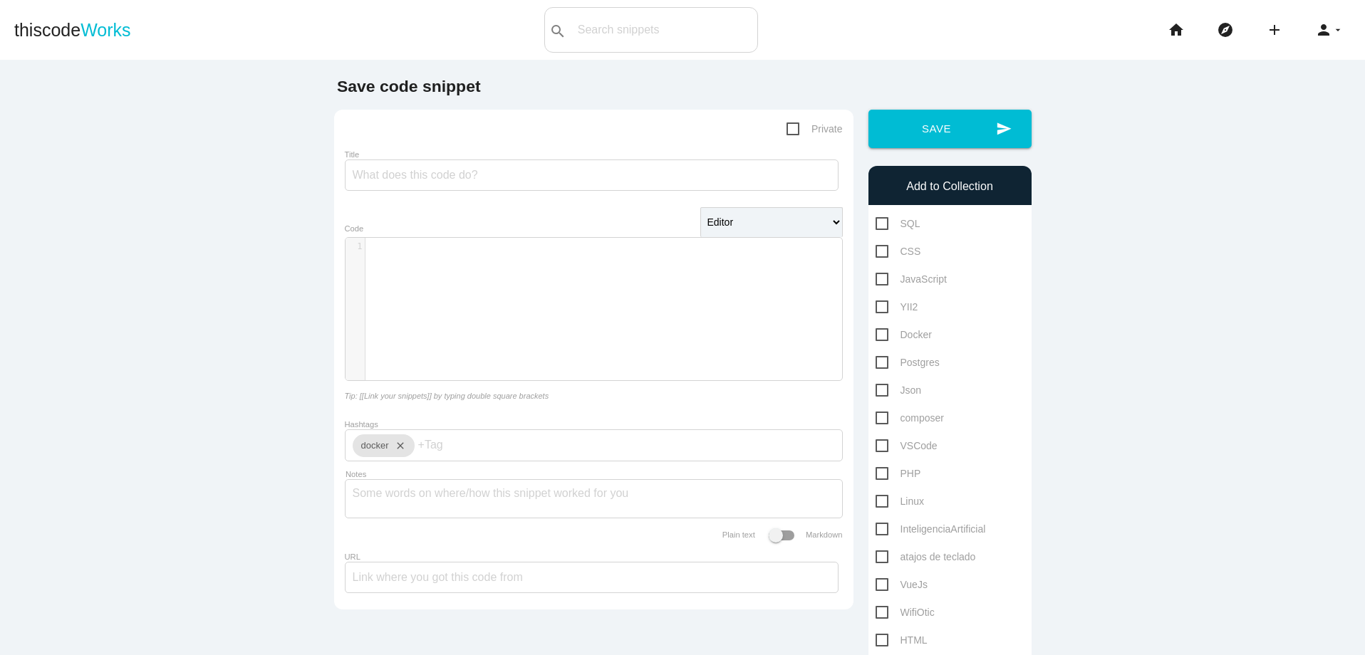
scroll to position [4, 0]
click at [595, 316] on div "​ x 1 ​" at bounding box center [604, 320] width 518 height 164
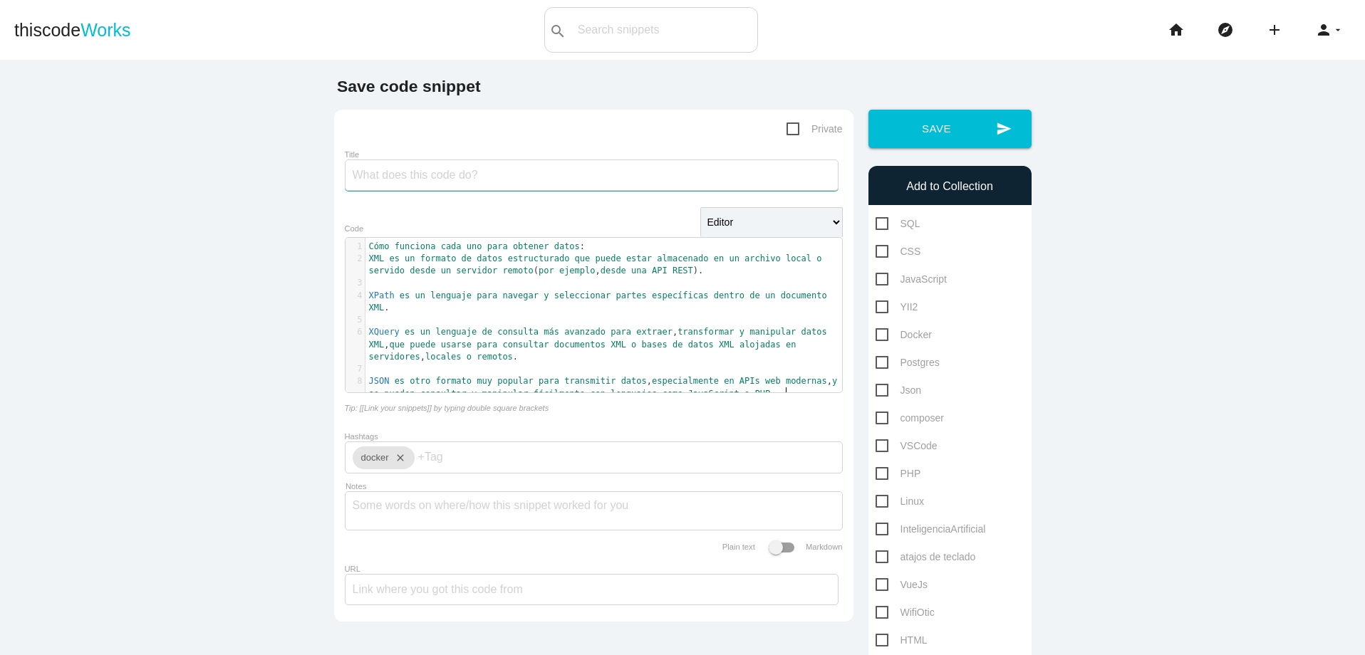
click at [581, 172] on input "Title" at bounding box center [592, 175] width 494 height 31
paste input "xquery, xpath, xml y json"
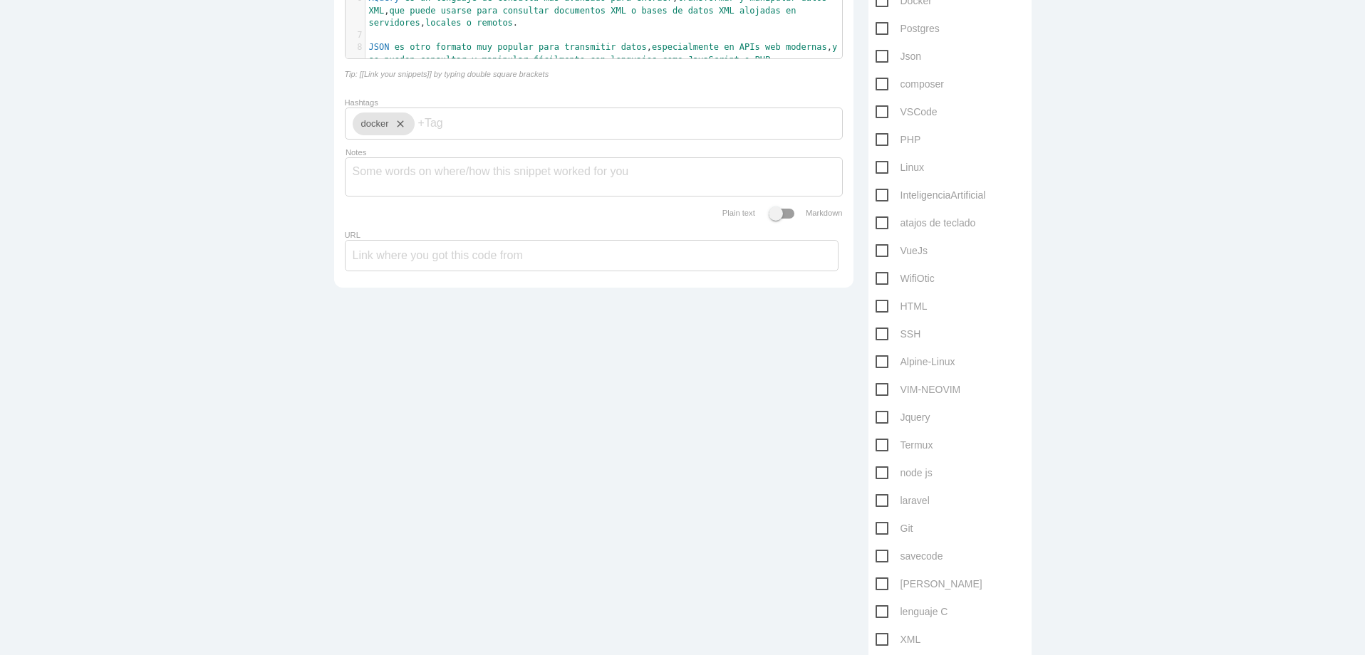
scroll to position [342, 0]
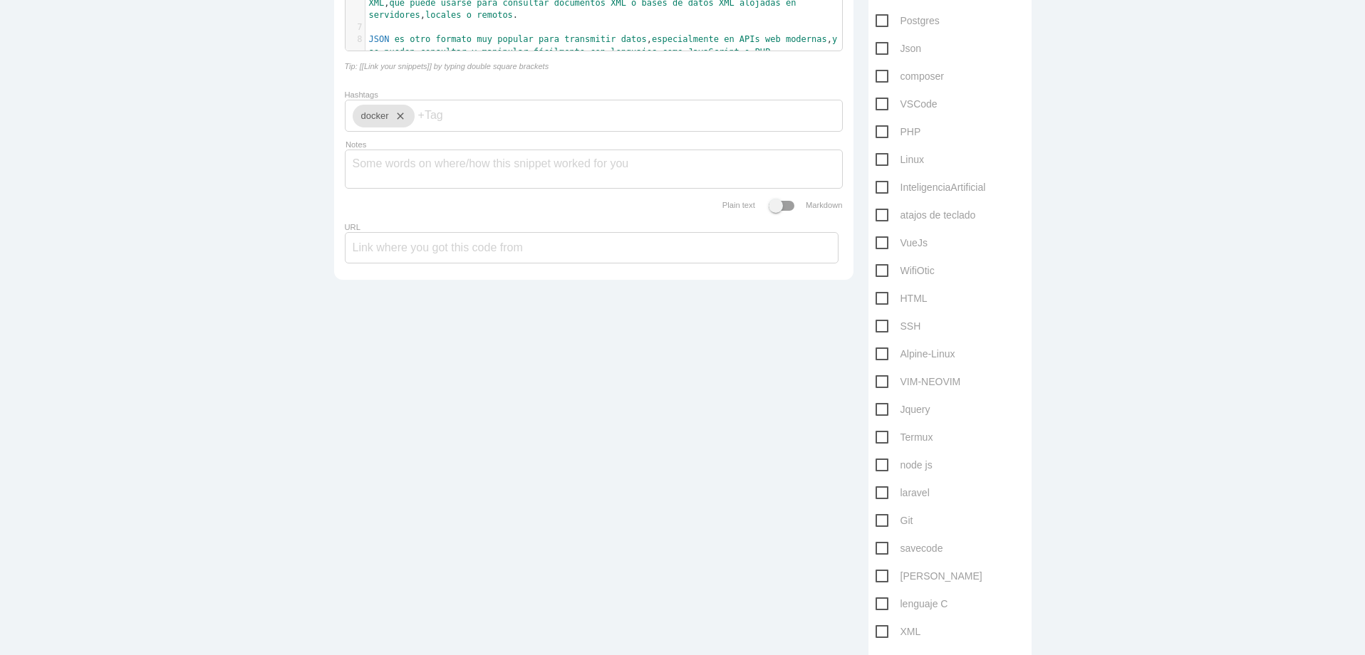
type input "xquery, xpath, xml y json"
click at [875, 634] on span "XML" at bounding box center [898, 632] width 46 height 18
click at [875, 633] on input "XML" at bounding box center [879, 627] width 9 height 9
checkbox input "true"
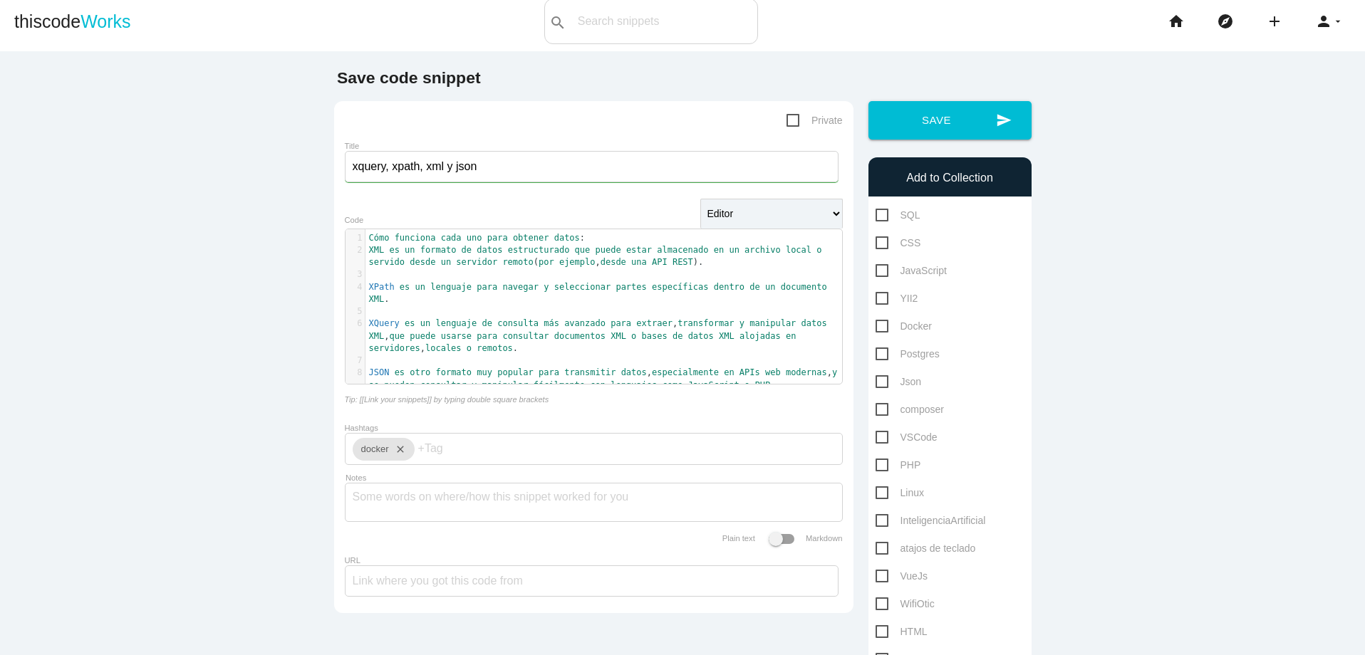
scroll to position [0, 0]
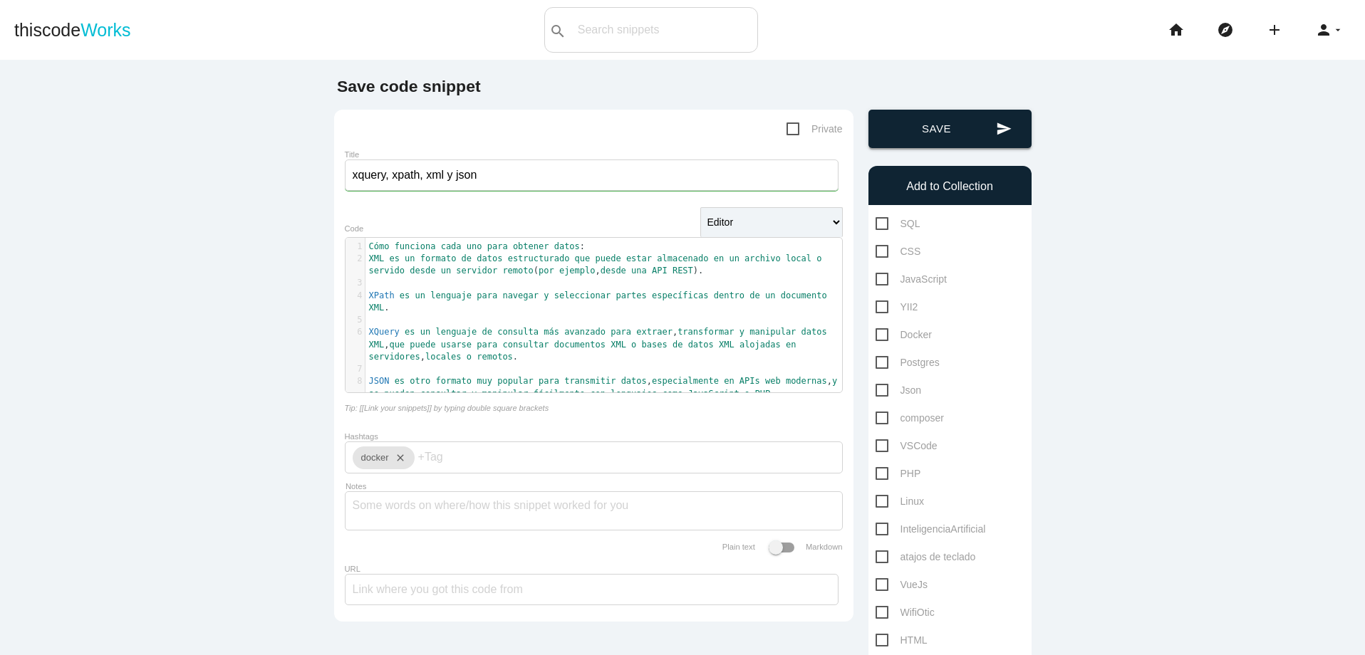
click at [930, 131] on button "send Save" at bounding box center [949, 129] width 163 height 38
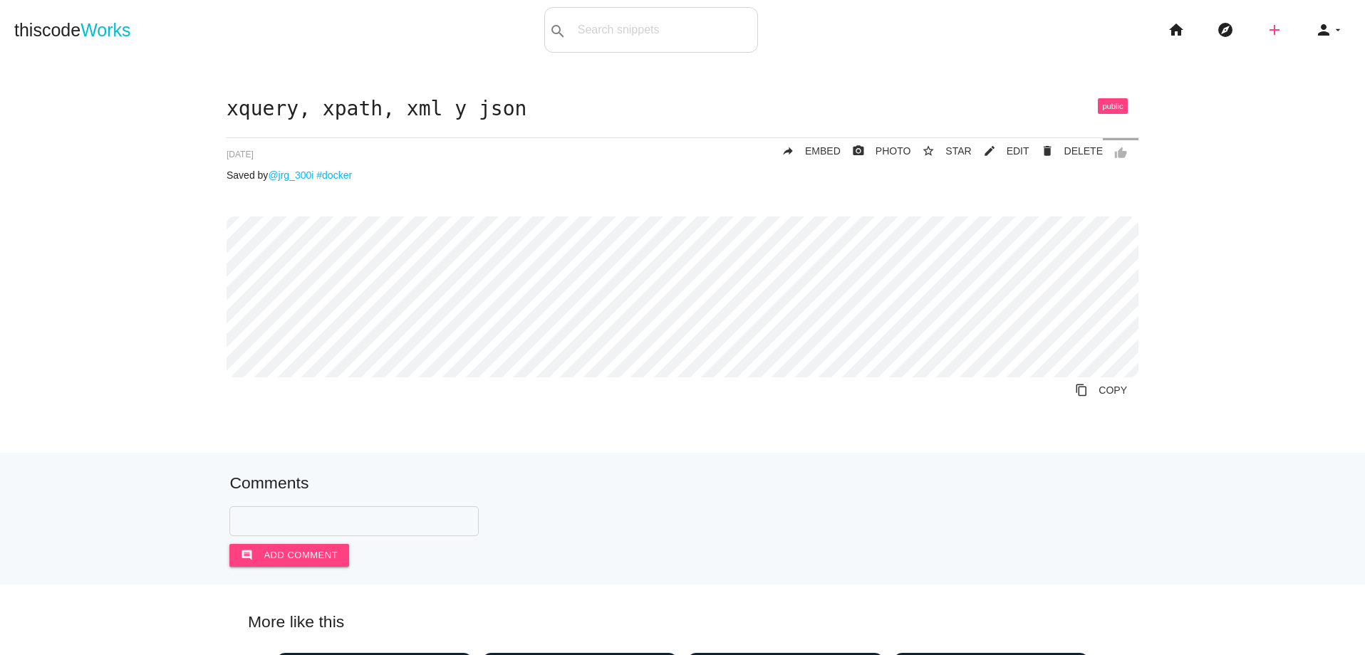
click at [1266, 36] on icon "add" at bounding box center [1274, 30] width 17 height 46
click at [1283, 30] on link "code Snippet" at bounding box center [1305, 25] width 100 height 36
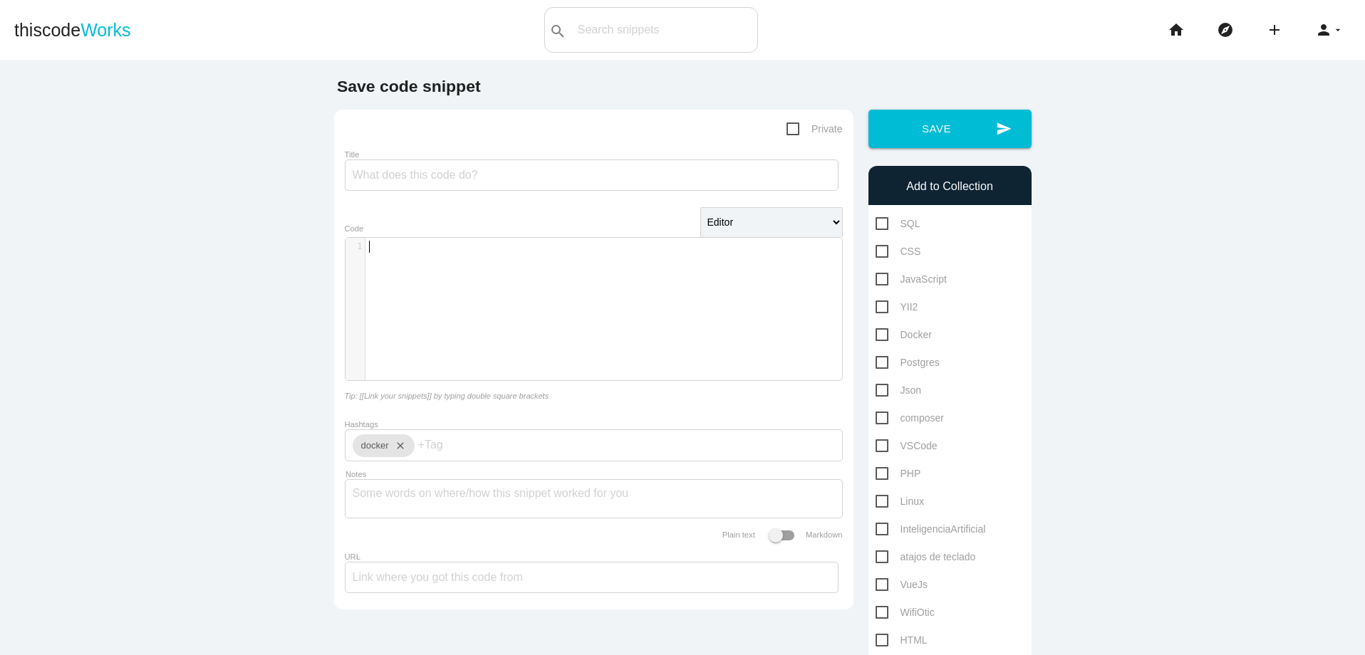
scroll to position [4, 0]
click at [598, 264] on div "​ x 1 ​" at bounding box center [604, 320] width 518 height 164
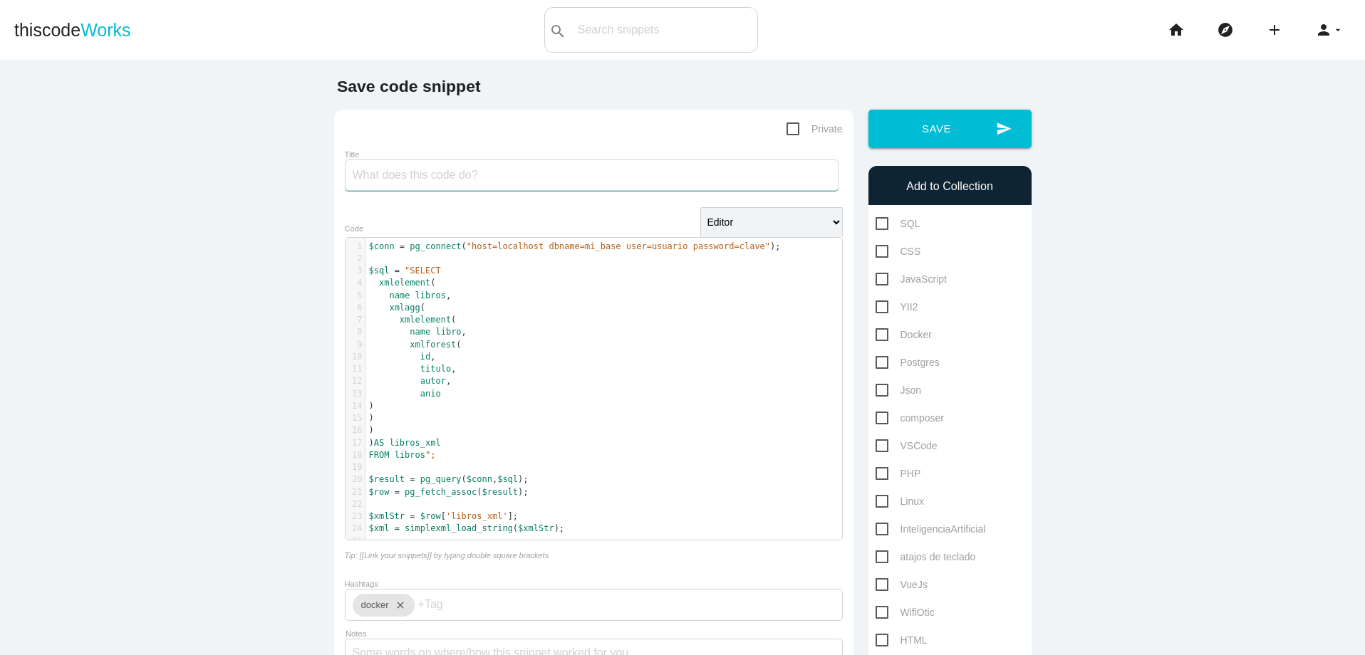
click at [509, 172] on input "Title" at bounding box center [592, 175] width 494 height 31
paste input "2. Consultar PostgreSQL desde PHP y cargar XML"
type input "2. Consultar PostgreSQL desde PHP y cargar XML"
click at [875, 362] on span "Postgres" at bounding box center [907, 363] width 64 height 18
click at [875, 362] on input "Postgres" at bounding box center [879, 358] width 9 height 9
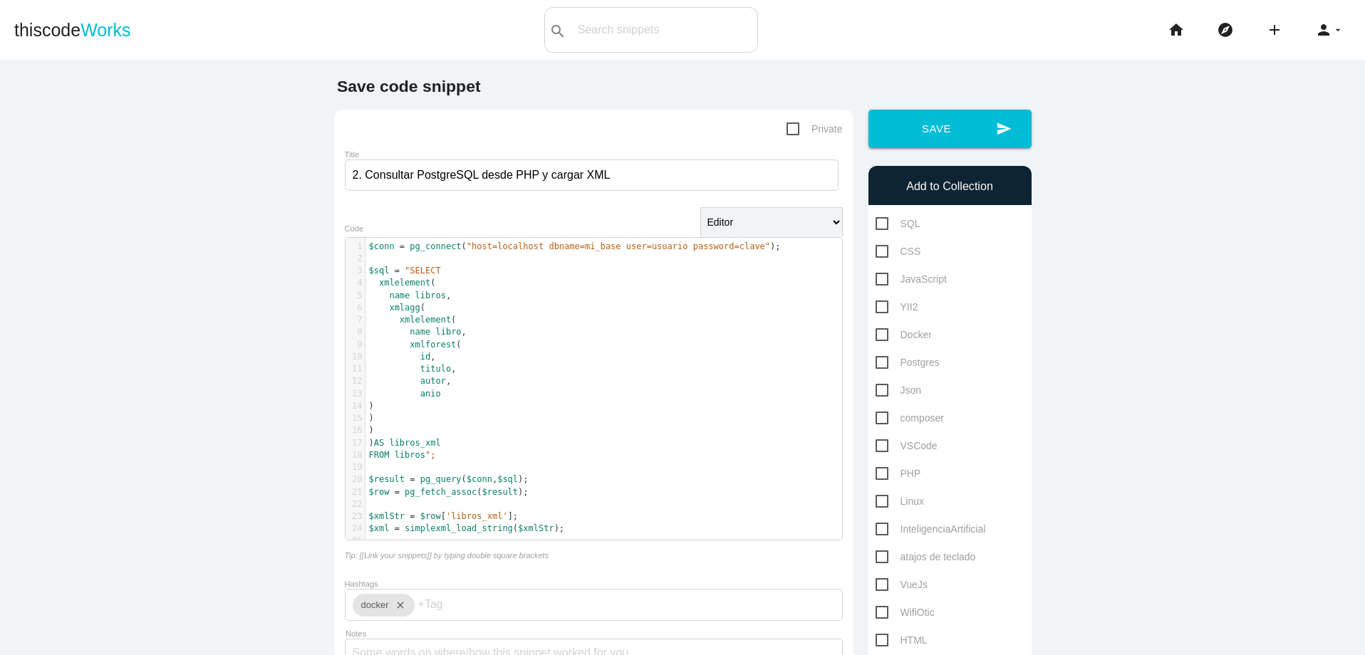
checkbox input "true"
click at [875, 467] on span "PHP" at bounding box center [898, 474] width 46 height 18
click at [875, 467] on input "PHP" at bounding box center [879, 469] width 9 height 9
checkbox input "true"
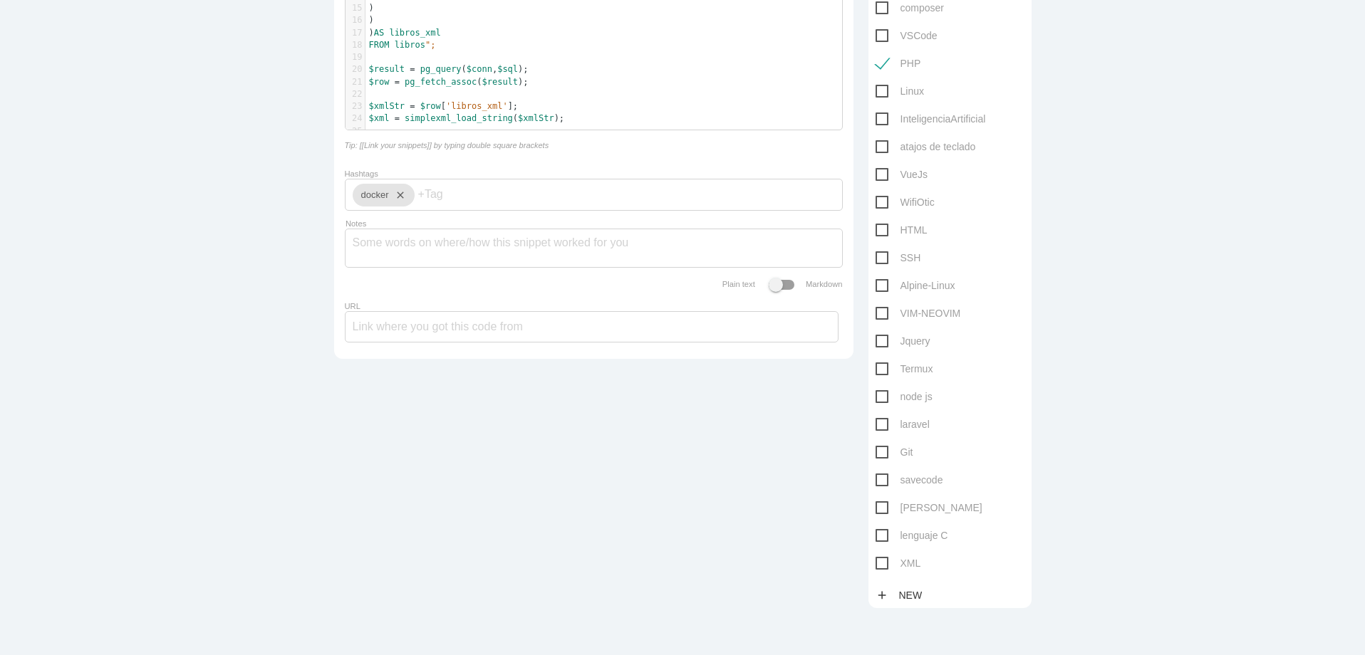
scroll to position [505, 0]
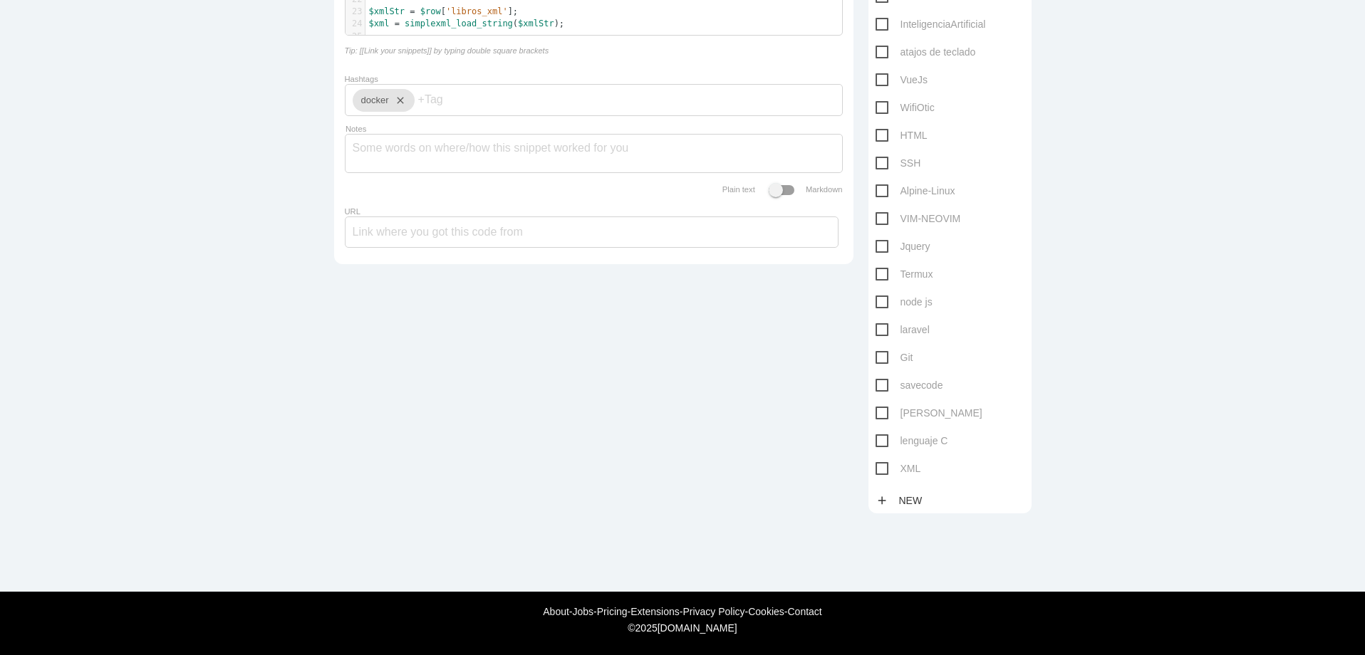
click at [875, 472] on span "XML" at bounding box center [898, 469] width 46 height 18
click at [875, 469] on input "XML" at bounding box center [879, 464] width 9 height 9
checkbox input "true"
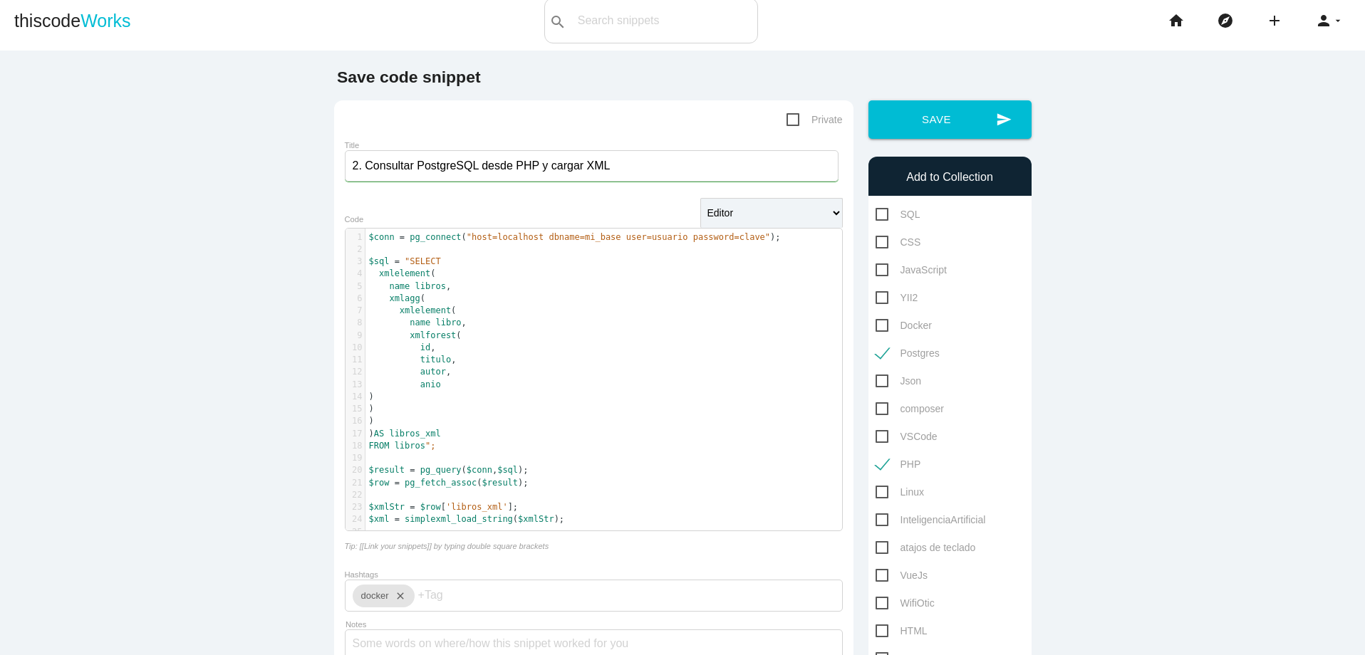
scroll to position [0, 0]
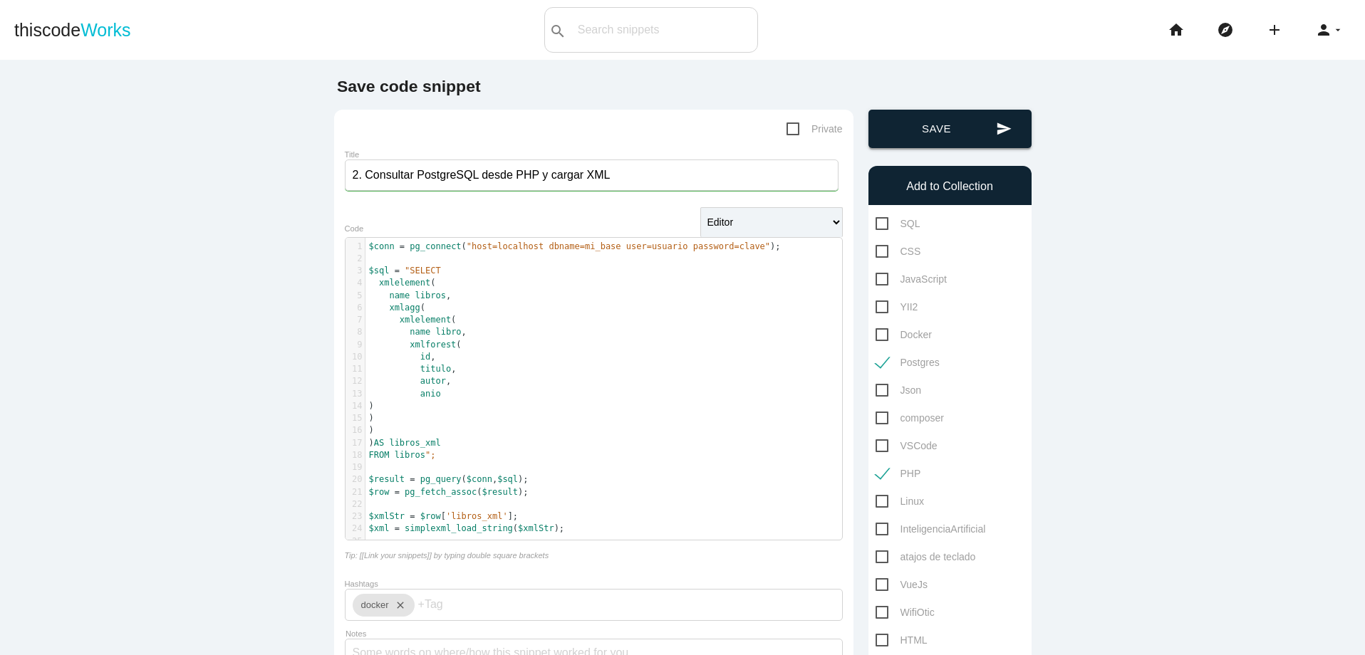
click at [963, 137] on button "send Save" at bounding box center [949, 129] width 163 height 38
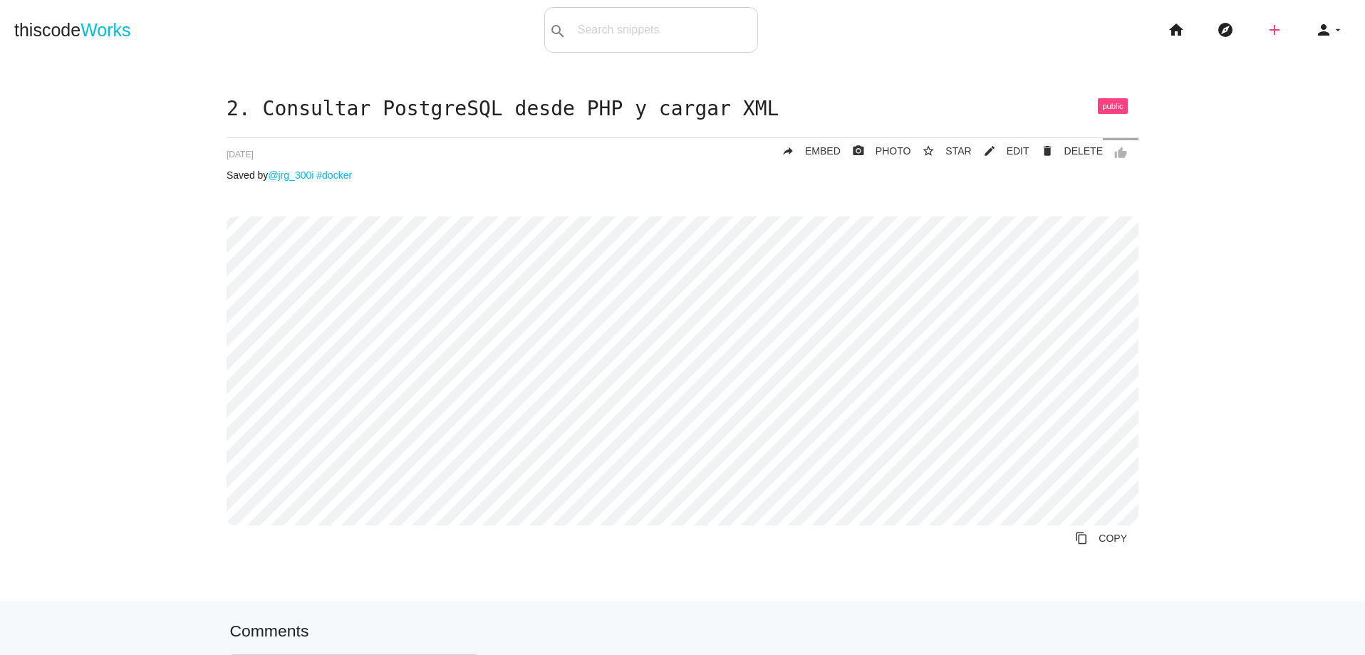
click at [1266, 26] on icon "add" at bounding box center [1274, 30] width 17 height 46
click at [1267, 26] on icon "code" at bounding box center [1275, 25] width 17 height 16
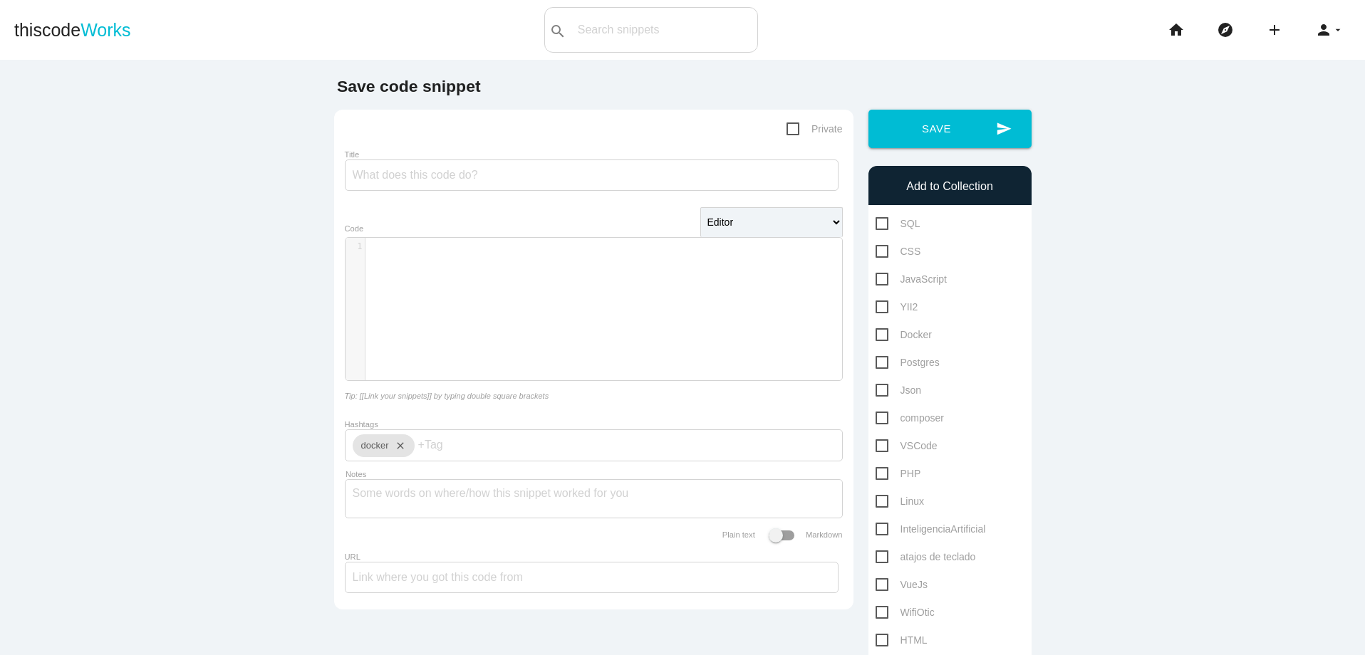
click at [555, 320] on div "​ x 1 ​" at bounding box center [604, 320] width 518 height 164
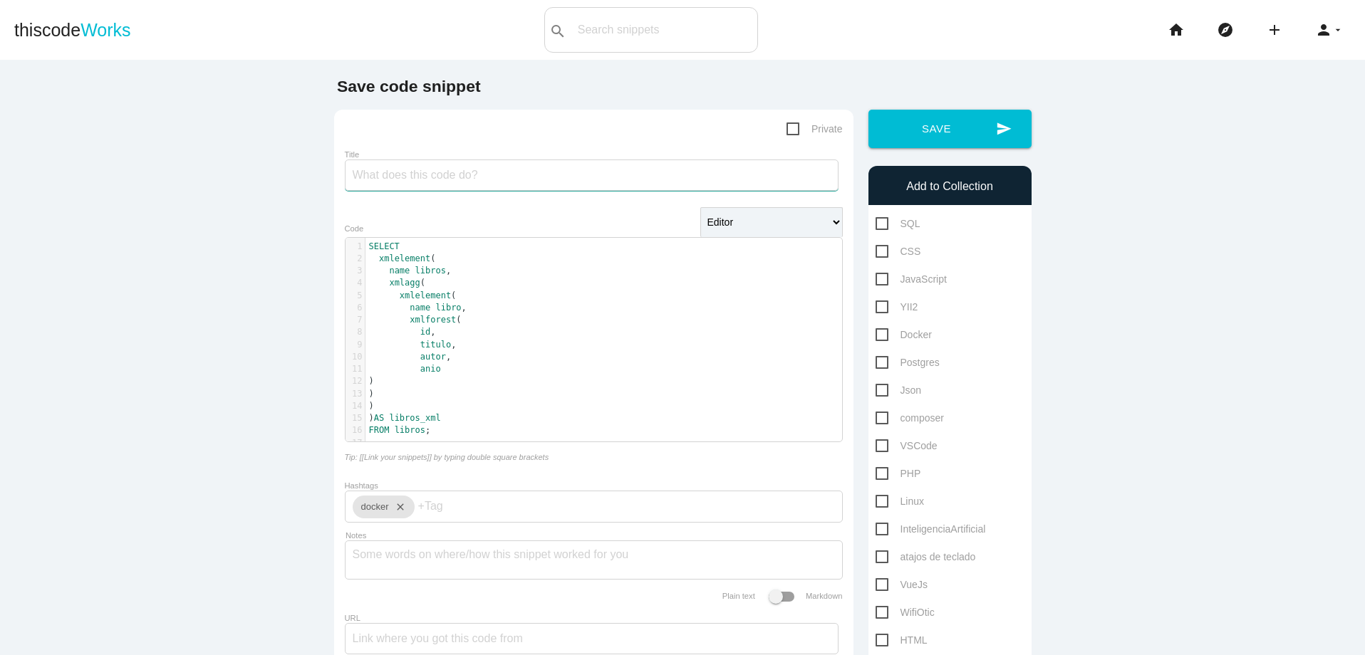
click at [633, 172] on input "Title" at bounding box center [592, 175] width 494 height 31
paste input "1. Convertir tabla a XML en PostgreSQL PostgreSQL tiene funciones para converti…"
type input "1. Convertir tabla a XML en PostgreSQL PostgreSQL tiene funciones para converti…"
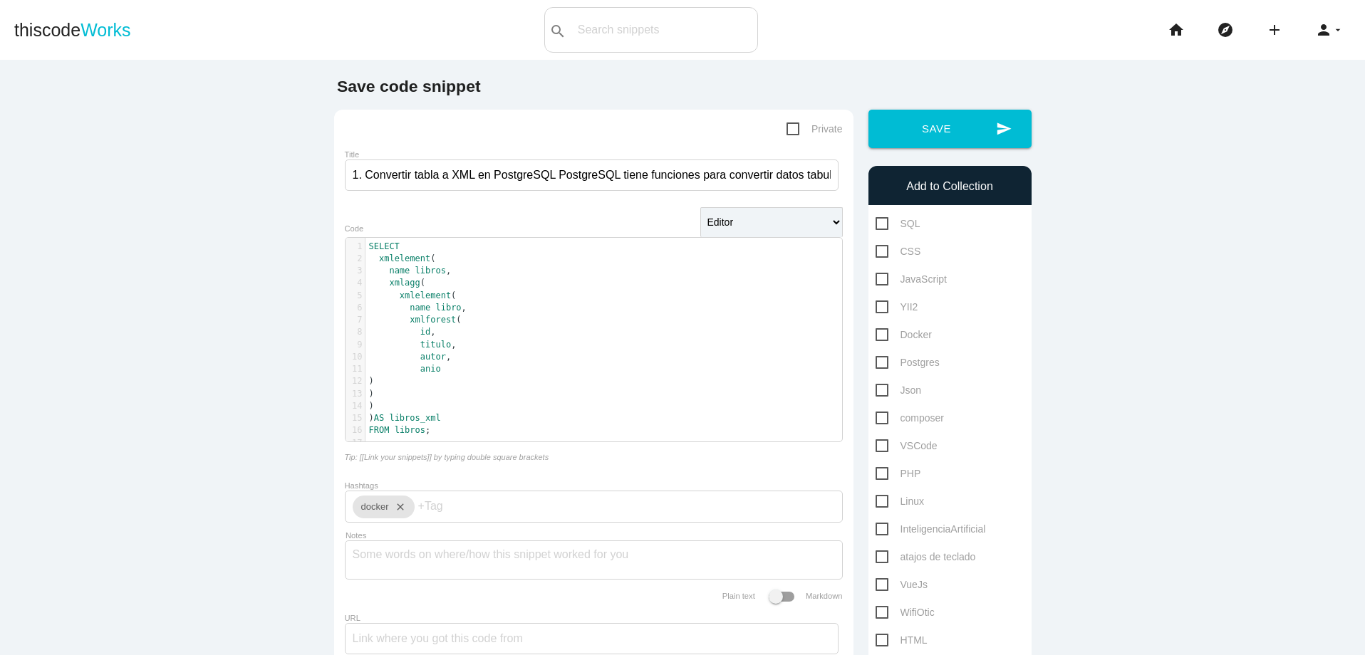
click at [881, 359] on span "Postgres" at bounding box center [907, 363] width 64 height 18
click at [881, 359] on input "Postgres" at bounding box center [879, 358] width 9 height 9
checkbox input "true"
click at [977, 142] on button "send Save" at bounding box center [949, 129] width 163 height 38
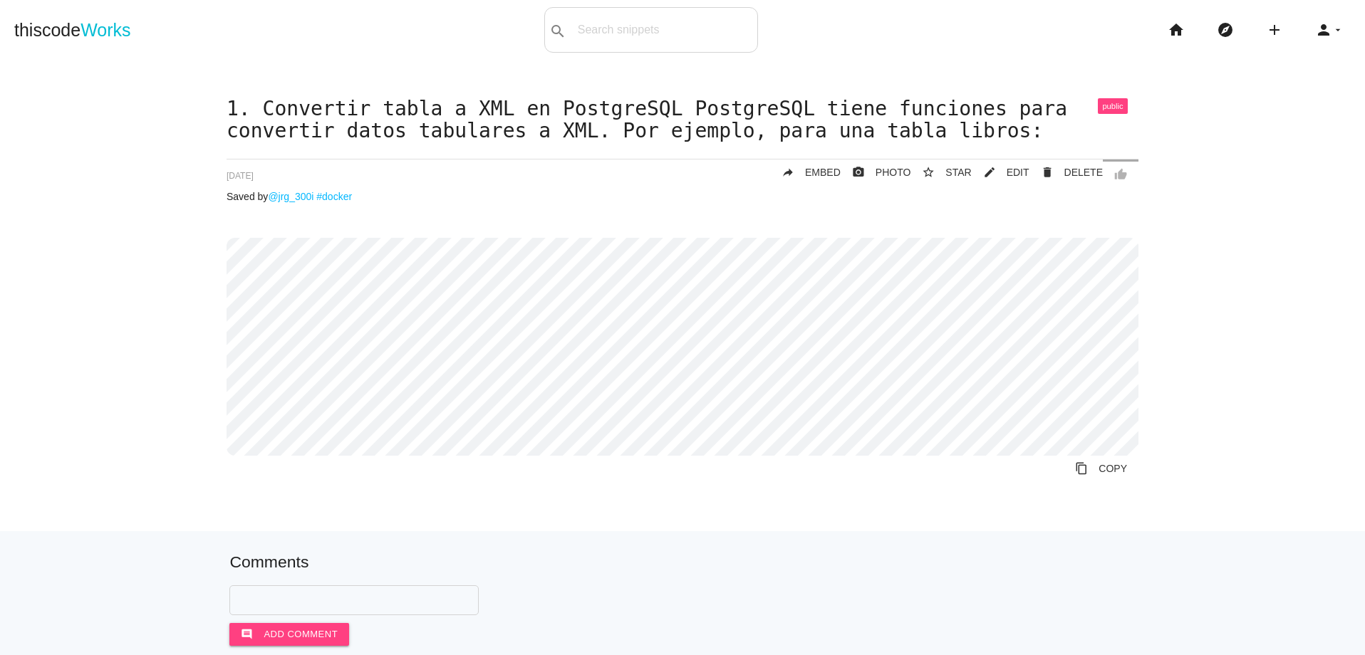
click at [920, 217] on div "1. Convertir tabla a XML en PostgreSQL PostgreSQL tiene funciones para converti…" at bounding box center [683, 300] width 912 height 405
